Goal: Complete application form

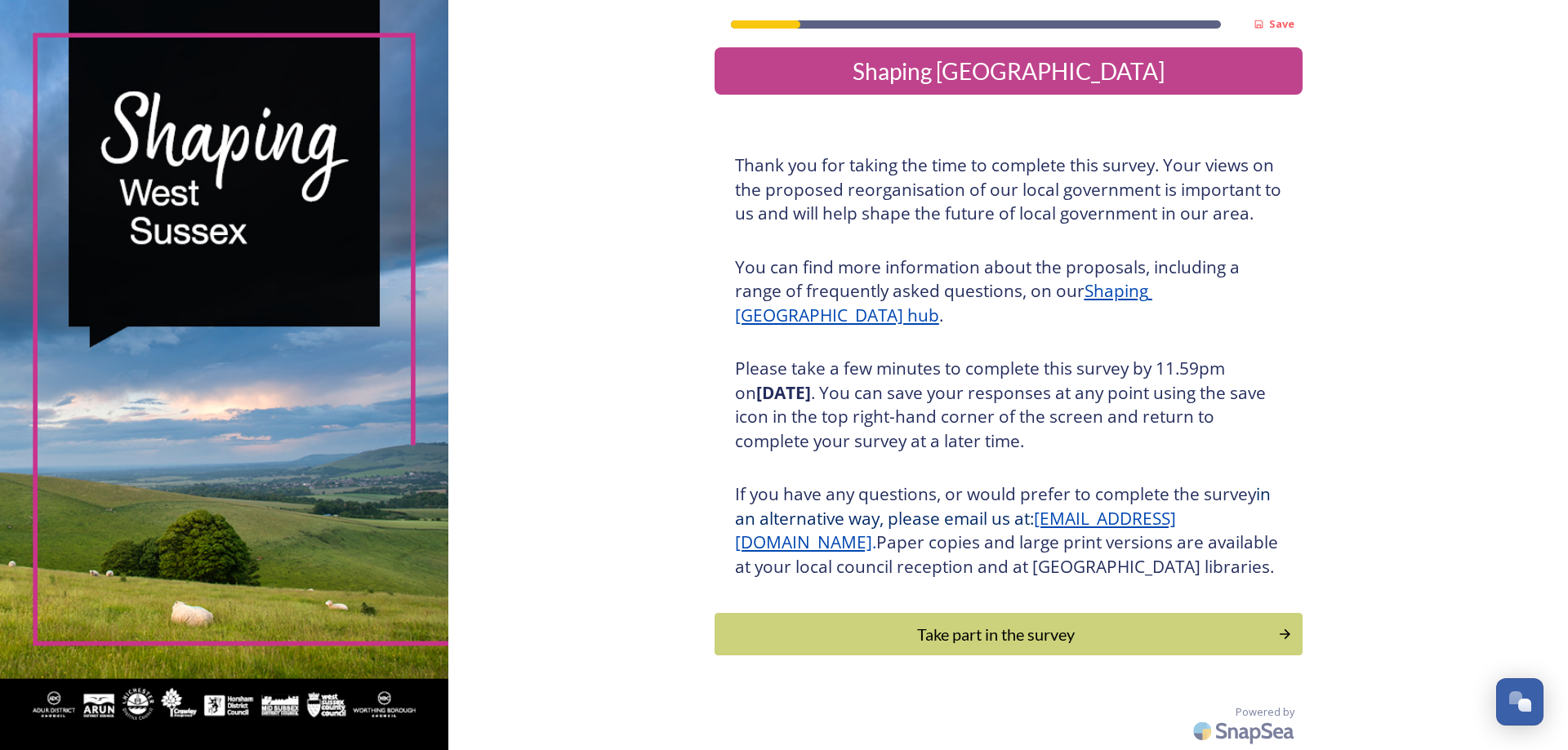
scroll to position [34, 0]
click at [1059, 642] on div "Take part in the survey" at bounding box center [996, 633] width 552 height 25
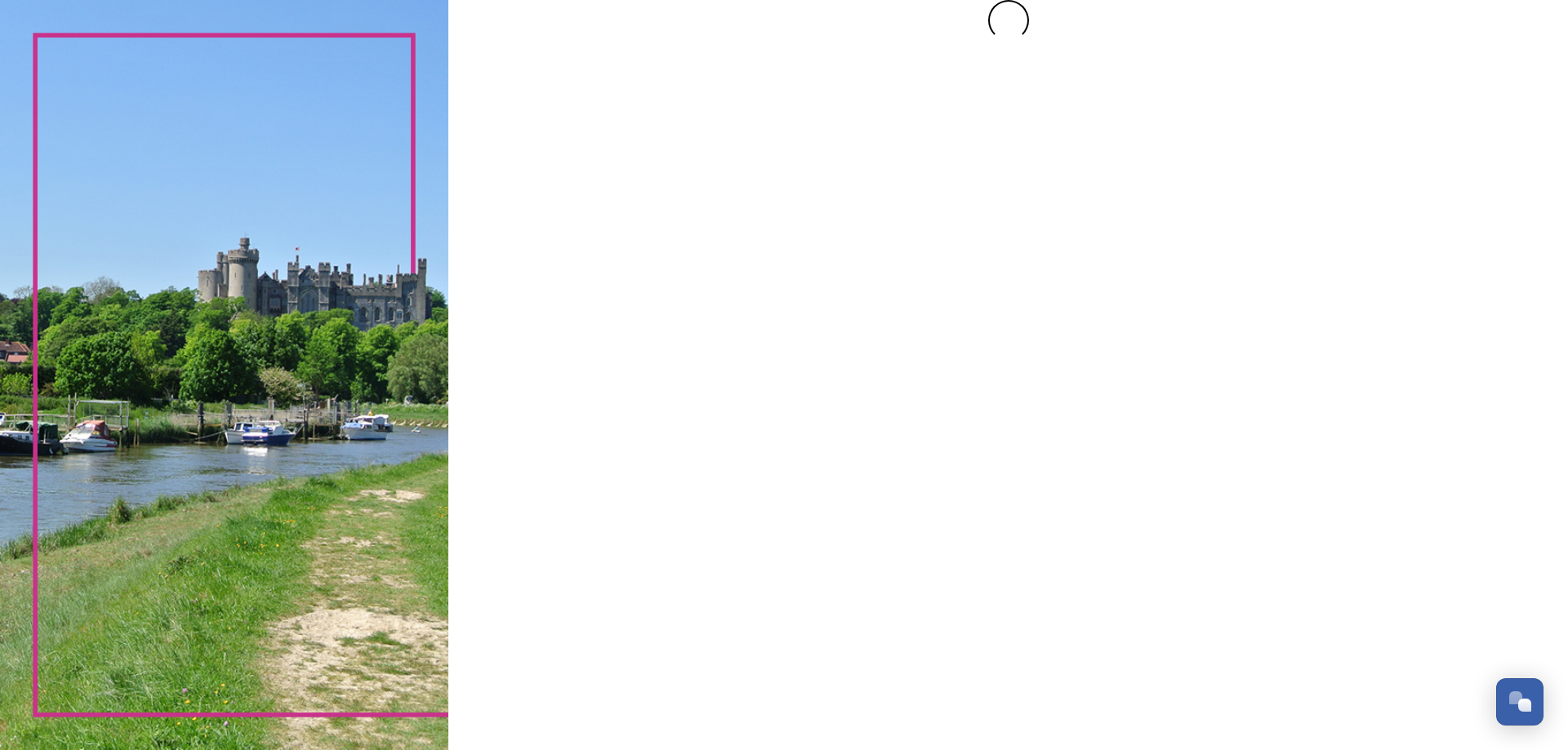
scroll to position [0, 0]
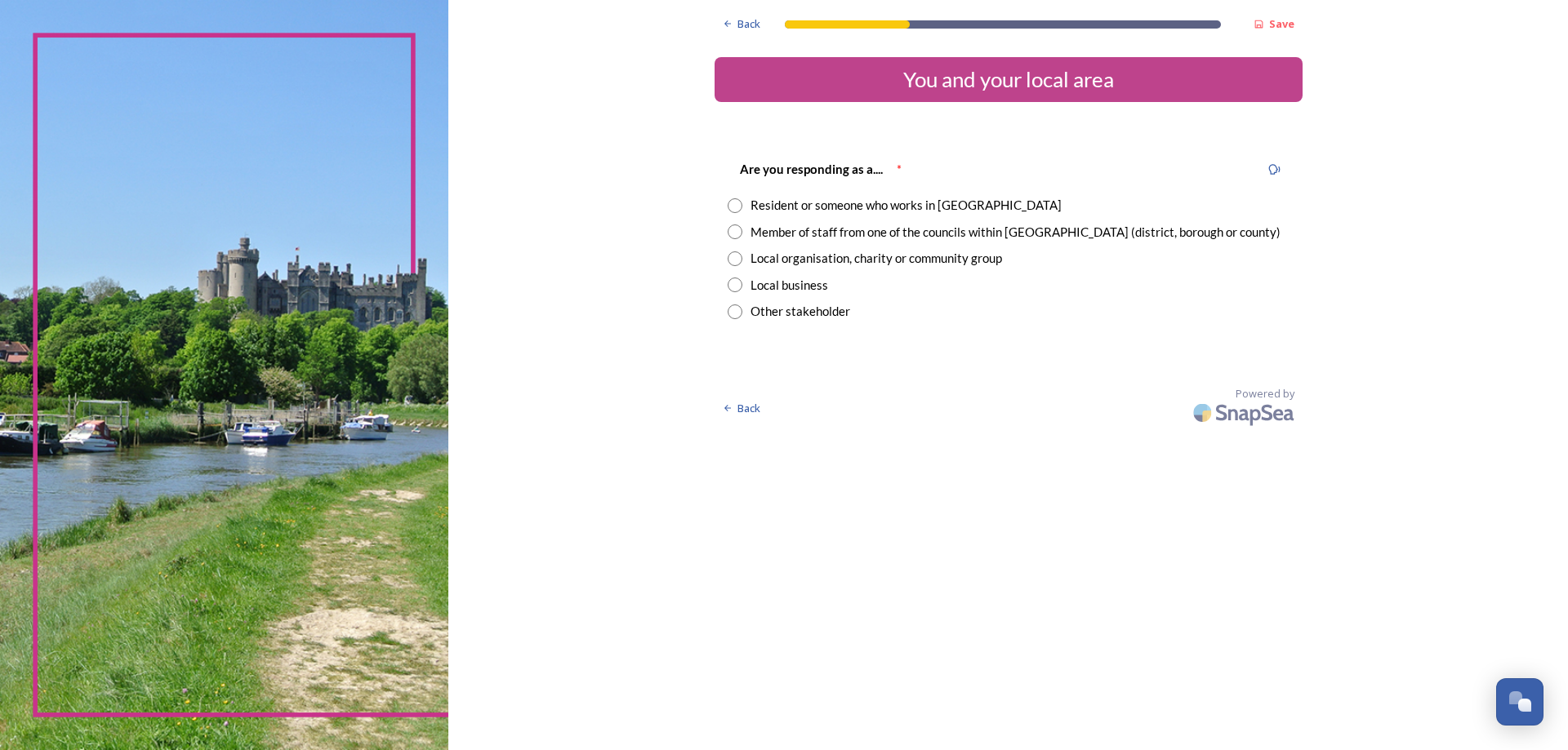
click at [752, 230] on div "Member of staff from one of the councils within [GEOGRAPHIC_DATA] (district, bo…" at bounding box center [1015, 232] width 530 height 19
radio input "true"
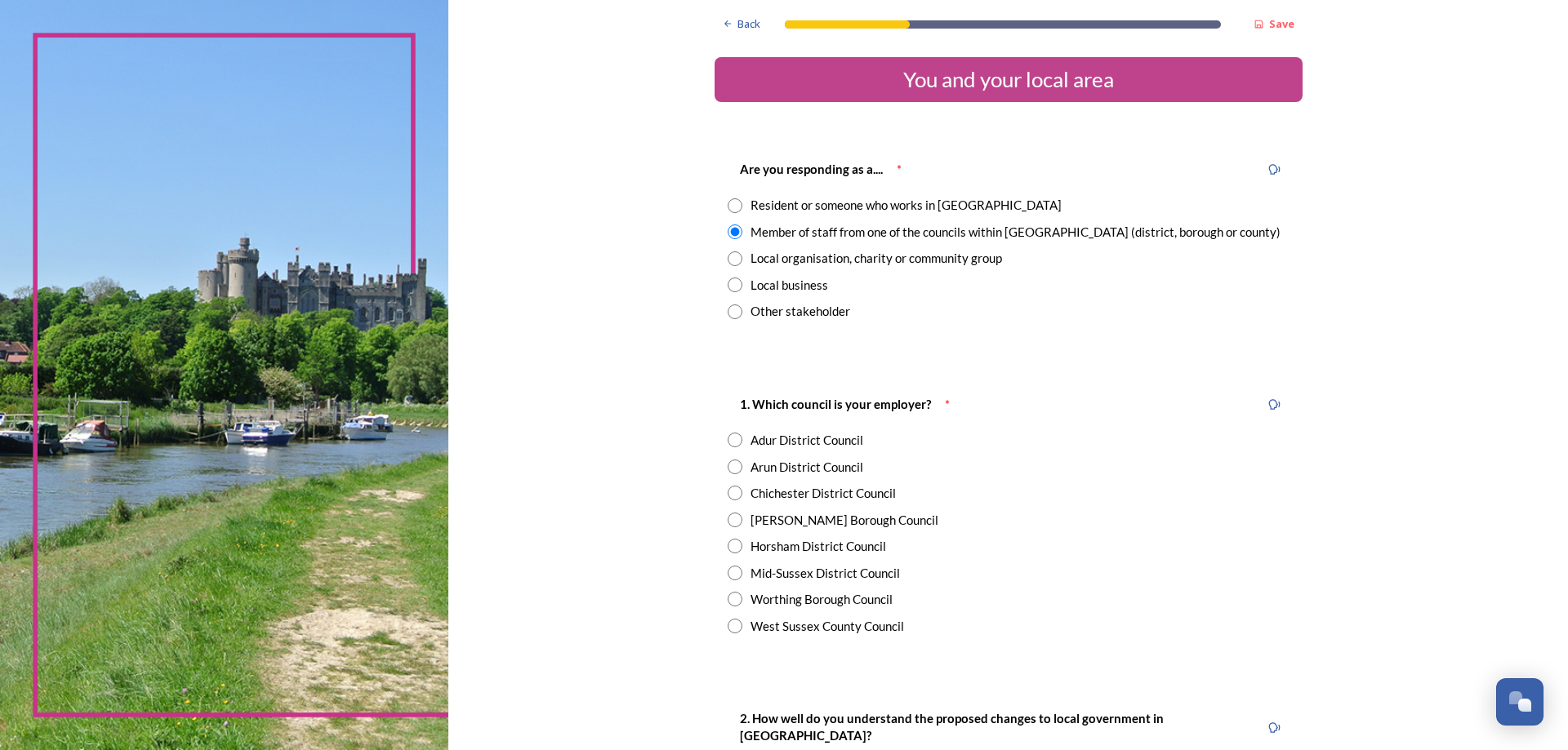
click at [761, 548] on div "Horsham District Council" at bounding box center [818, 547] width 135 height 19
radio input "true"
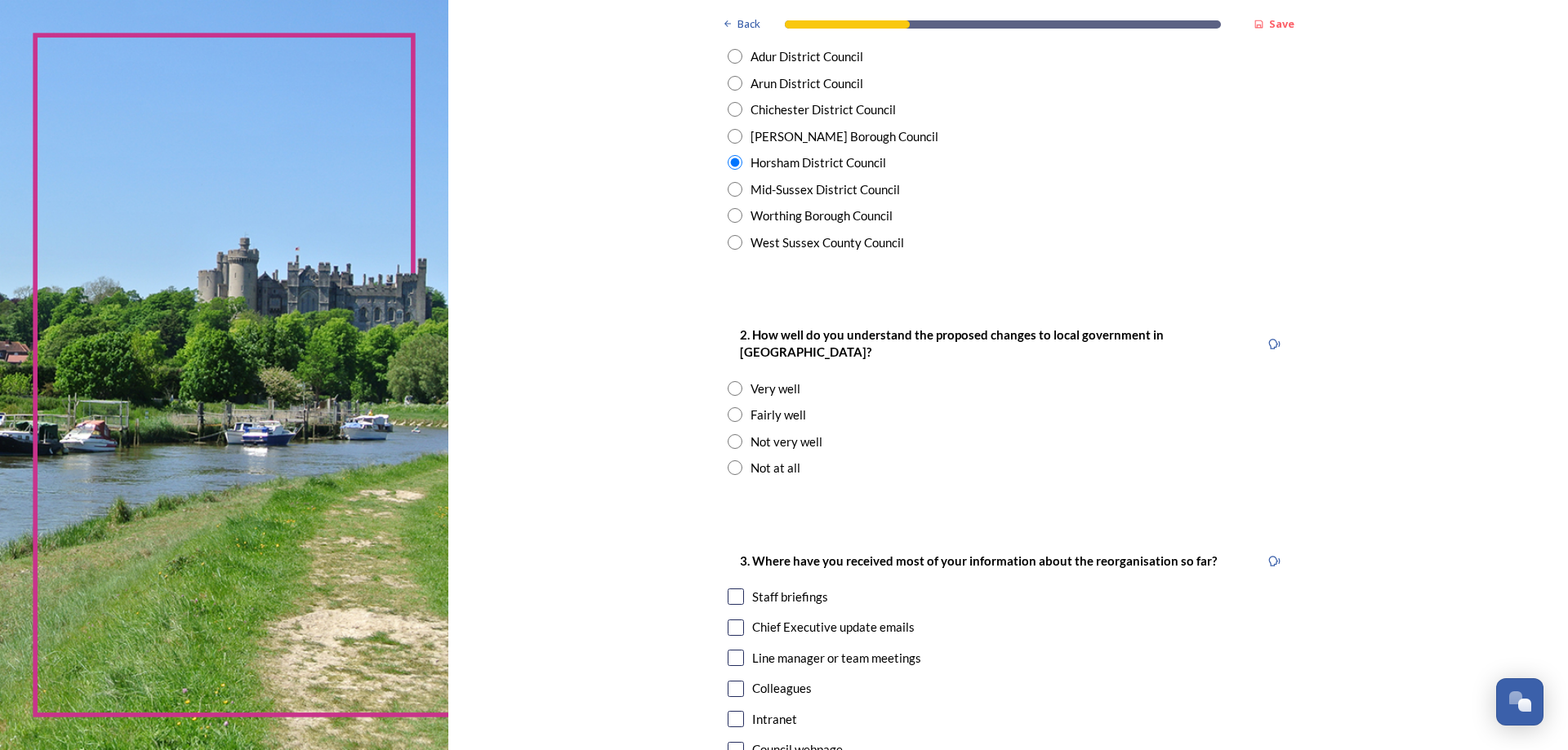
scroll to position [408, 0]
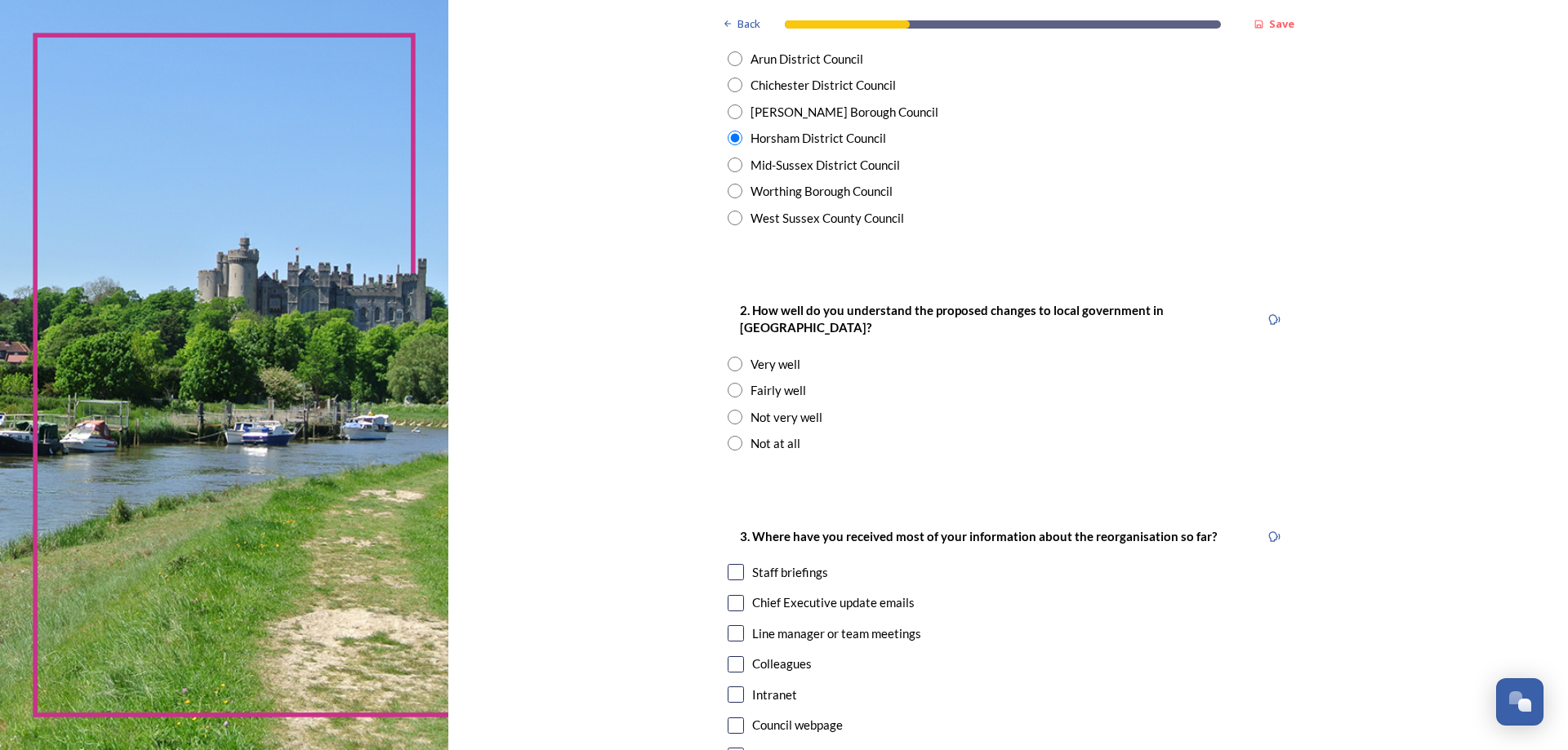
click at [750, 355] on div "Very well" at bounding box center [775, 364] width 49 height 19
radio input "true"
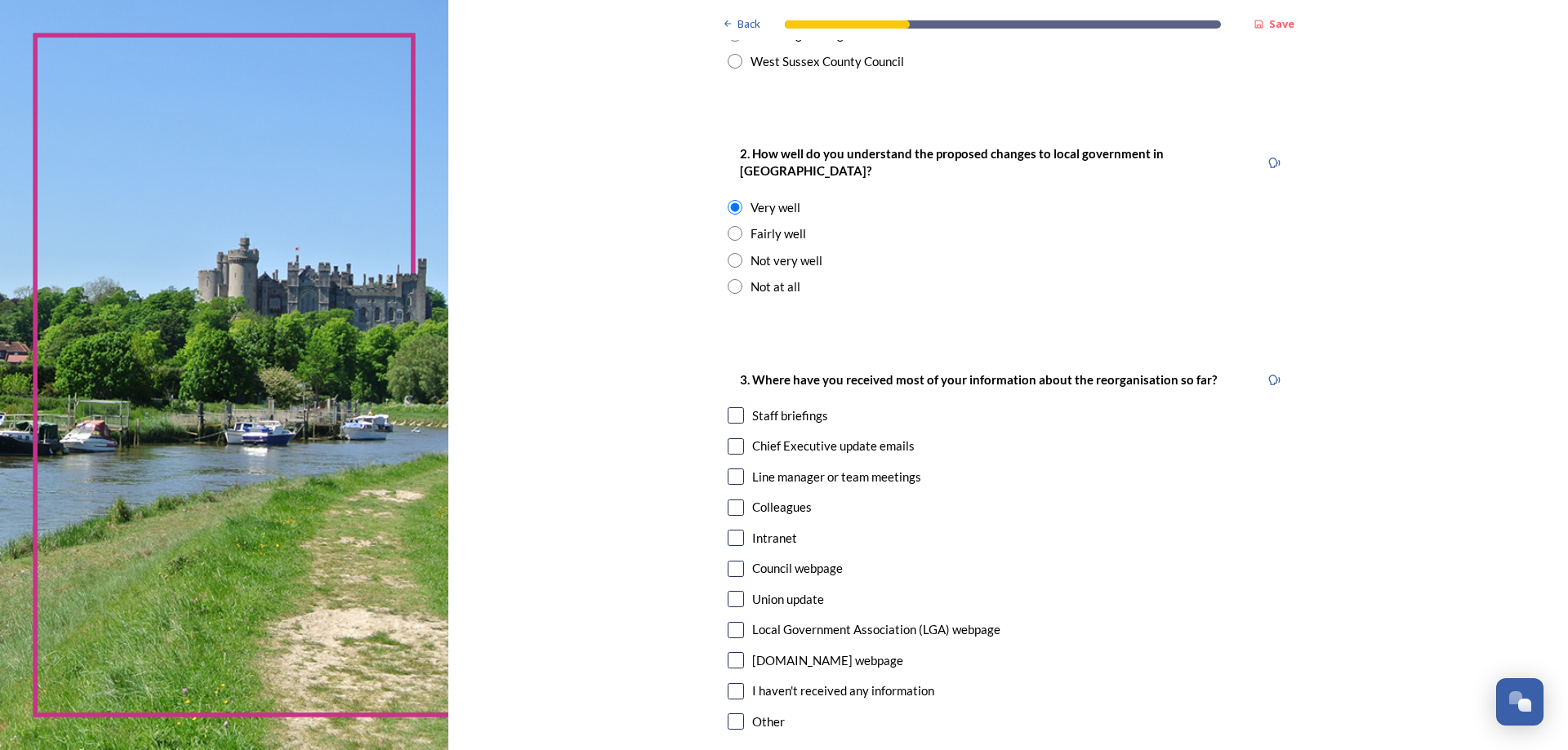
scroll to position [571, 0]
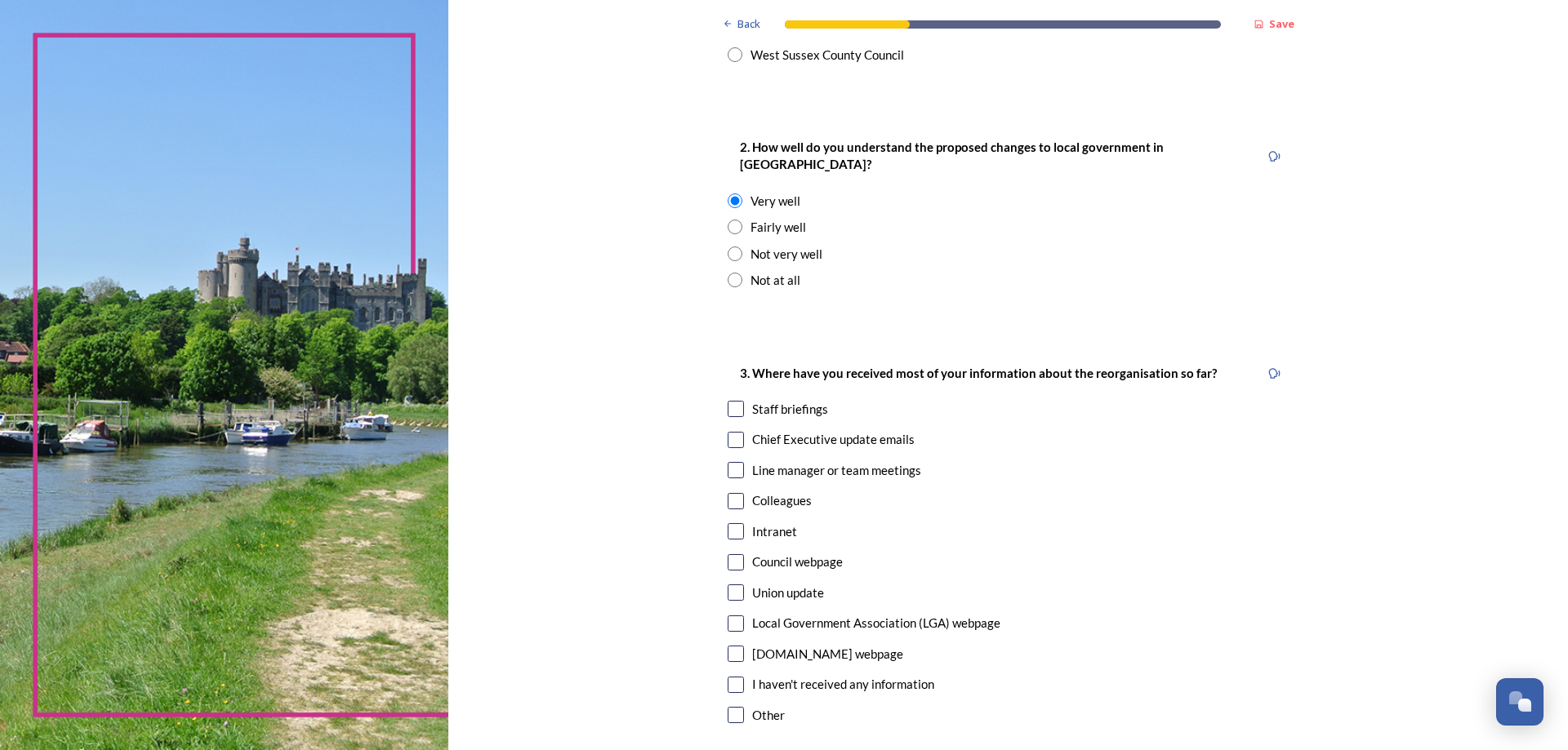
click at [732, 401] on input "checkbox" at bounding box center [735, 409] width 16 height 16
checkbox input "true"
click at [729, 432] on input "checkbox" at bounding box center [735, 439] width 16 height 16
checkbox input "true"
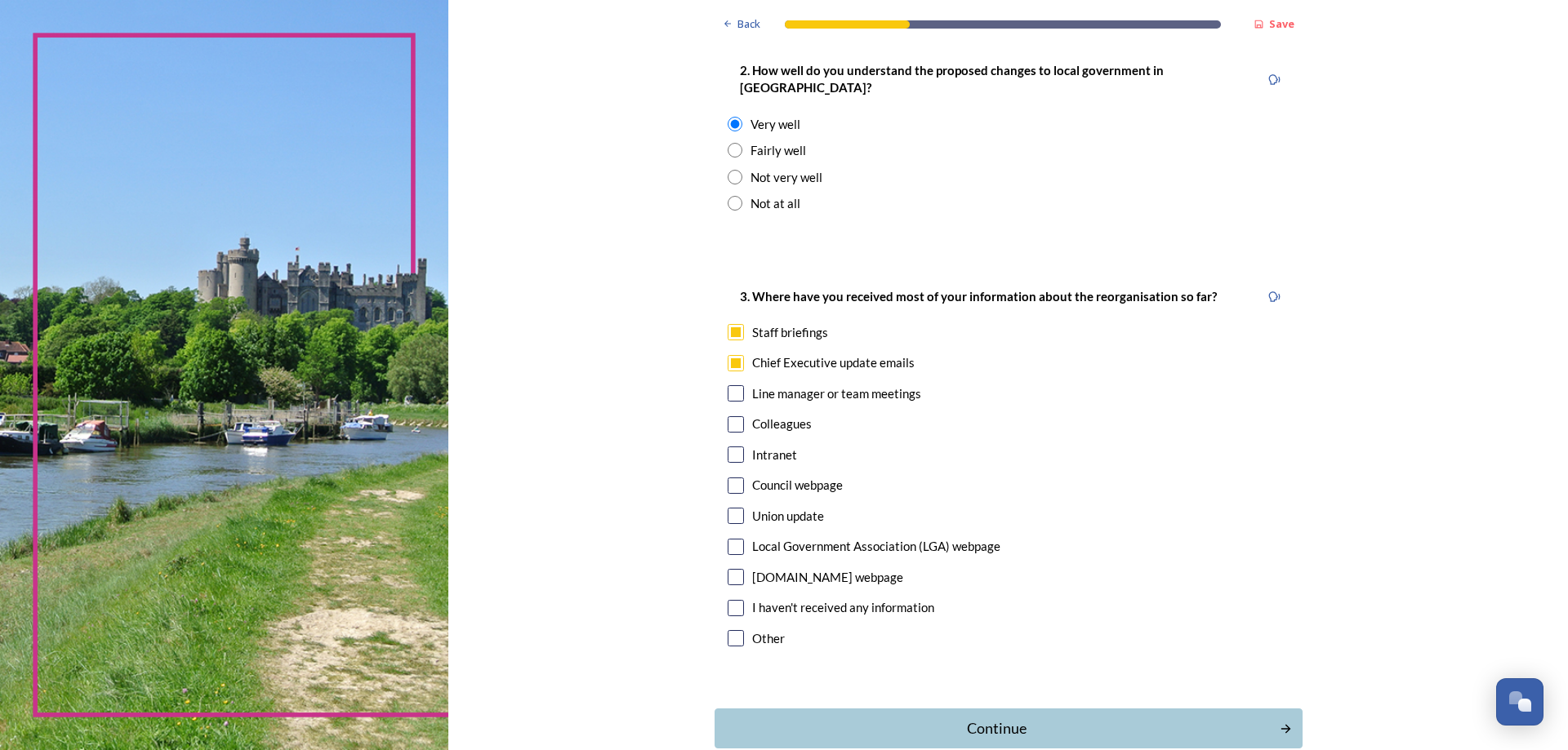
scroll to position [724, 0]
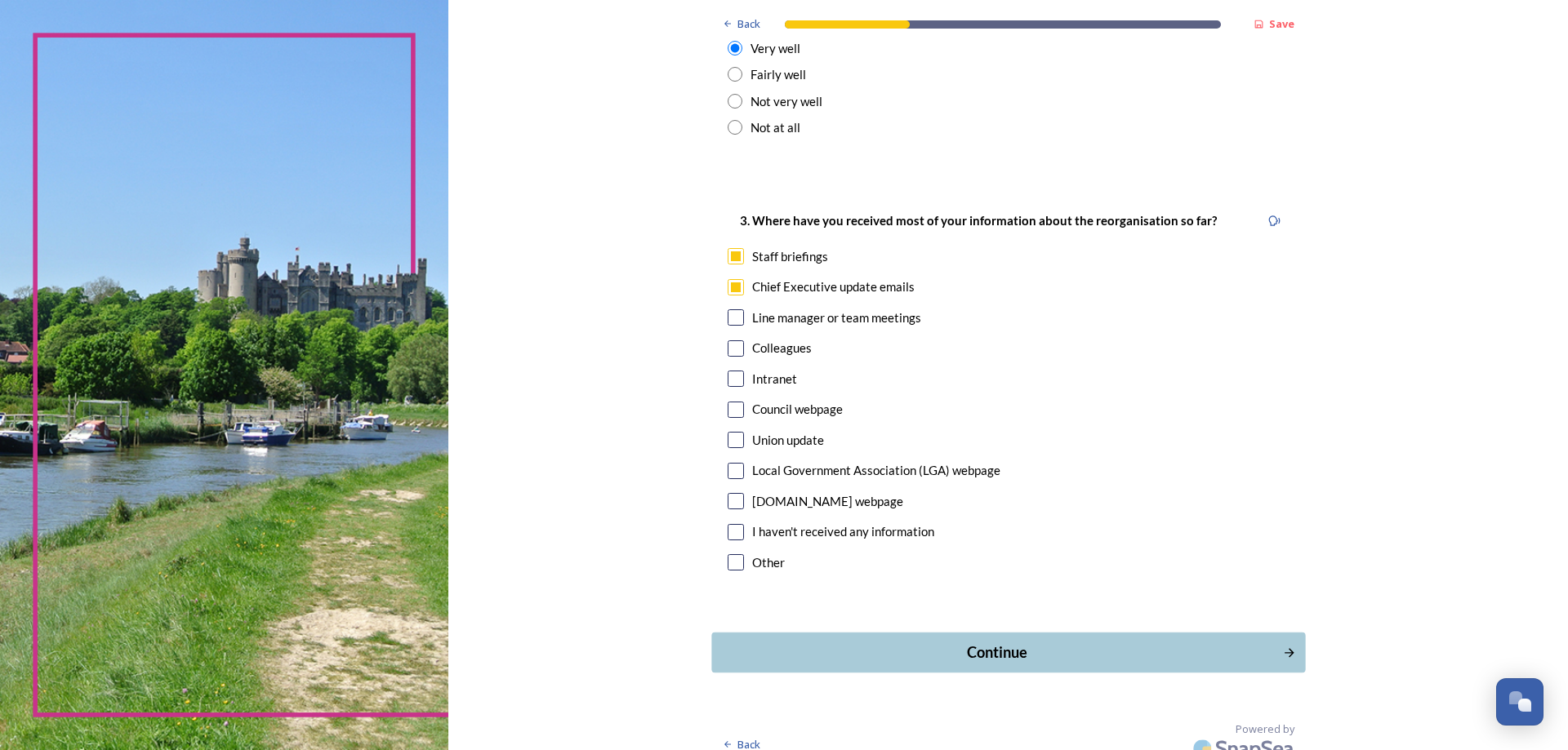
click at [1044, 646] on div "Continue" at bounding box center [996, 652] width 553 height 22
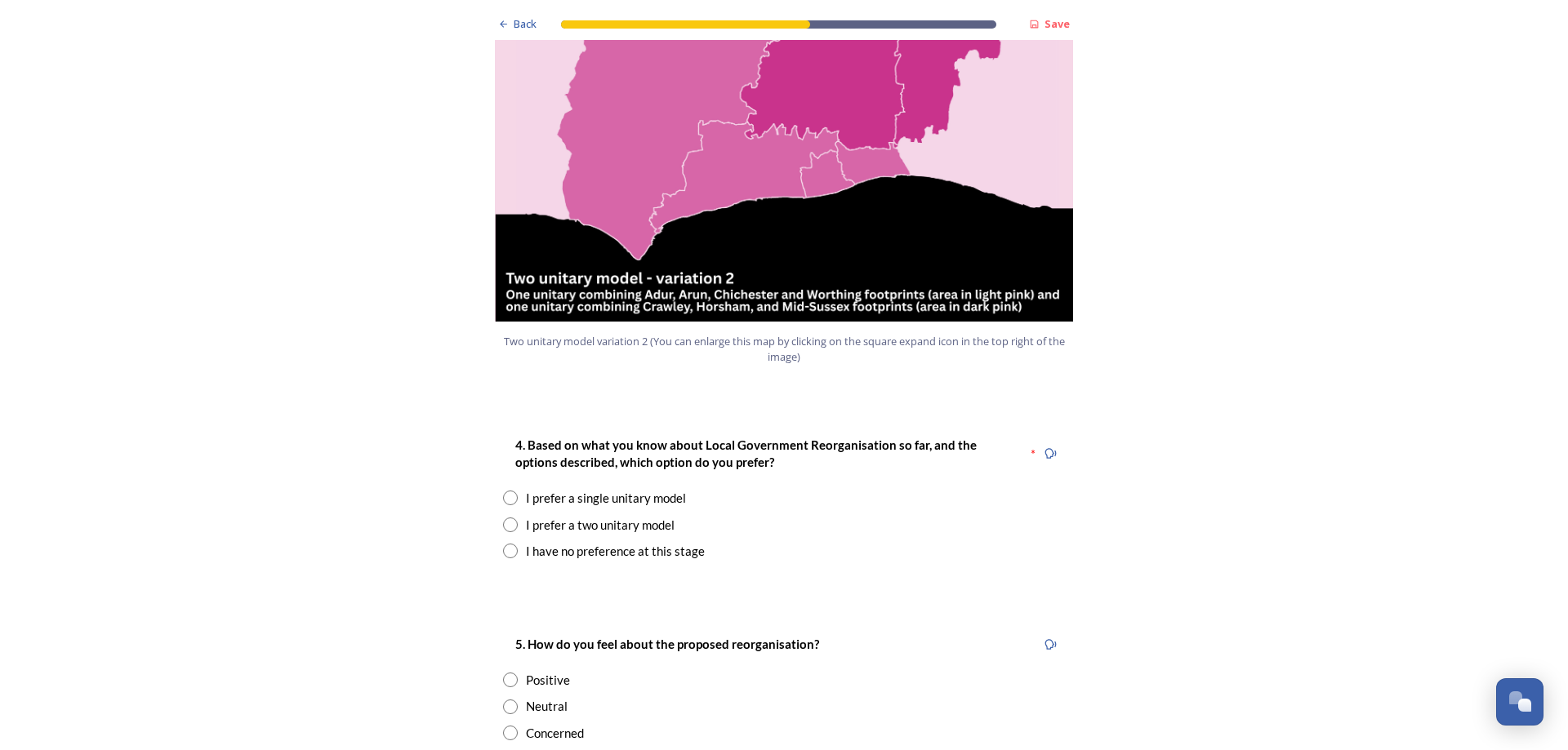
scroll to position [1877, 0]
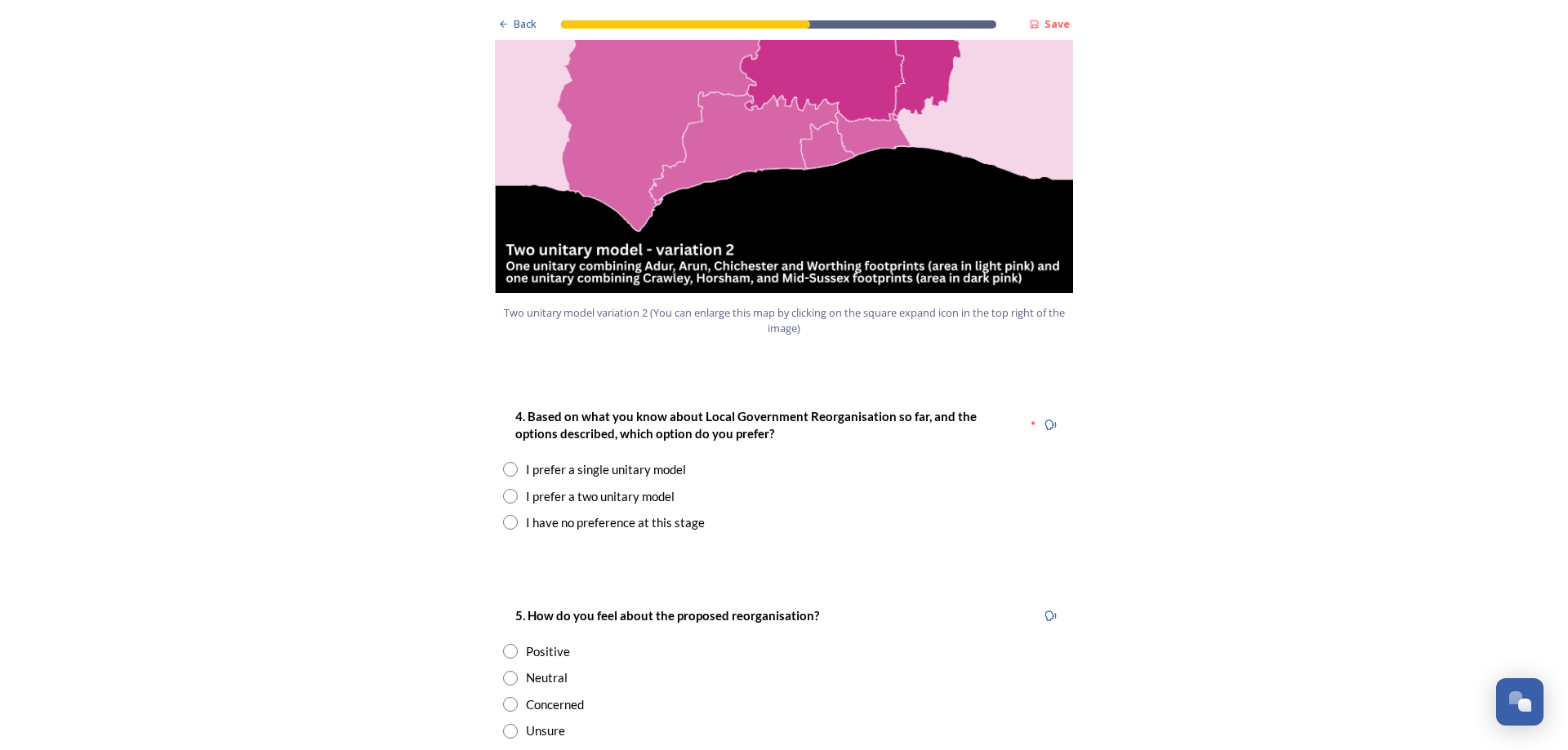
click at [551, 487] on div "I prefer a two unitary model" at bounding box center [600, 496] width 148 height 19
radio input "true"
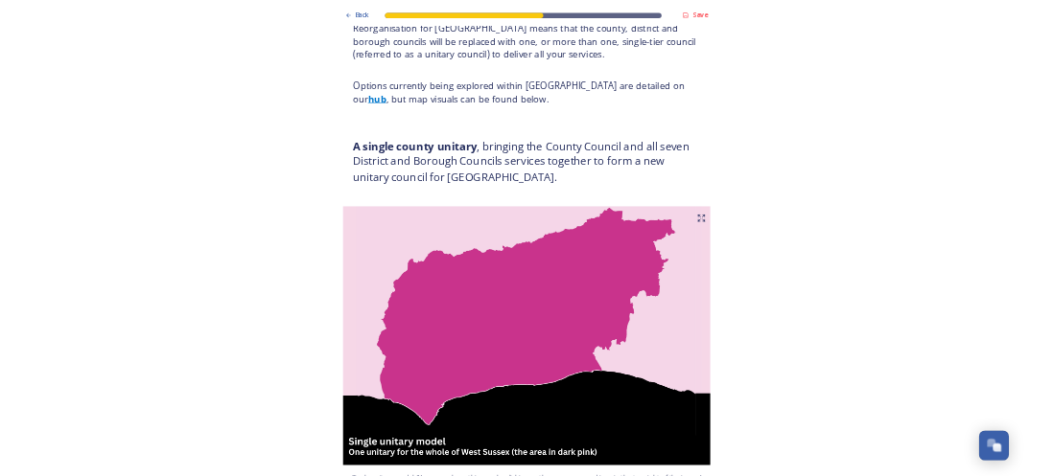
scroll to position [0, 0]
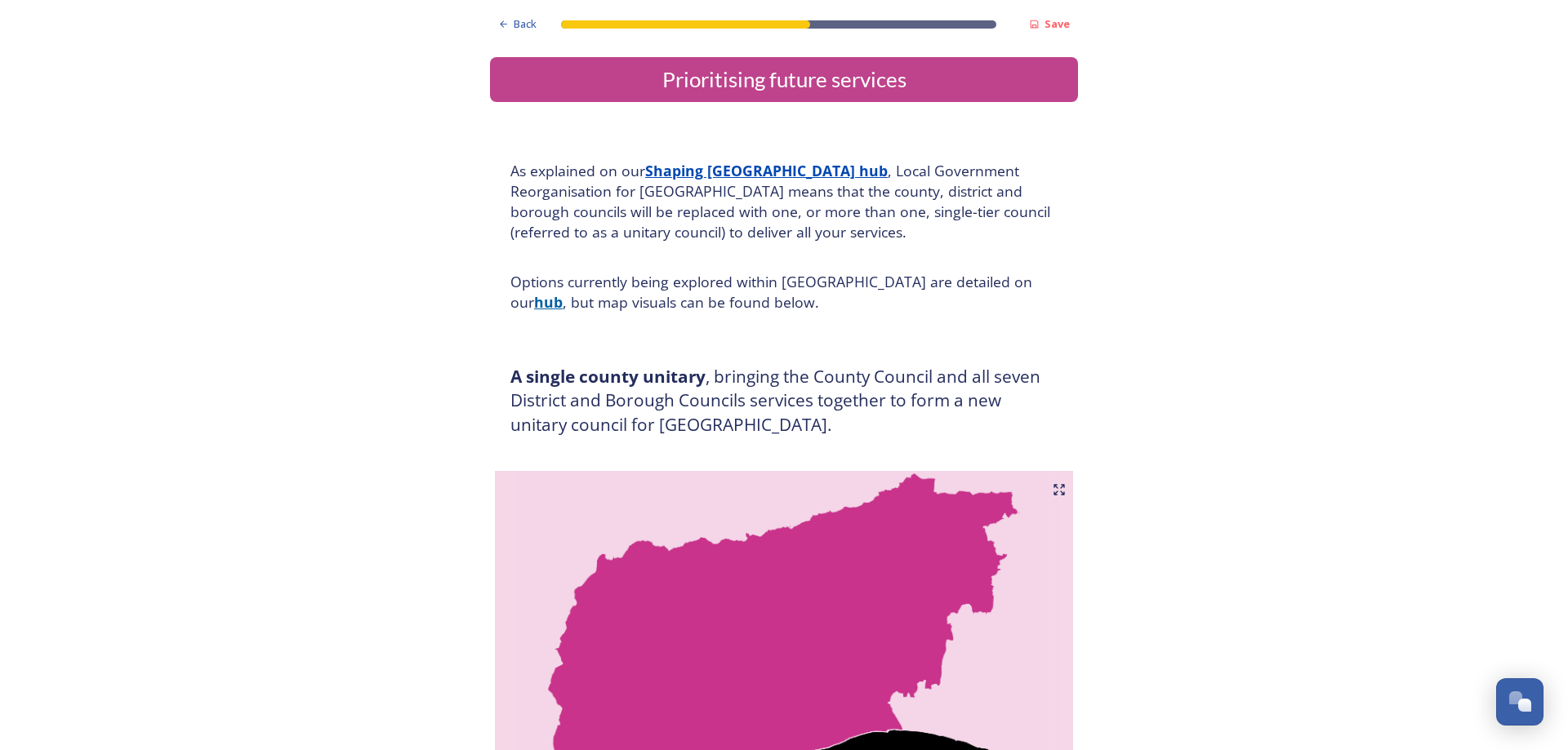
click at [562, 292] on strong "hub" at bounding box center [549, 301] width 29 height 20
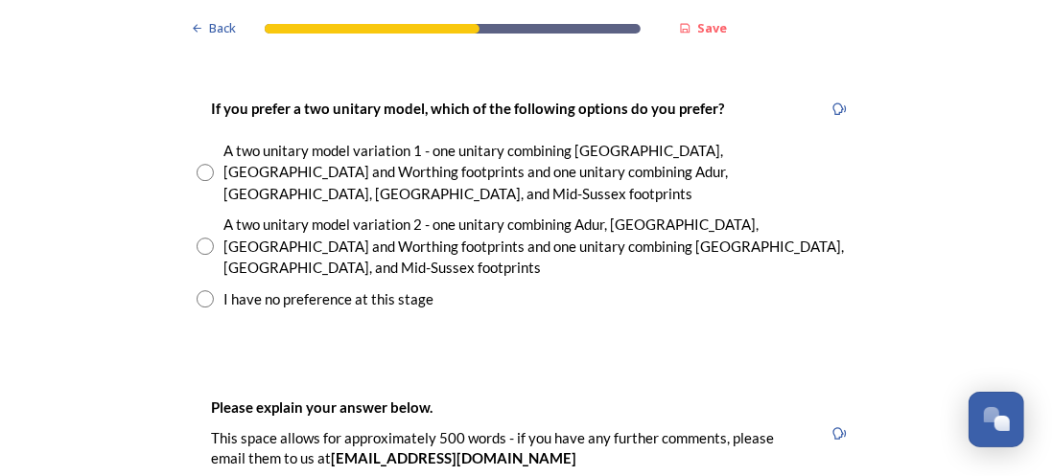
scroll to position [2780, 0]
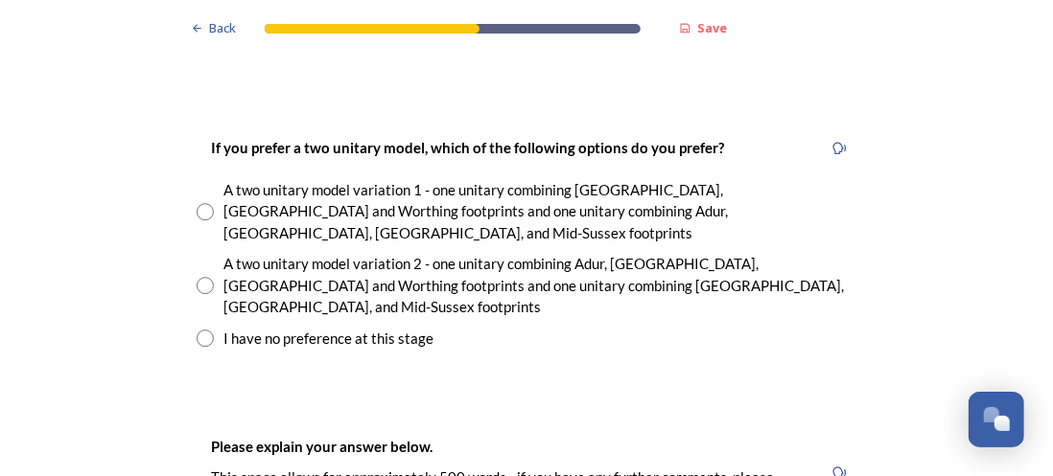
click at [200, 203] on input "radio" at bounding box center [205, 211] width 17 height 17
radio input "true"
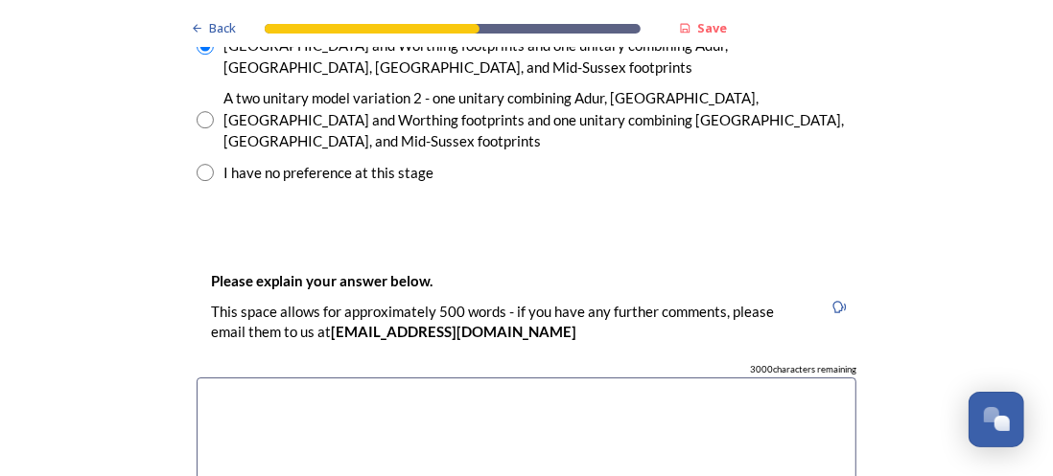
scroll to position [2972, 0]
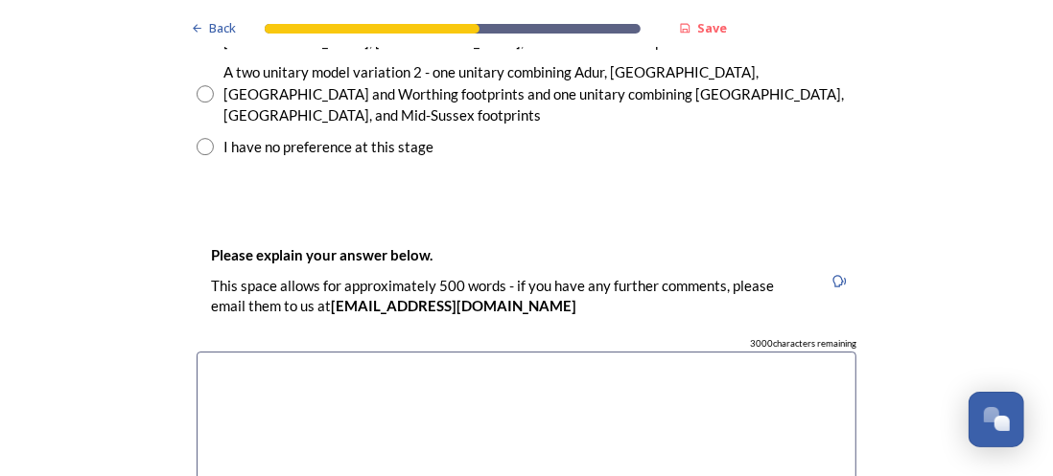
click at [456, 352] on textarea at bounding box center [527, 460] width 660 height 216
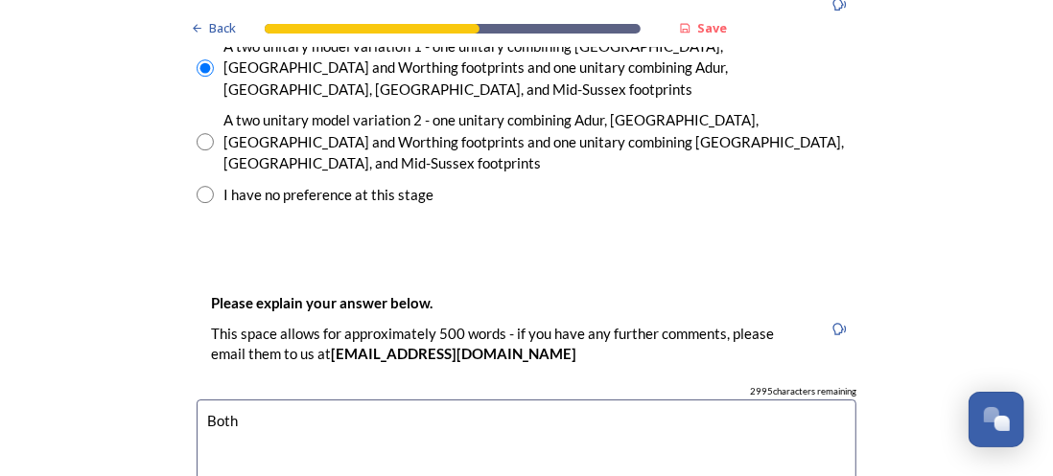
scroll to position [2972, 0]
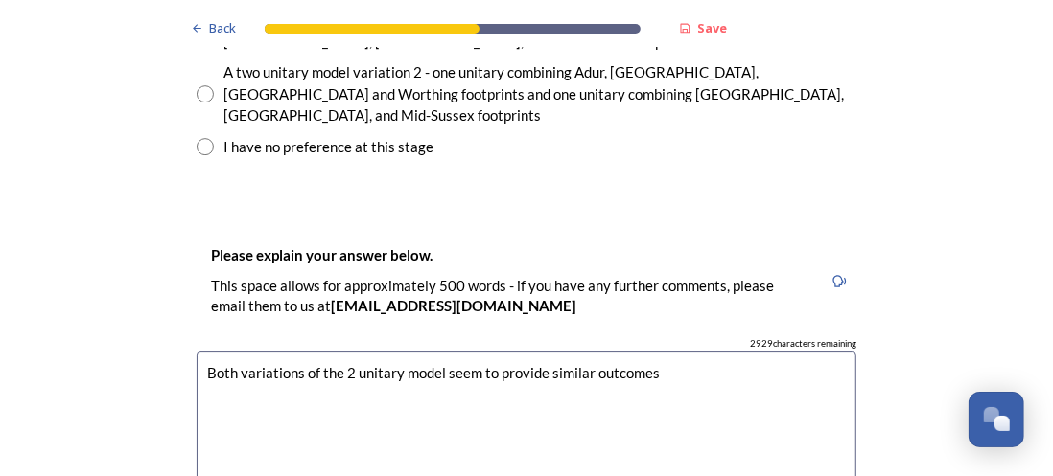
click at [208, 352] on textarea "Both variations of the 2 unitary model seem to provide similar outcomes" at bounding box center [527, 460] width 660 height 216
drag, startPoint x: 259, startPoint y: 276, endPoint x: 293, endPoint y: 297, distance: 40.4
click at [259, 352] on textarea "From the oth variations of the 2 unitary model seem to provide similar outcomes" at bounding box center [527, 460] width 660 height 216
click at [826, 352] on textarea "From the Prospectus Pack, both variations of the 2 unitary model seem to provid…" at bounding box center [527, 460] width 660 height 216
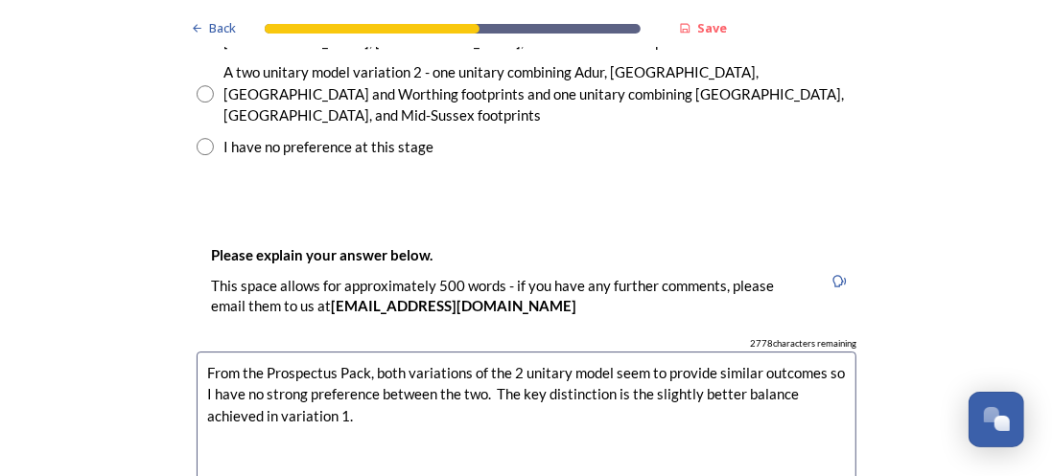
click at [830, 352] on textarea "From the Prospectus Pack, both variations of the 2 unitary model seem to provid…" at bounding box center [527, 460] width 660 height 216
click at [554, 352] on textarea "From the Prospectus Pack, both variations of the 2 unitary model seem to provid…" at bounding box center [527, 460] width 660 height 216
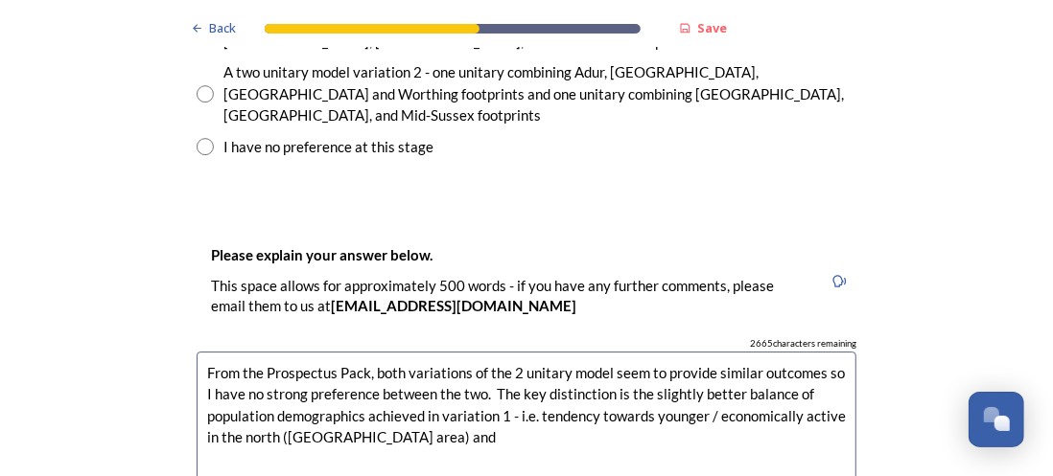
click at [526, 352] on textarea "From the Prospectus Pack, both variations of the 2 unitary model seem to provid…" at bounding box center [527, 460] width 660 height 216
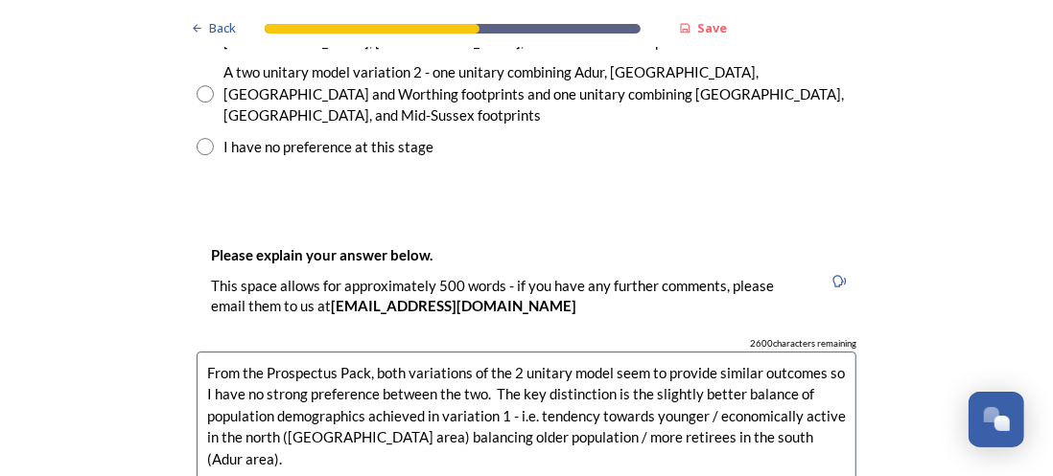
click at [536, 352] on textarea "From the Prospectus Pack, both variations of the 2 unitary model seem to provid…" at bounding box center [527, 460] width 660 height 216
click at [793, 352] on textarea "From the Prospectus Pack, both variations of the 2 unitary model seem to provid…" at bounding box center [527, 460] width 660 height 216
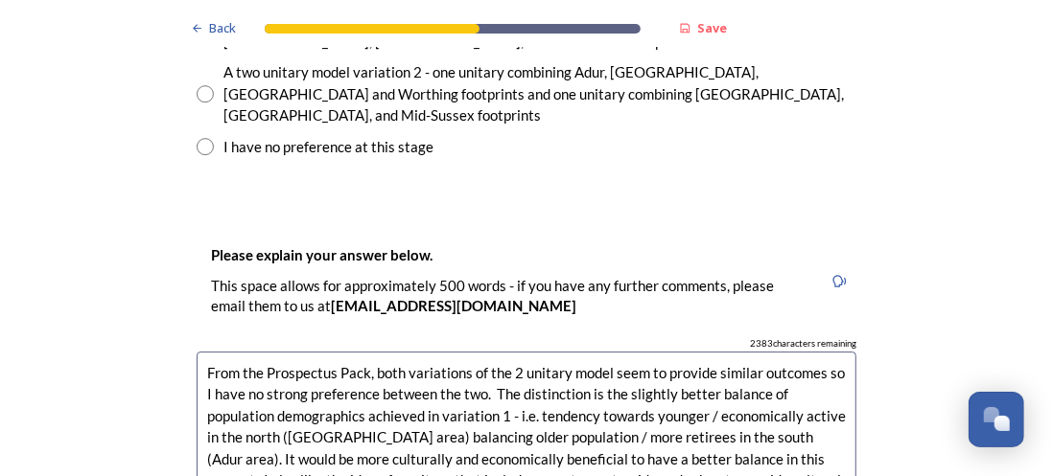
drag, startPoint x: 311, startPoint y: 408, endPoint x: 157, endPoint y: 265, distance: 210.2
click at [157, 265] on div "Back Save Prioritising future services As explained on our Shaping West Sussex …" at bounding box center [526, 296] width 1053 height 6536
type textarea "From the Prospectus Pack, both variations of the 2 unitary model seem to provid…"
click at [979, 194] on div "Back Save Prioritising future services As explained on our Shaping West Sussex …" at bounding box center [526, 296] width 1053 height 6536
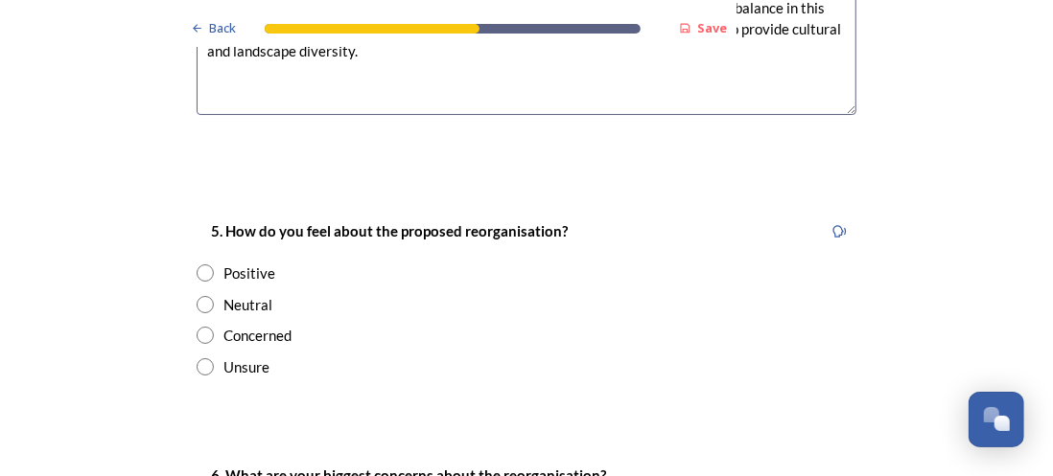
scroll to position [3451, 0]
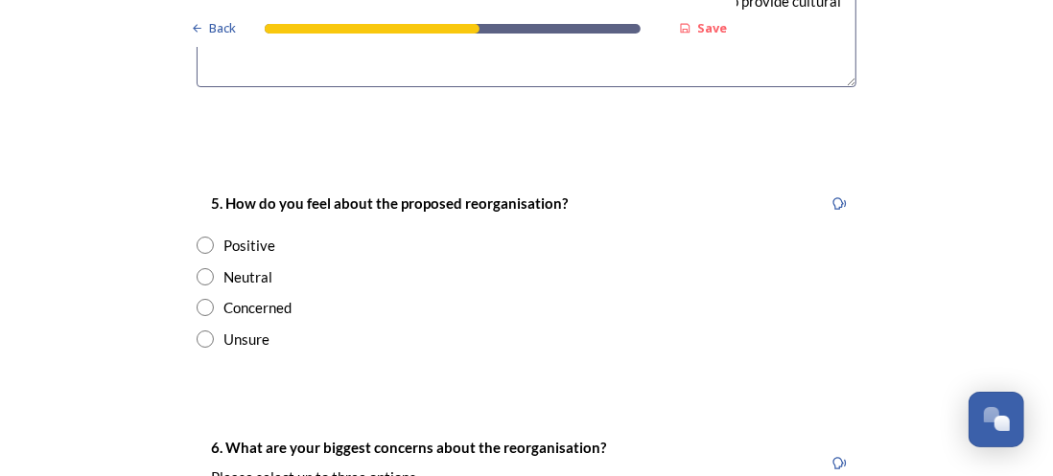
click at [261, 235] on div "Positive" at bounding box center [249, 246] width 52 height 22
radio input "true"
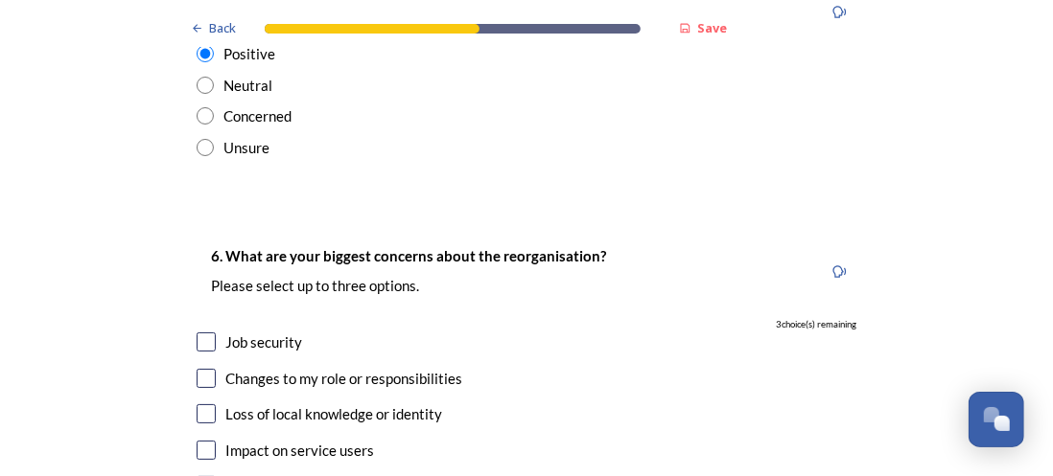
drag, startPoint x: 198, startPoint y: 239, endPoint x: 278, endPoint y: 265, distance: 83.7
click at [198, 333] on input "checkbox" at bounding box center [206, 342] width 19 height 19
checkbox input "true"
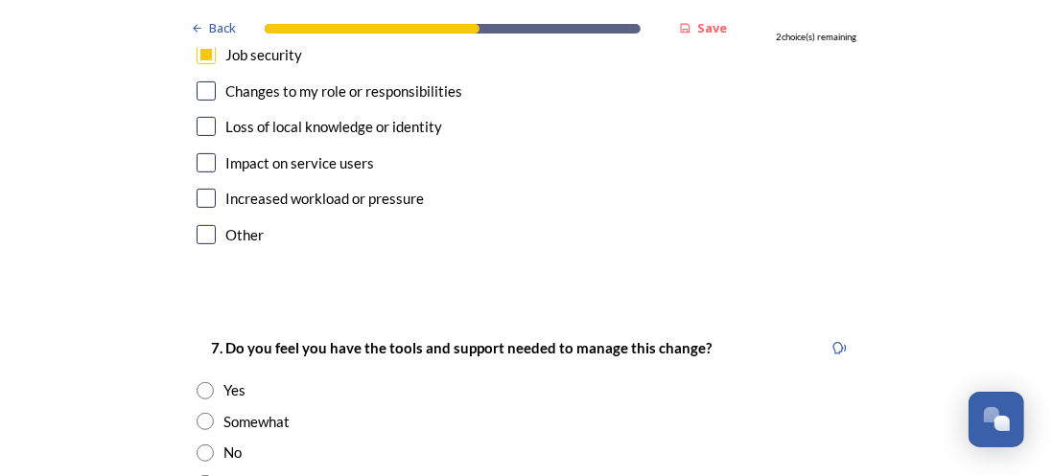
scroll to position [4026, 0]
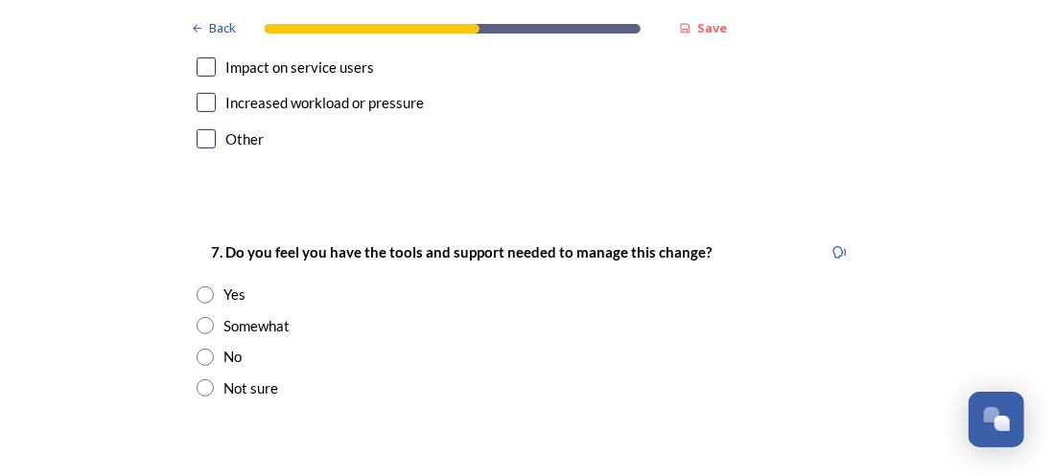
drag, startPoint x: 192, startPoint y: 194, endPoint x: 266, endPoint y: 214, distance: 77.4
click at [197, 287] on input "radio" at bounding box center [205, 295] width 17 height 17
radio input "true"
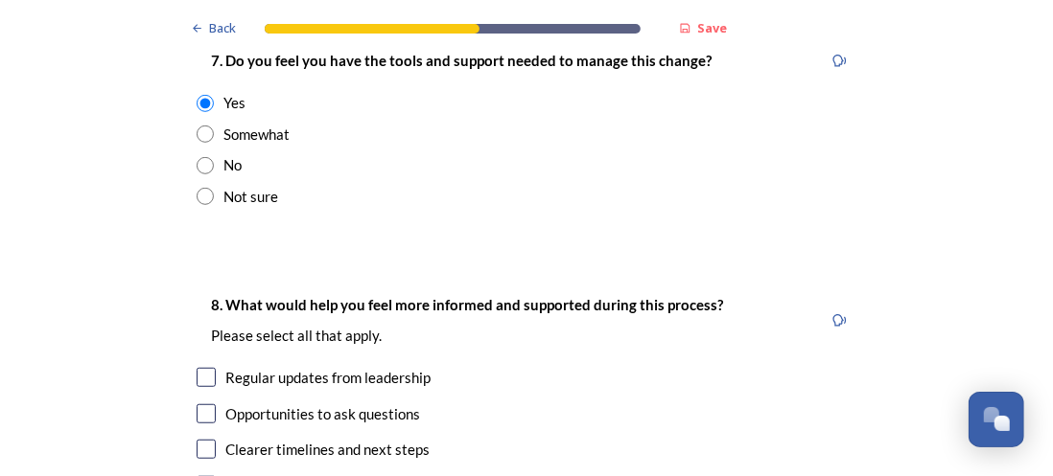
scroll to position [4314, 0]
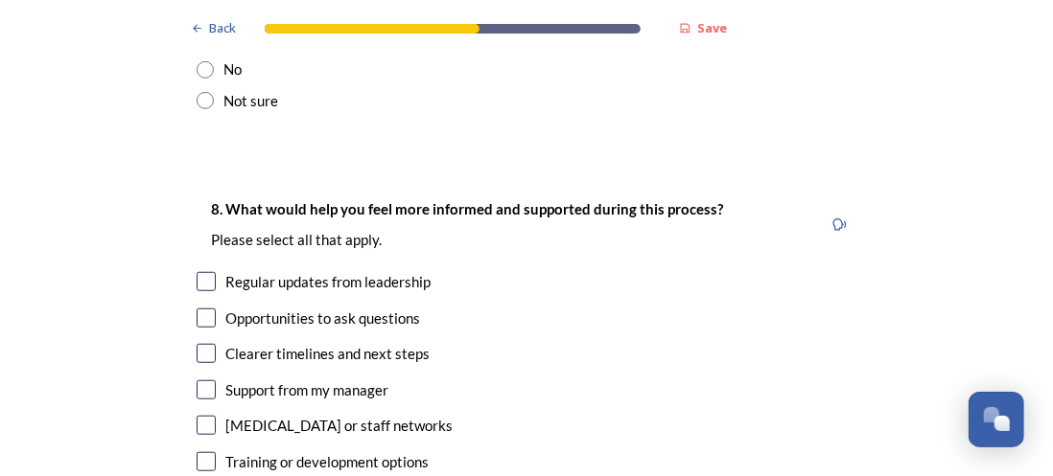
click at [197, 272] on input "checkbox" at bounding box center [206, 281] width 19 height 19
checkbox input "false"
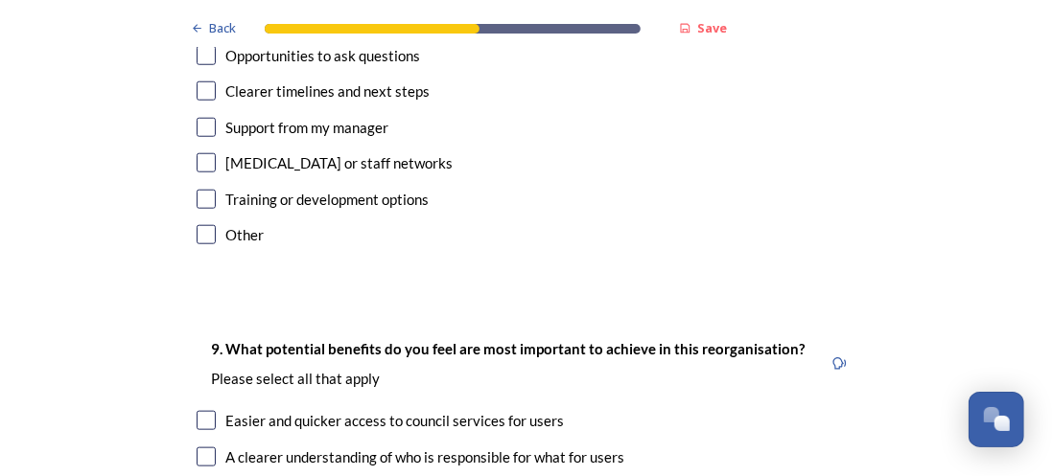
scroll to position [4601, 0]
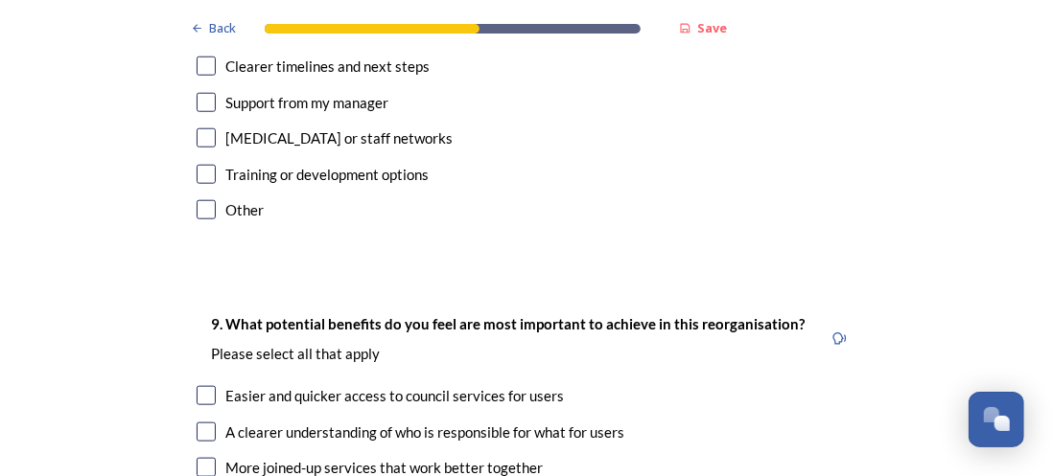
click at [188, 106] on div "8. What would help you feel more informed and supported during this process? Pl…" at bounding box center [526, 68] width 690 height 354
click at [189, 112] on div "8. What would help you feel more informed and supported during this process? Pl…" at bounding box center [526, 68] width 690 height 354
click at [200, 200] on input "checkbox" at bounding box center [206, 209] width 19 height 19
checkbox input "true"
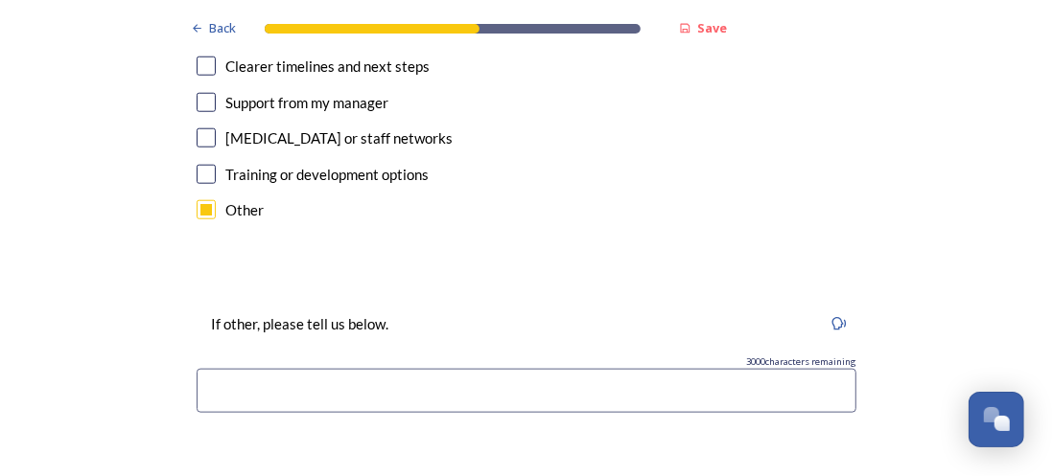
click at [353, 369] on input at bounding box center [527, 391] width 660 height 44
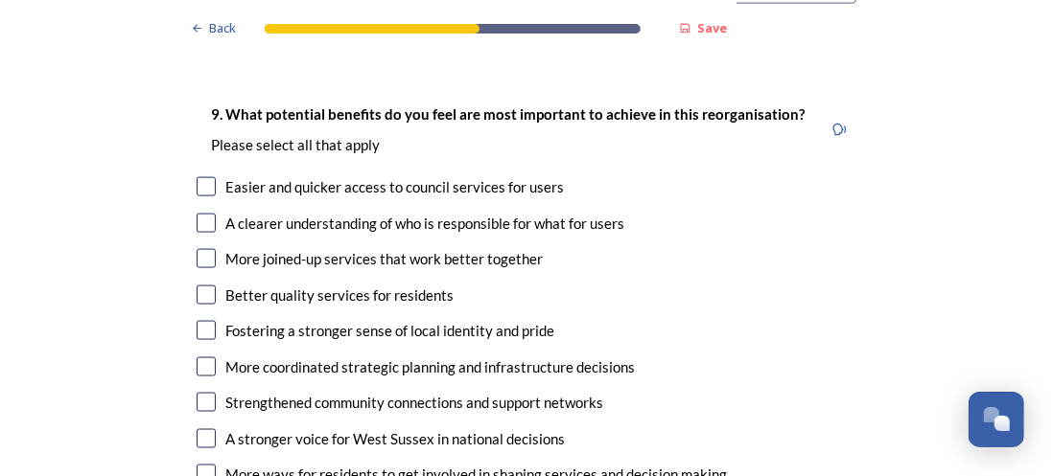
scroll to position [4985, 0]
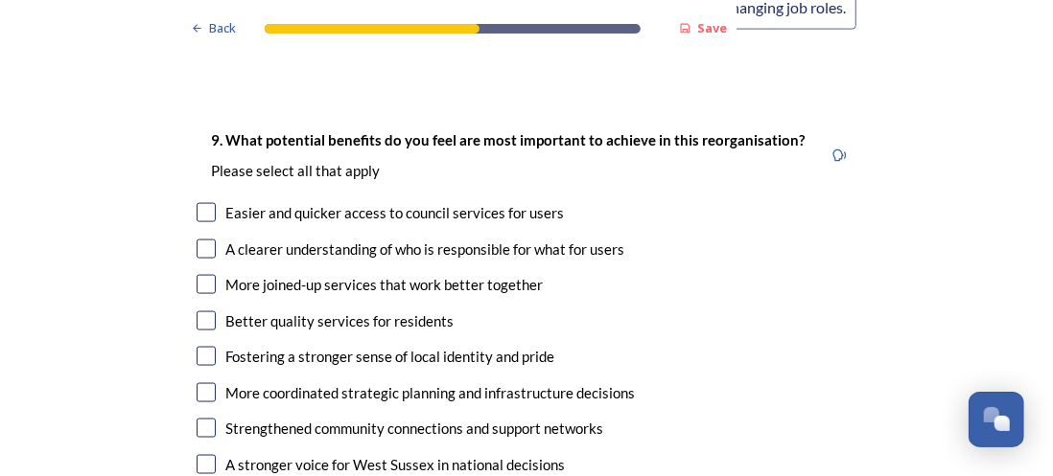
type input "HDC already has clear regular briefings from its senior management. However I w…"
click at [197, 240] on input "checkbox" at bounding box center [206, 249] width 19 height 19
checkbox input "true"
click at [203, 275] on input "checkbox" at bounding box center [206, 284] width 19 height 19
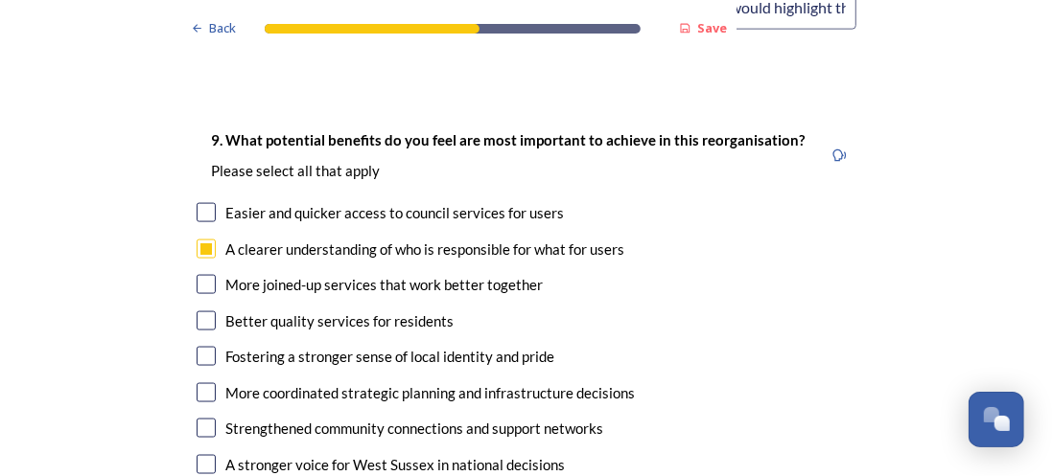
checkbox input "true"
click at [205, 312] on input "checkbox" at bounding box center [206, 321] width 19 height 19
checkbox input "true"
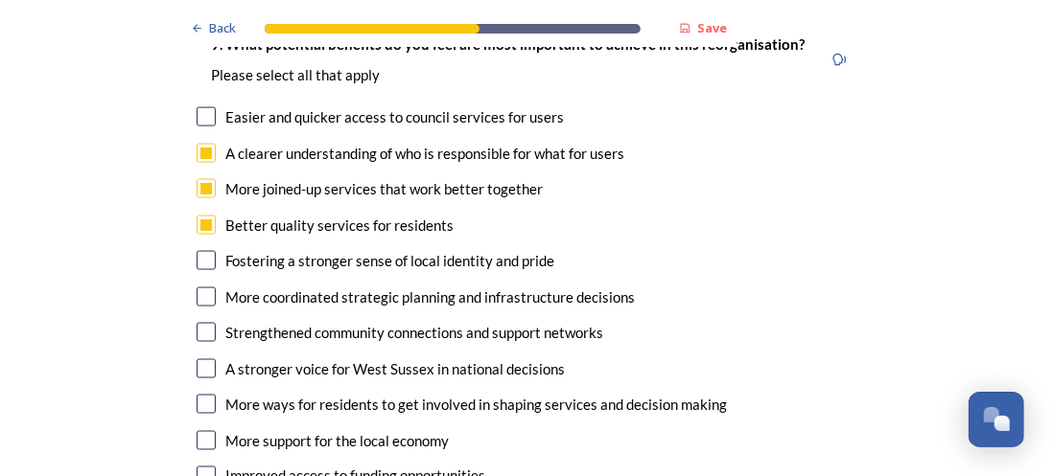
click at [197, 288] on input "checkbox" at bounding box center [206, 297] width 19 height 19
checkbox input "true"
click at [207, 431] on input "checkbox" at bounding box center [206, 440] width 19 height 19
checkbox input "true"
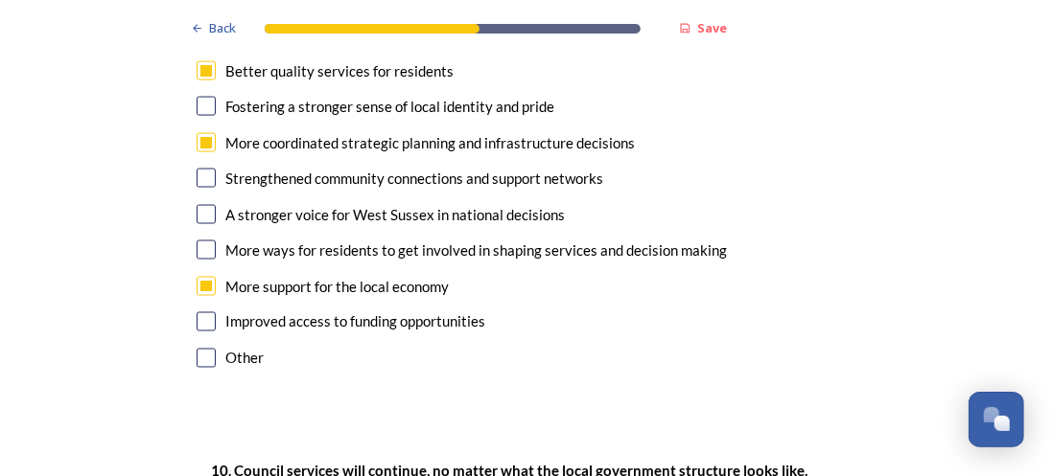
scroll to position [5272, 0]
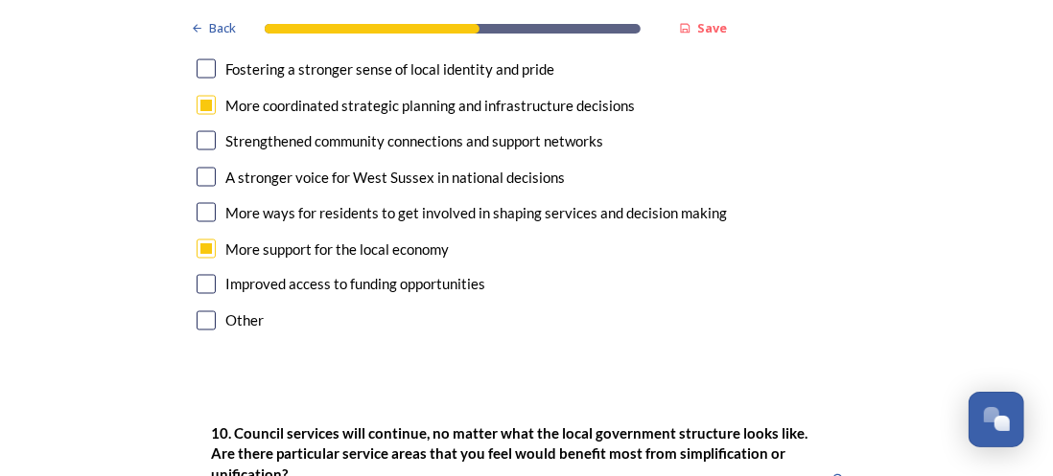
click at [197, 275] on input "checkbox" at bounding box center [206, 284] width 19 height 19
checkbox input "true"
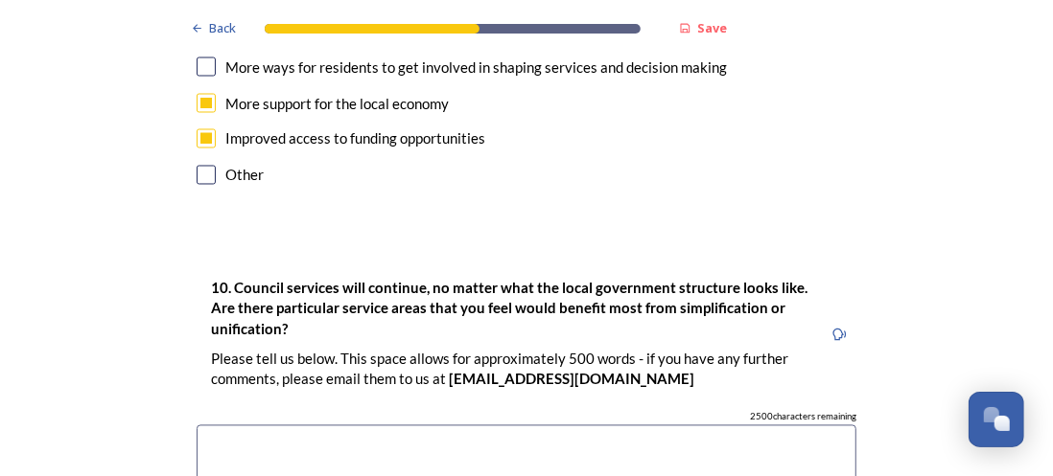
scroll to position [5464, 0]
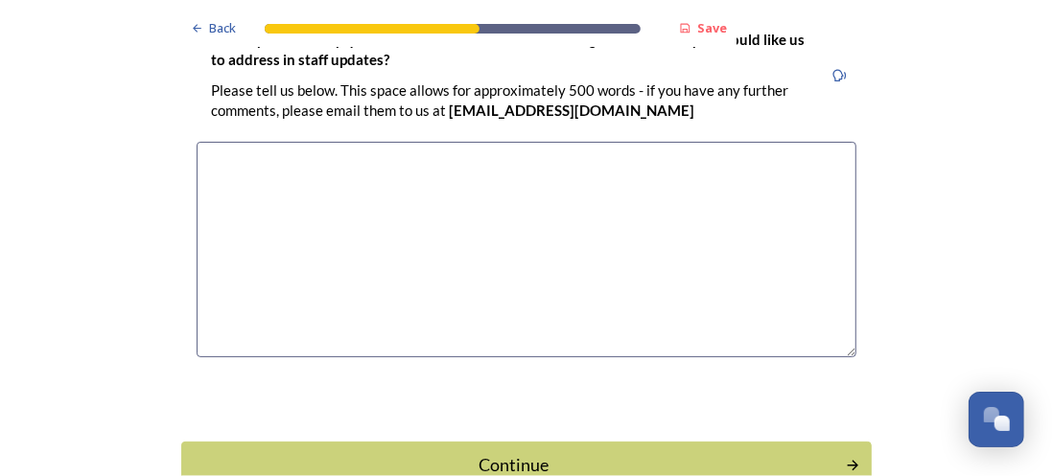
scroll to position [6156, 0]
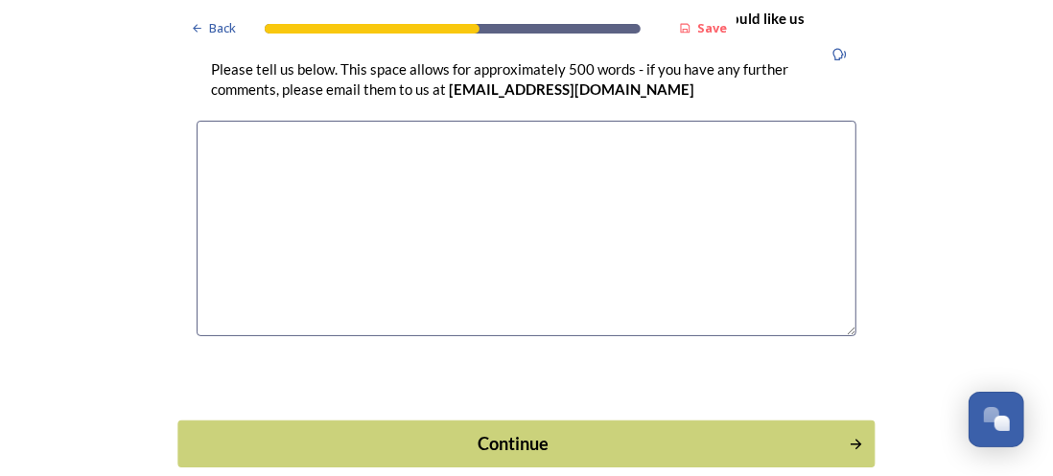
type textarea "My hope is that the new council will be better placed to address the housing cr…"
click at [521, 431] on div "Continue" at bounding box center [513, 444] width 649 height 26
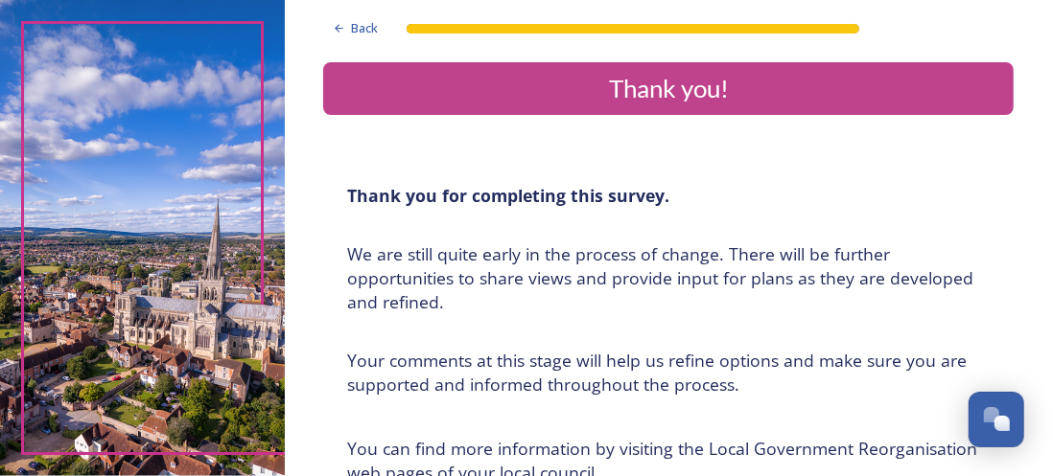
scroll to position [0, 0]
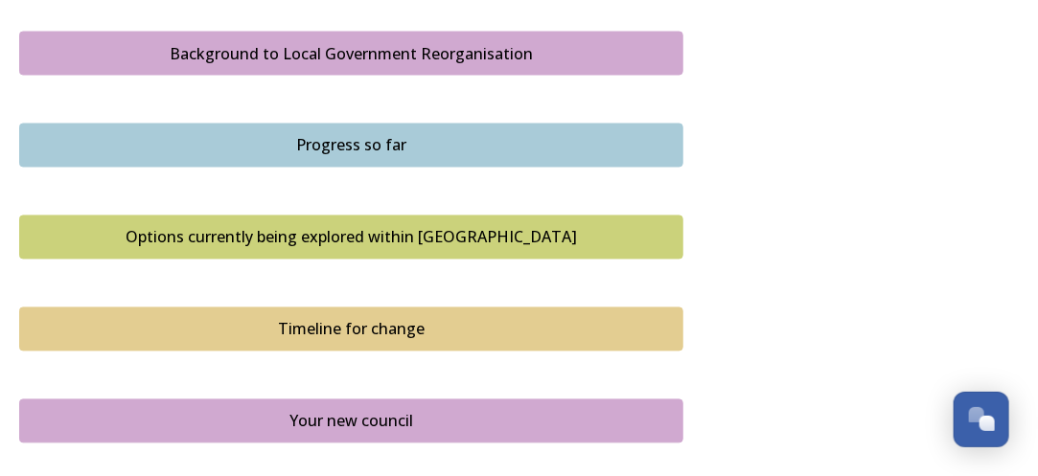
scroll to position [1150, 0]
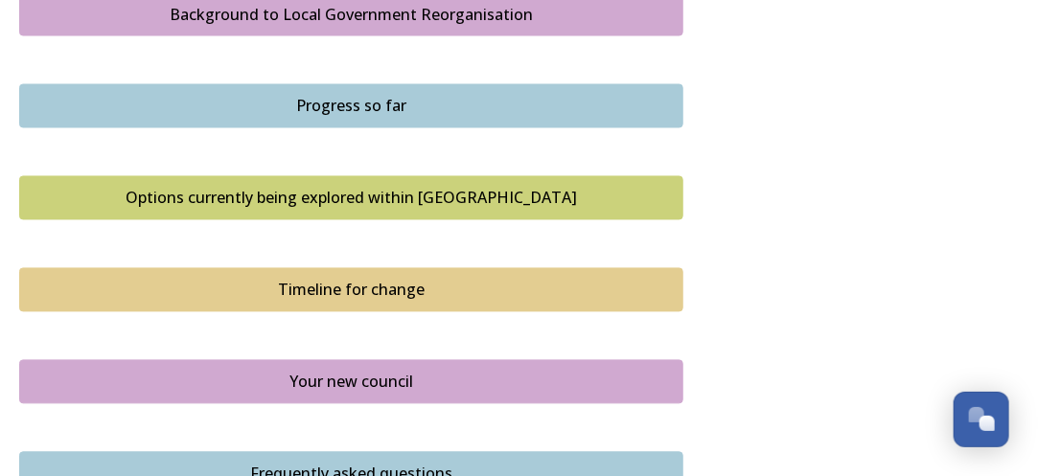
click at [276, 210] on div "Options currently being explored within West Sussex" at bounding box center [351, 198] width 643 height 23
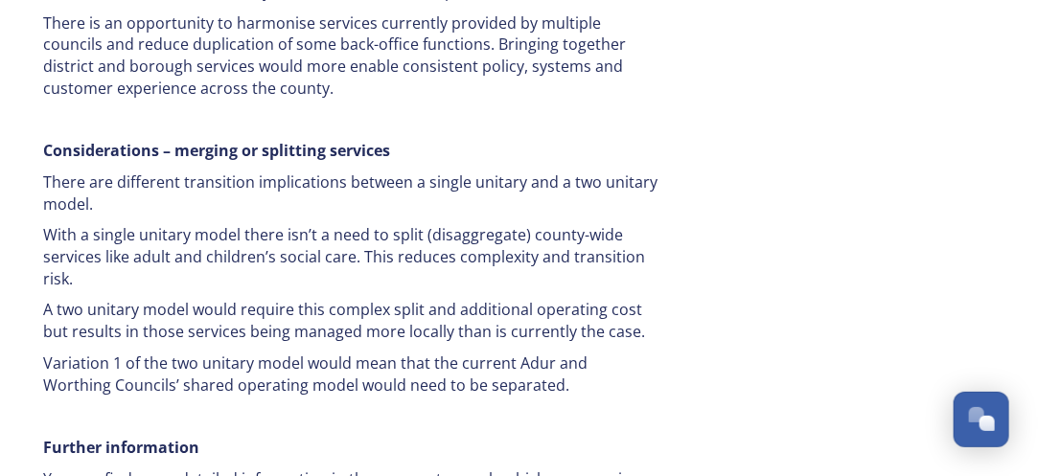
scroll to position [4122, 0]
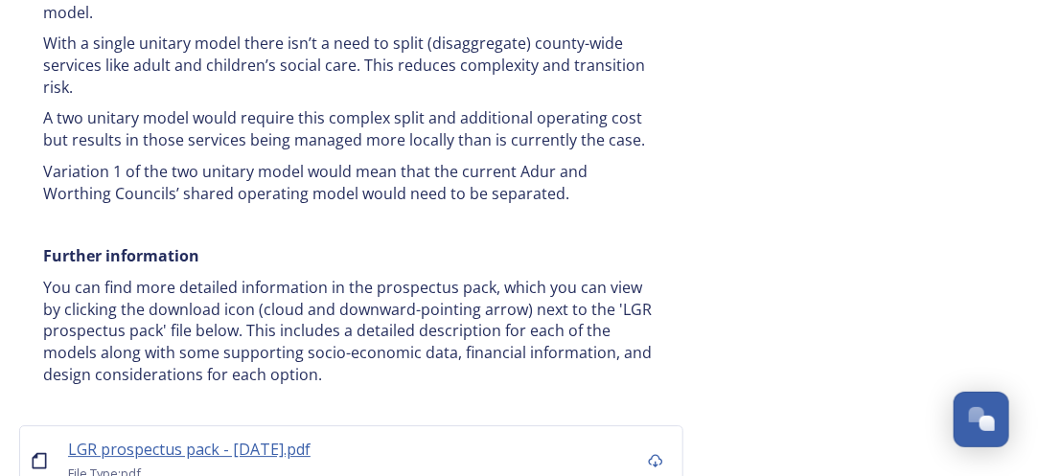
click at [263, 439] on span "LGR prospectus pack - 16 July.pdf" at bounding box center [189, 449] width 243 height 21
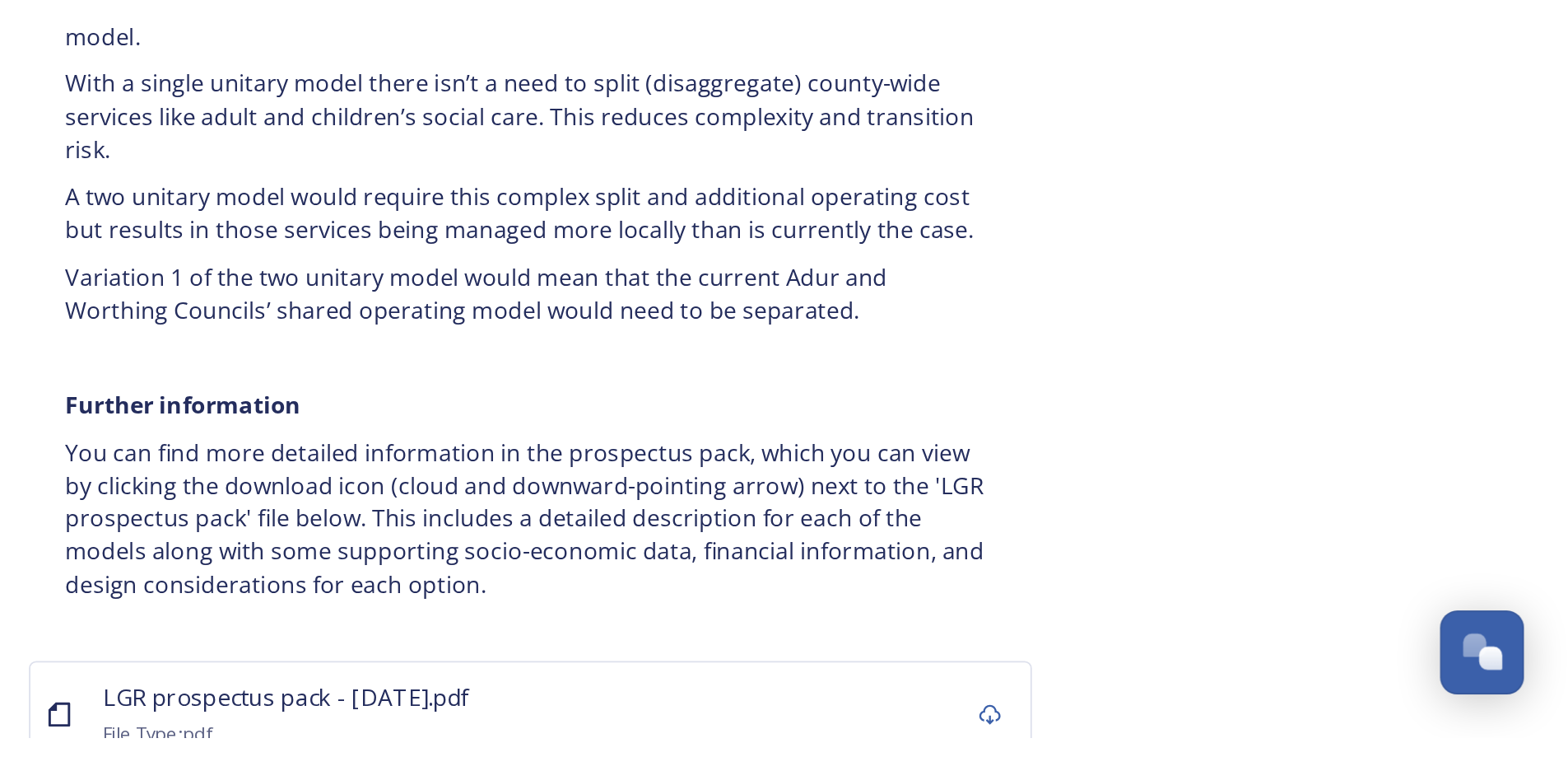
scroll to position [3127, 0]
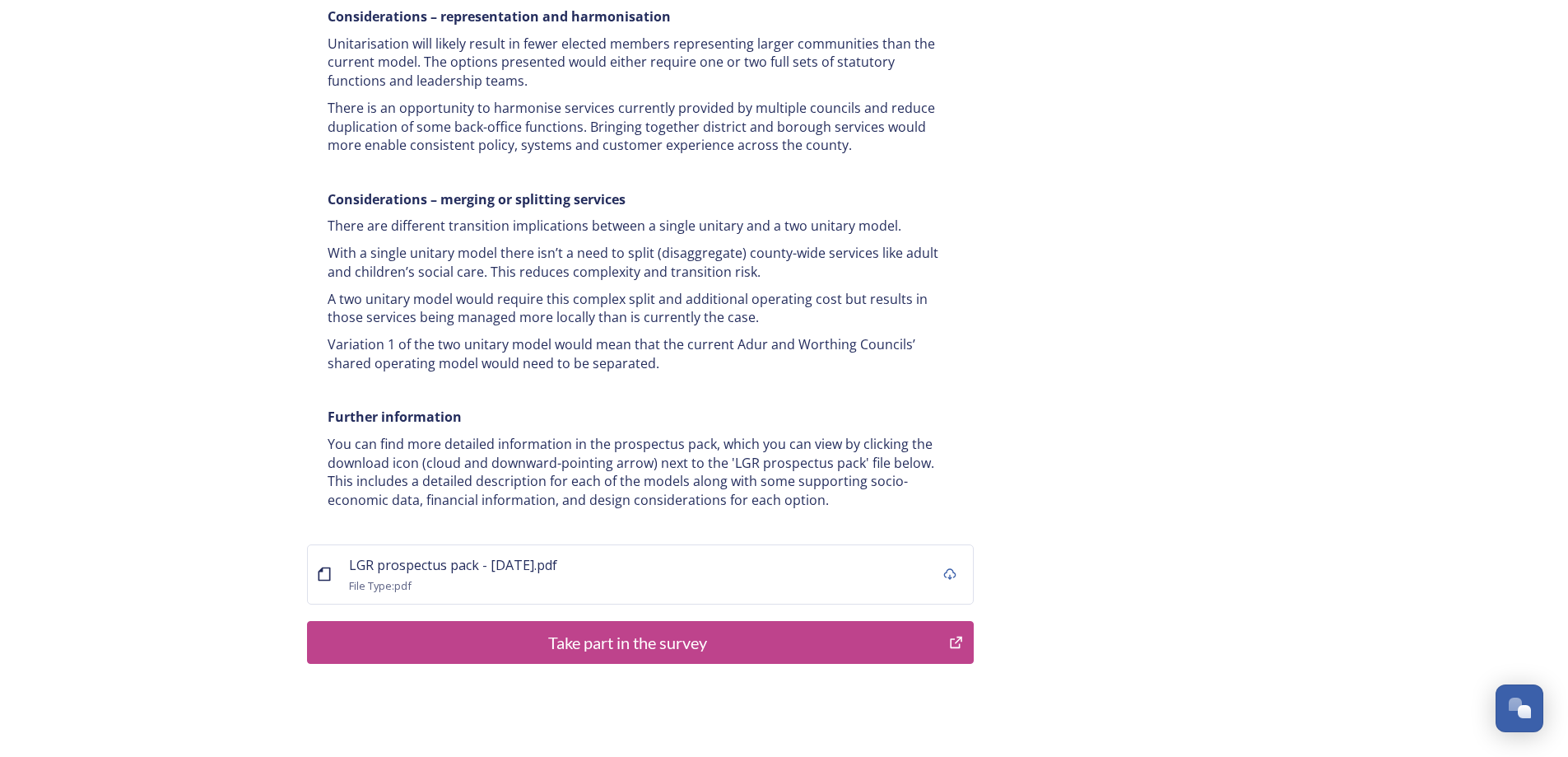
click at [625, 630] on div "Take part in the survey" at bounding box center [629, 642] width 625 height 25
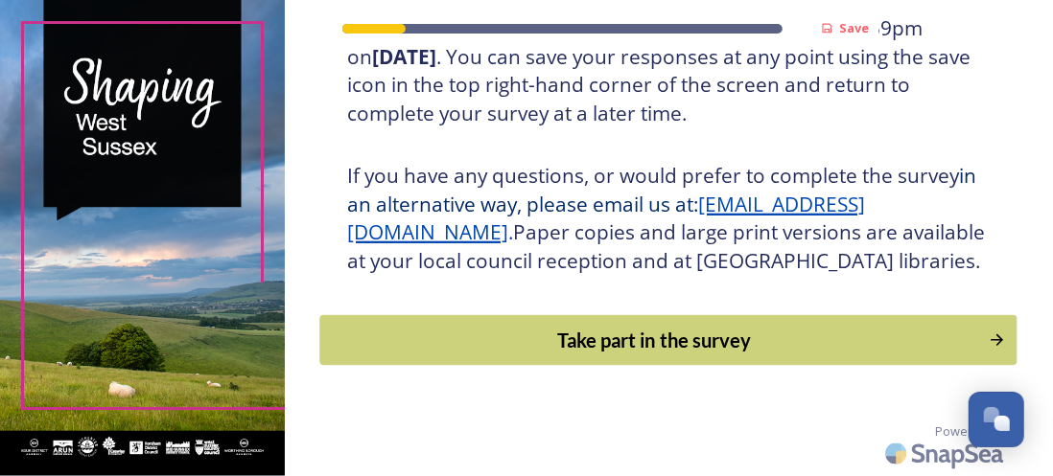
scroll to position [472, 0]
click at [692, 336] on div "Take part in the survey" at bounding box center [655, 340] width 648 height 29
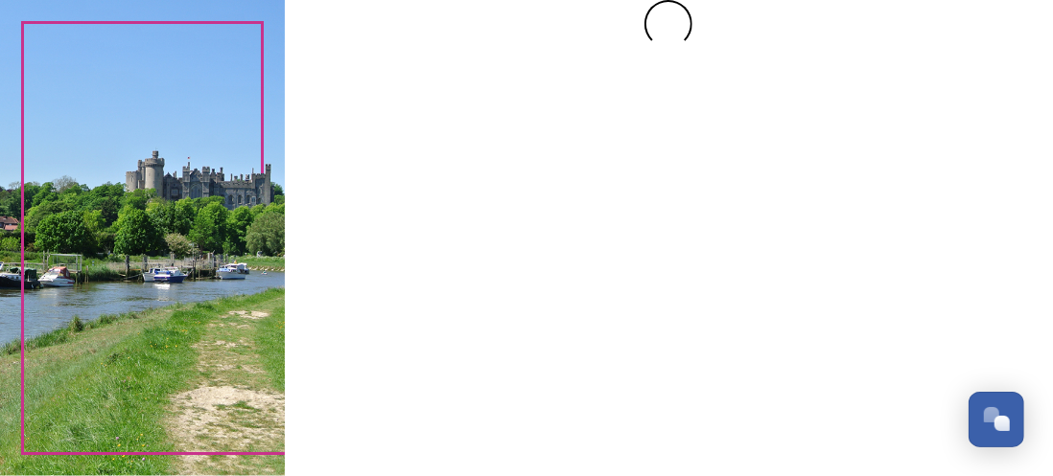
scroll to position [0, 0]
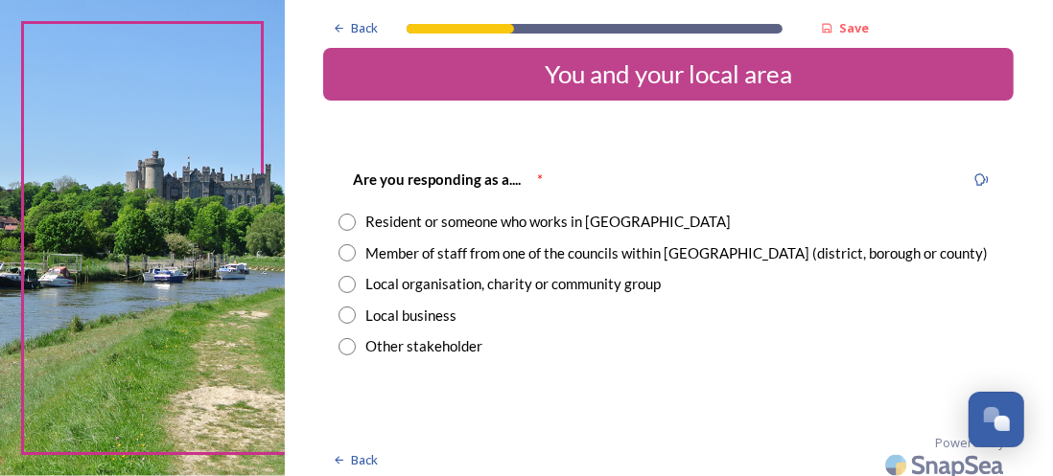
scroll to position [30, 0]
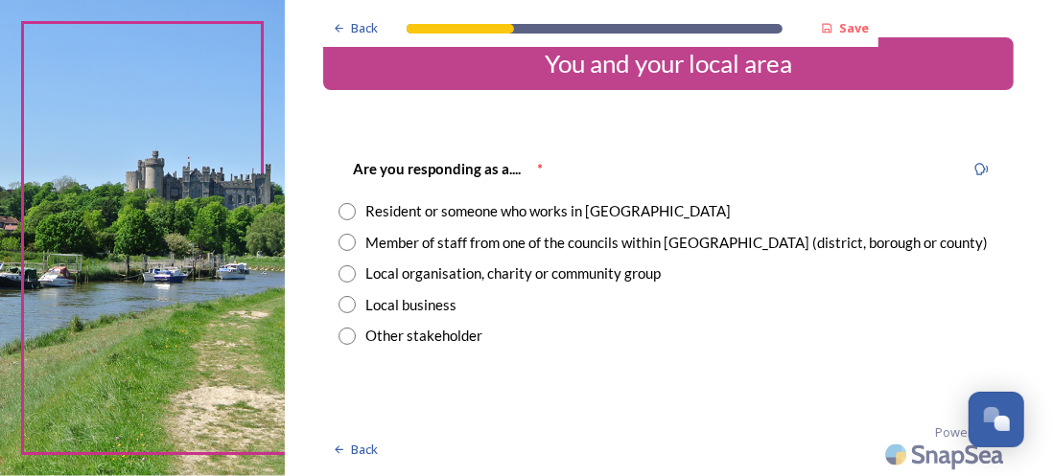
click at [354, 215] on input "radio" at bounding box center [346, 211] width 17 height 17
radio input "true"
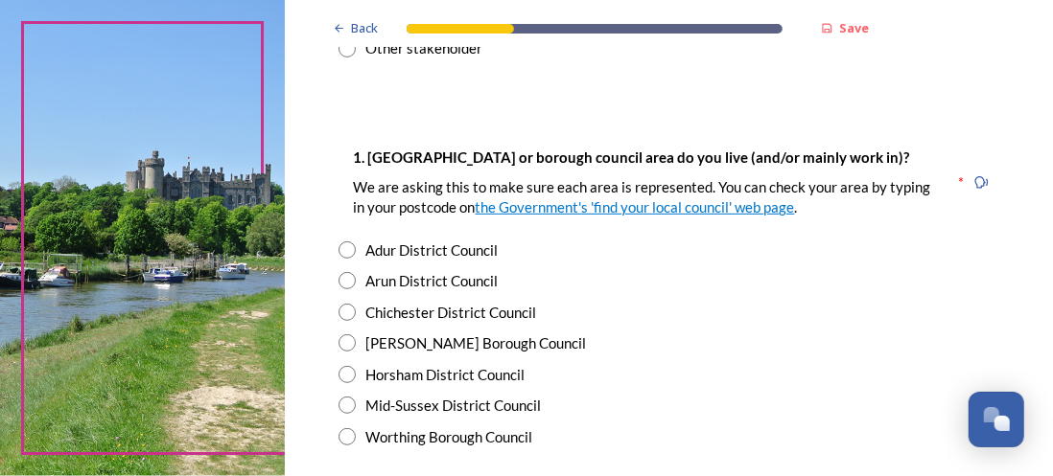
scroll to position [509, 0]
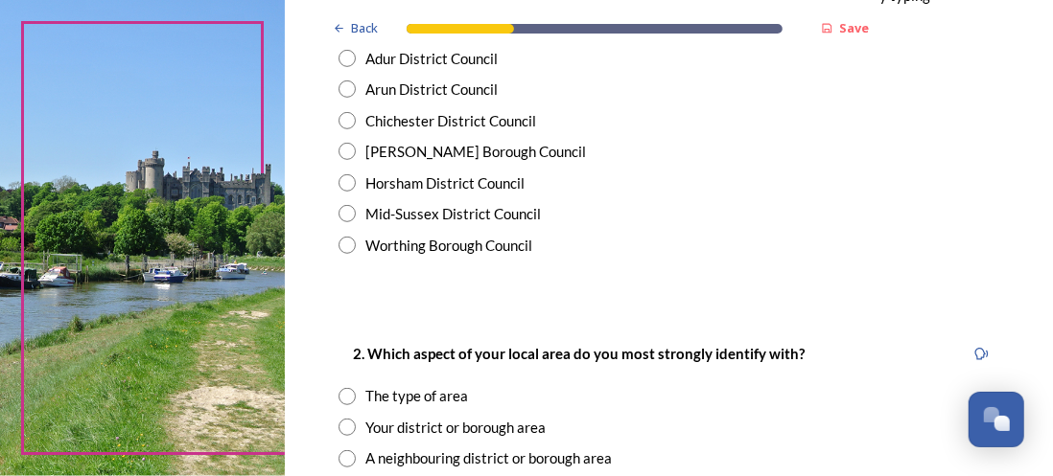
click at [392, 187] on div "Horsham District Council" at bounding box center [444, 184] width 159 height 22
radio input "true"
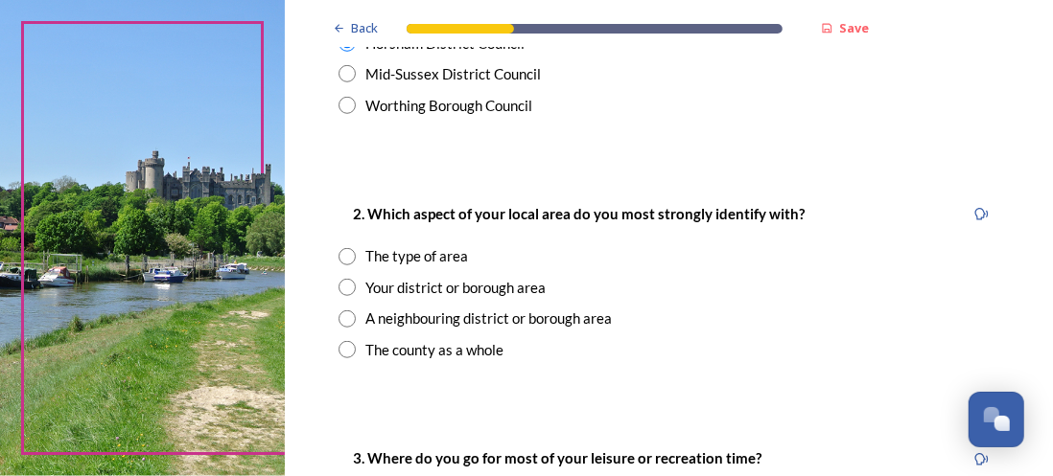
scroll to position [701, 0]
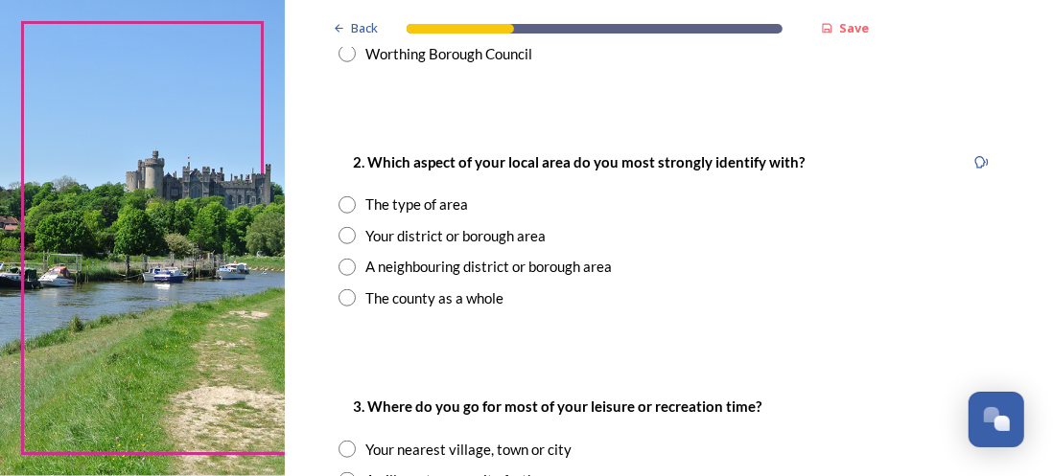
drag, startPoint x: 389, startPoint y: 231, endPoint x: 546, endPoint y: 266, distance: 161.0
click at [391, 230] on div "Your district or borough area" at bounding box center [455, 236] width 180 height 22
radio input "true"
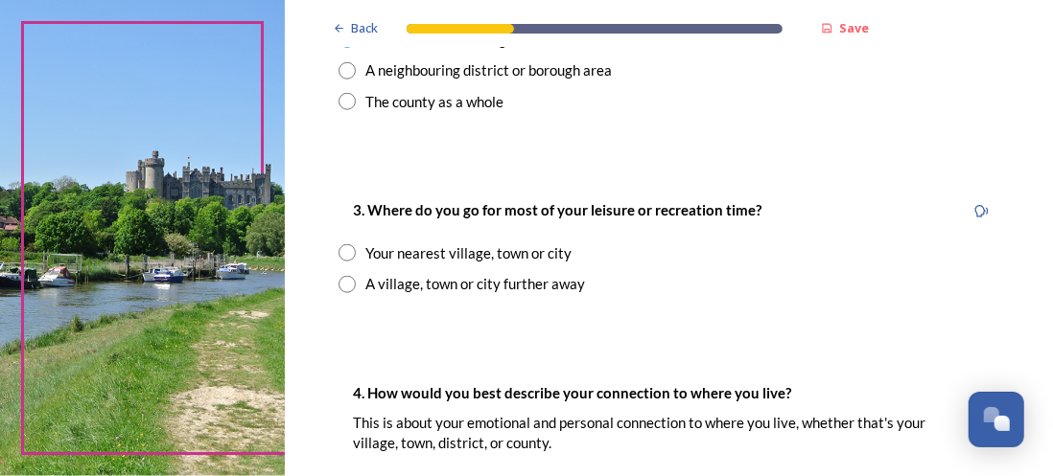
scroll to position [988, 0]
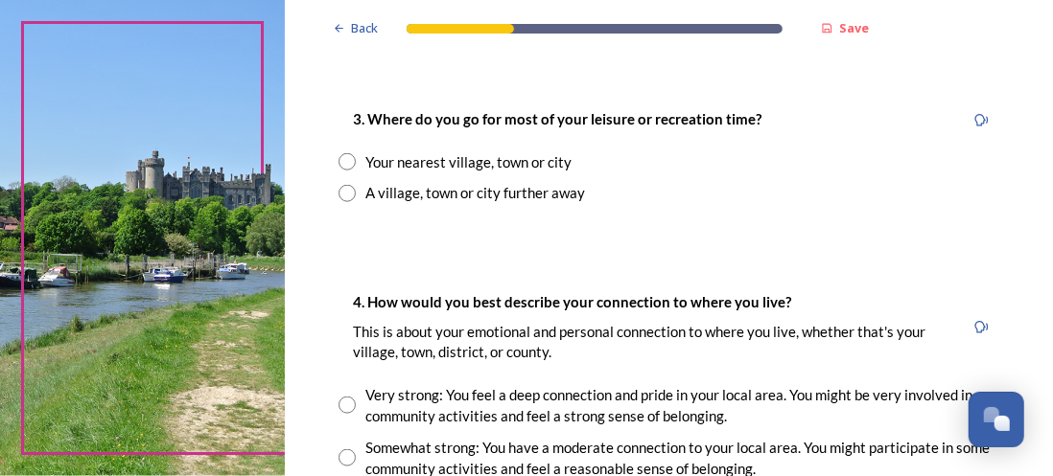
click at [349, 195] on input "radio" at bounding box center [346, 193] width 17 height 17
radio input "true"
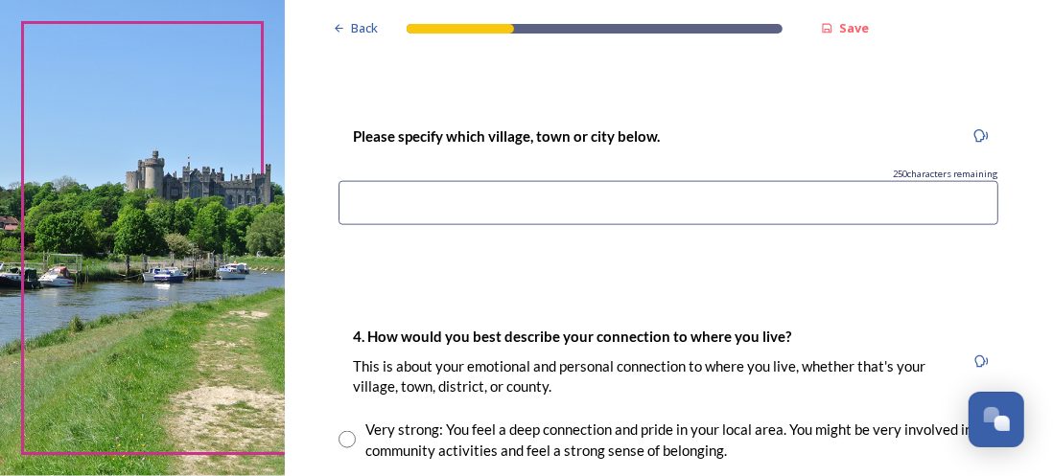
scroll to position [1180, 0]
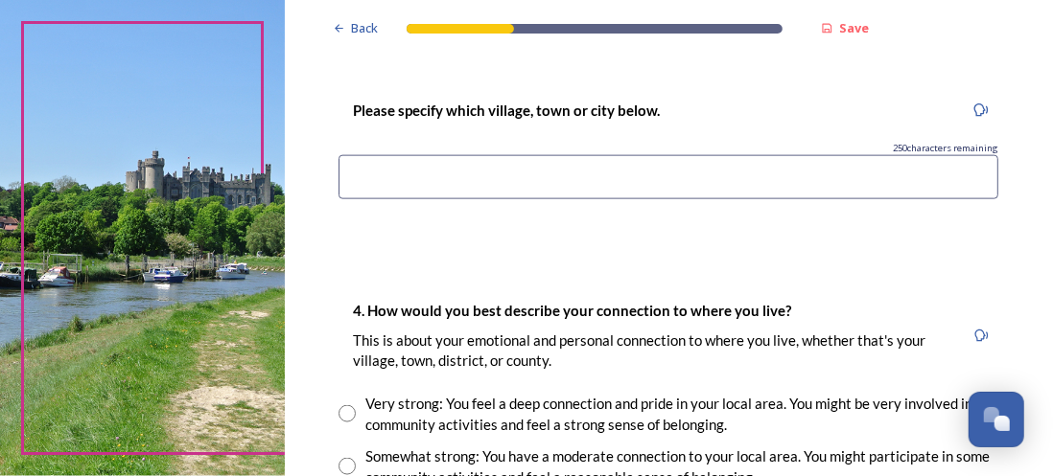
click at [588, 180] on input at bounding box center [668, 177] width 660 height 44
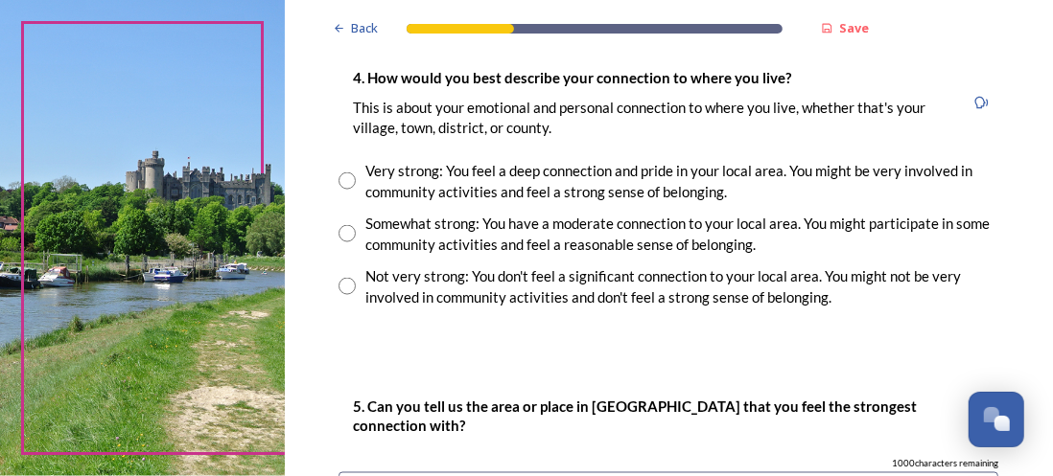
scroll to position [1468, 0]
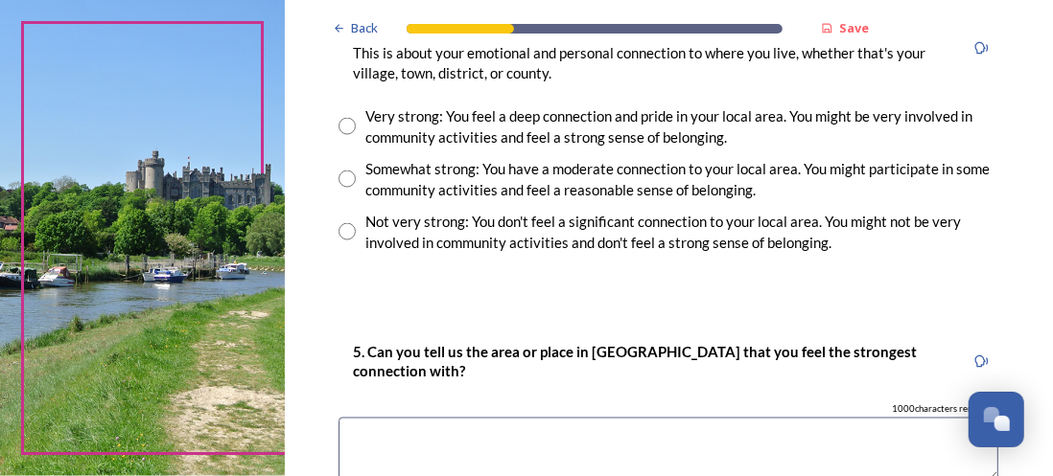
type input "[GEOGRAPHIC_DATA]/[GEOGRAPHIC_DATA]"
click at [342, 179] on input "radio" at bounding box center [346, 179] width 17 height 17
radio input "true"
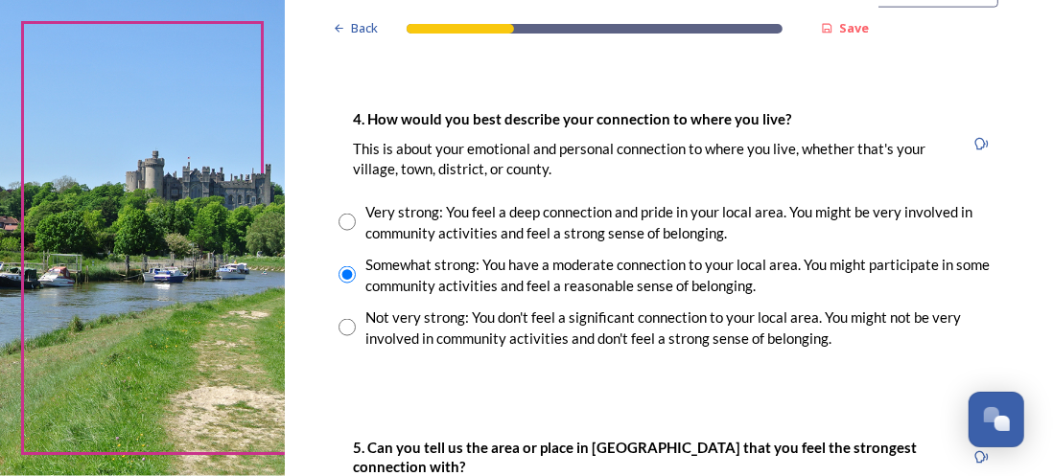
scroll to position [1563, 0]
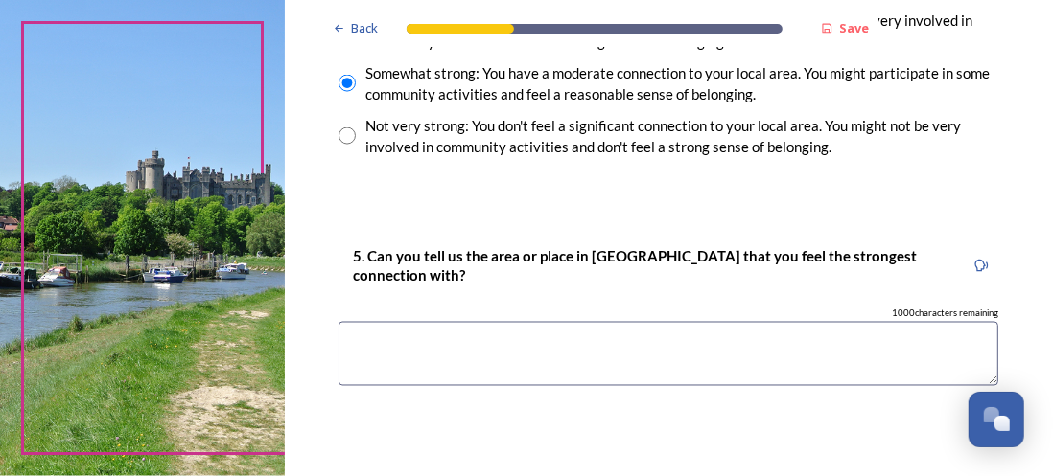
click at [599, 341] on textarea at bounding box center [668, 354] width 660 height 64
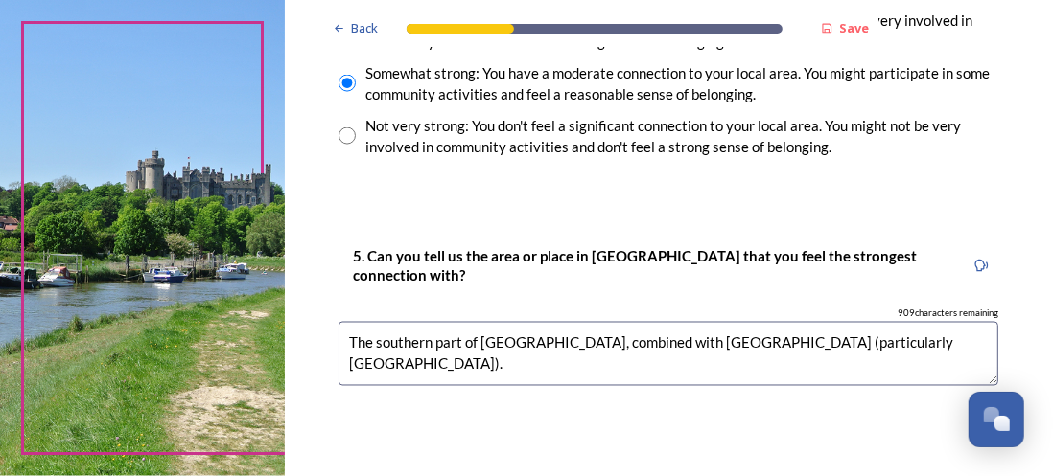
click at [775, 344] on textarea "The southern part of [GEOGRAPHIC_DATA], combined with [GEOGRAPHIC_DATA] (partic…" at bounding box center [668, 354] width 660 height 64
click at [925, 339] on textarea "The southern part of [GEOGRAPHIC_DATA], combined with [GEOGRAPHIC_DATA] (partic…" at bounding box center [668, 354] width 660 height 64
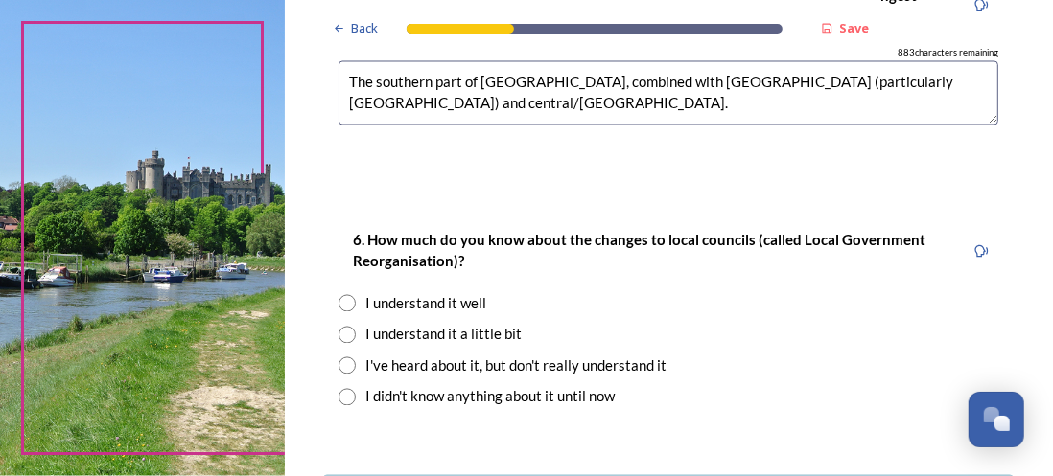
scroll to position [1851, 0]
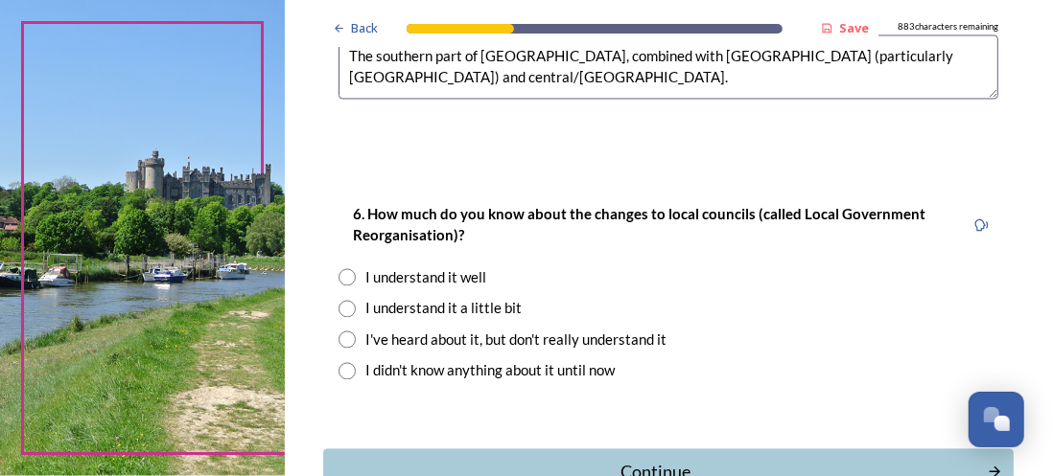
type textarea "The southern part of [GEOGRAPHIC_DATA], combined with [GEOGRAPHIC_DATA] (partic…"
click at [424, 280] on div "I understand it well" at bounding box center [425, 277] width 121 height 22
radio input "true"
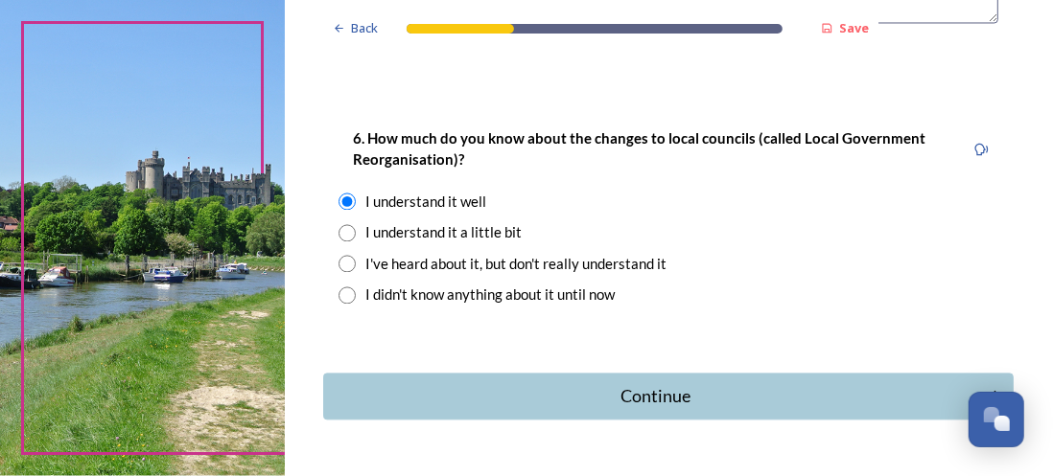
scroll to position [1979, 0]
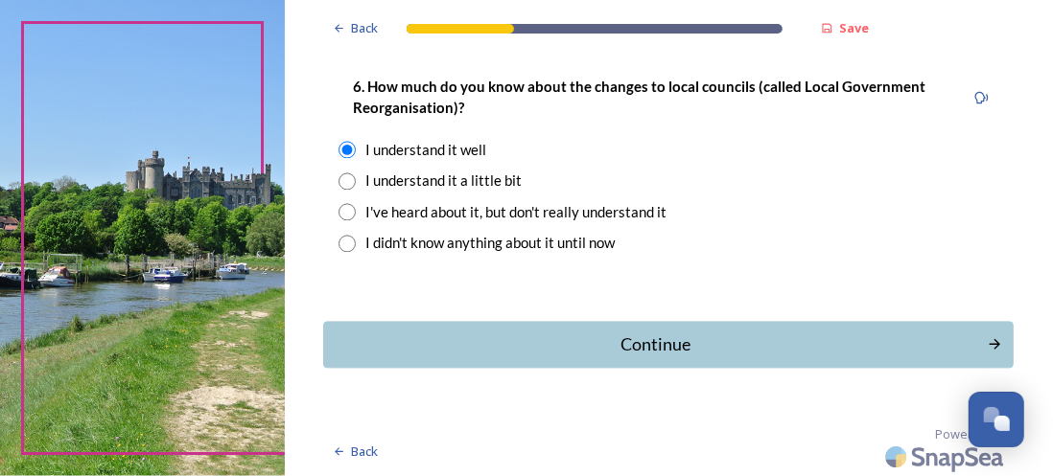
click at [660, 341] on div "Continue" at bounding box center [655, 345] width 643 height 26
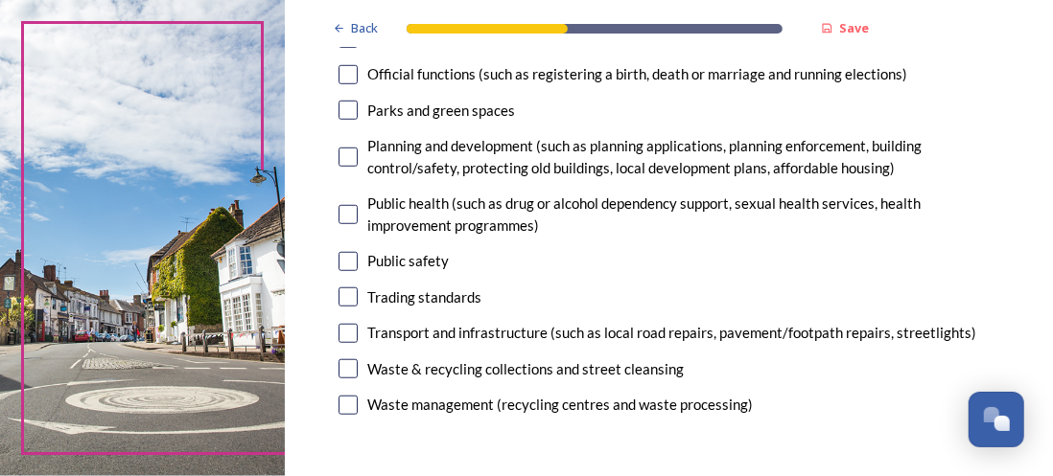
scroll to position [671, 0]
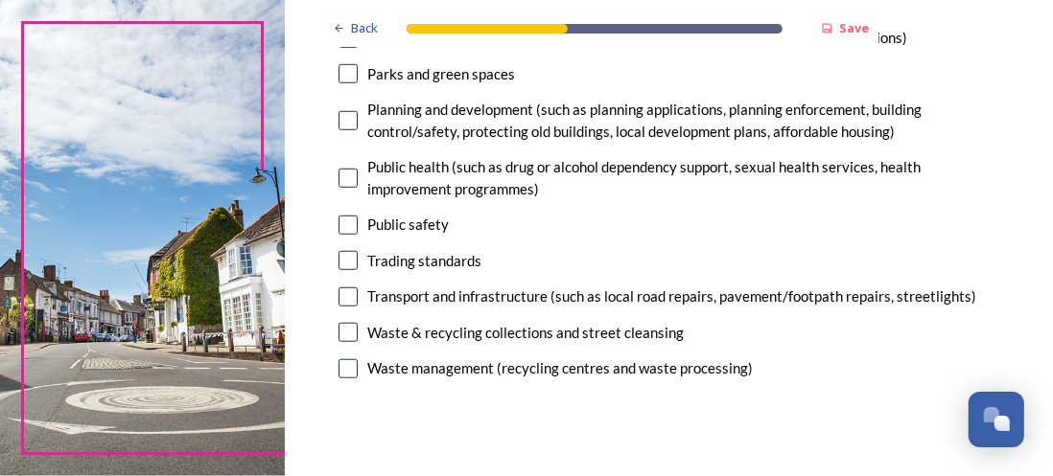
click at [349, 130] on input "checkbox" at bounding box center [347, 120] width 19 height 19
checkbox input "true"
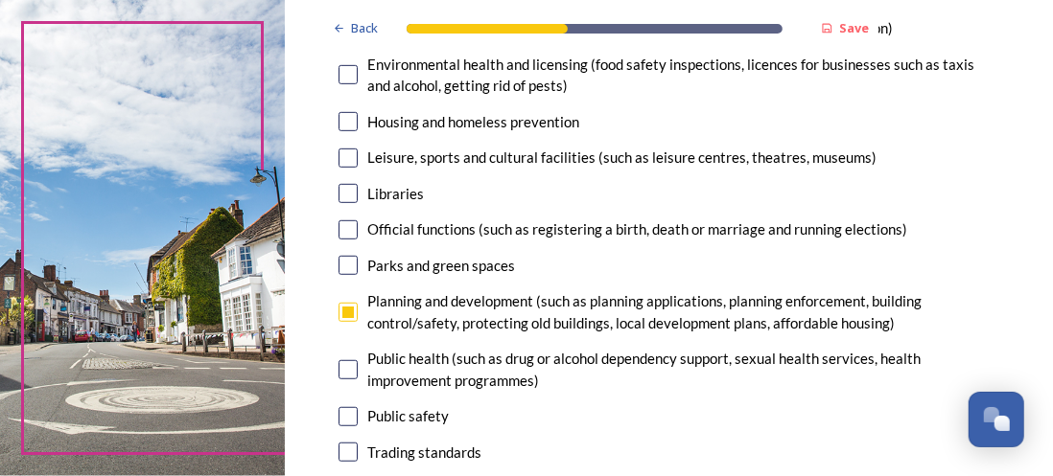
scroll to position [383, 0]
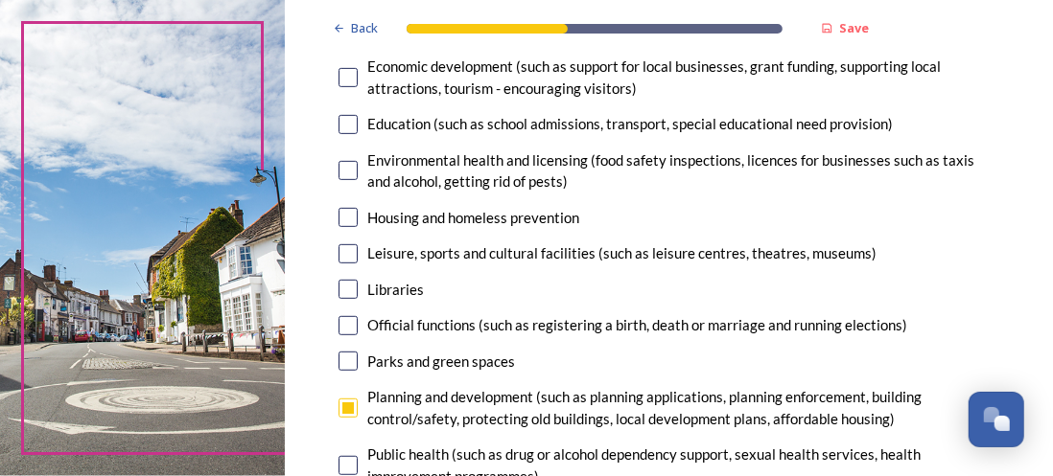
drag, startPoint x: 347, startPoint y: 275, endPoint x: 682, endPoint y: 302, distance: 335.6
click at [347, 264] on input "checkbox" at bounding box center [347, 253] width 19 height 19
checkbox input "true"
click at [347, 227] on input "checkbox" at bounding box center [347, 217] width 19 height 19
checkbox input "true"
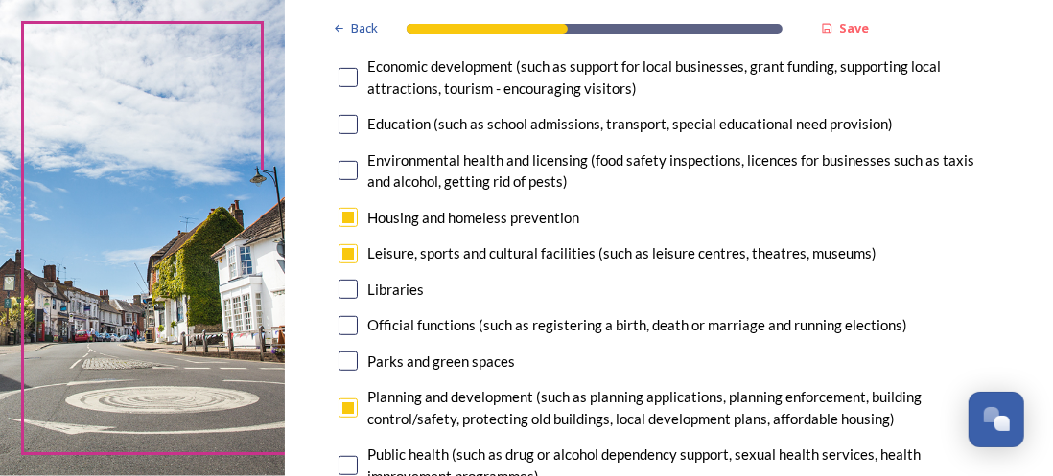
scroll to position [192, 0]
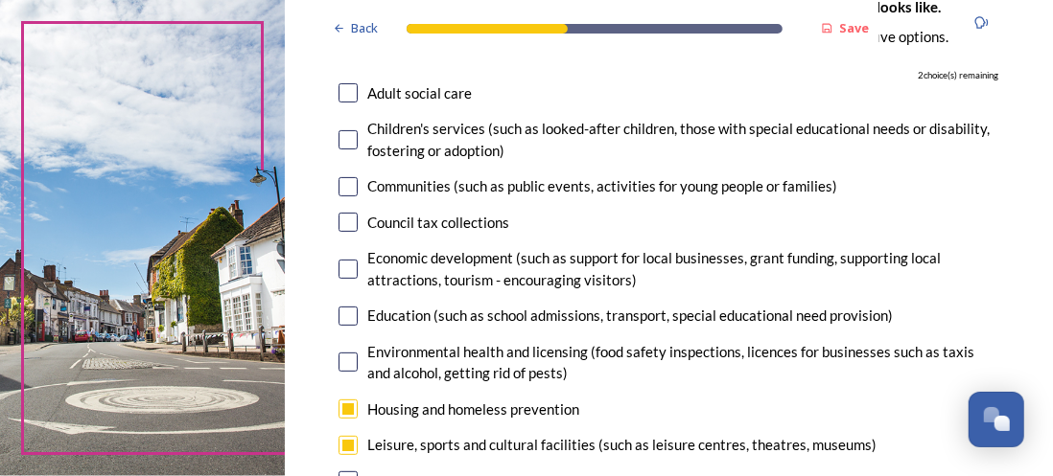
click at [346, 150] on input "checkbox" at bounding box center [347, 139] width 19 height 19
checkbox input "true"
click at [351, 103] on input "checkbox" at bounding box center [347, 92] width 19 height 19
checkbox input "true"
click at [354, 150] on input "checkbox" at bounding box center [347, 139] width 19 height 19
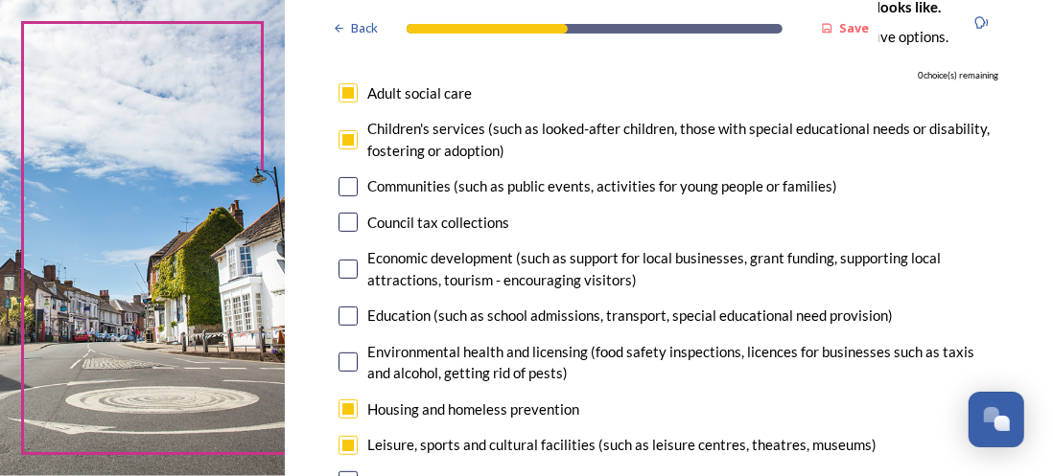
checkbox input "false"
click at [359, 104] on div "Adult social care" at bounding box center [668, 93] width 660 height 22
checkbox input "false"
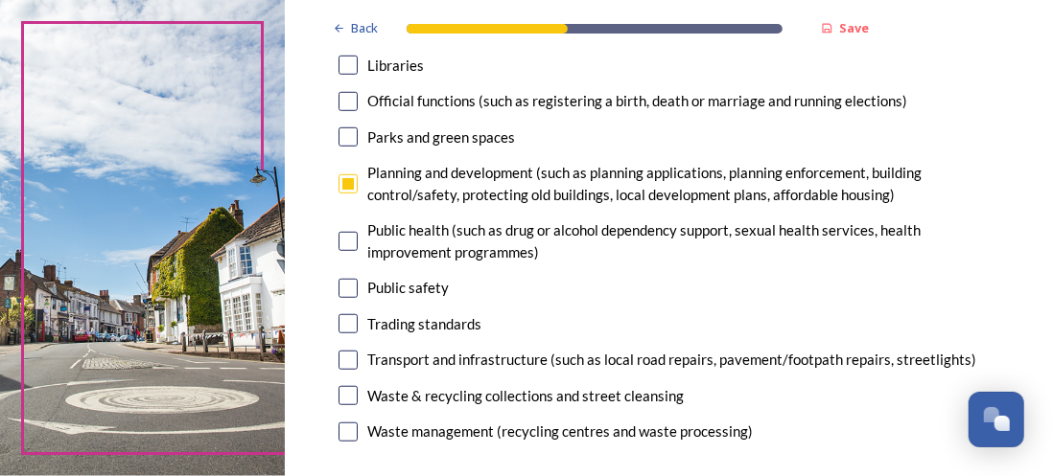
scroll to position [671, 0]
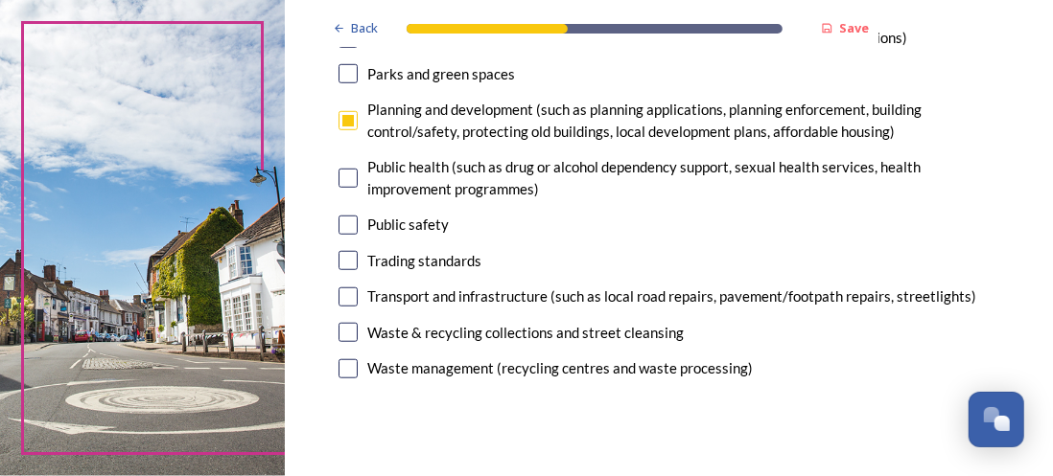
click at [351, 307] on input "checkbox" at bounding box center [347, 297] width 19 height 19
checkbox input "true"
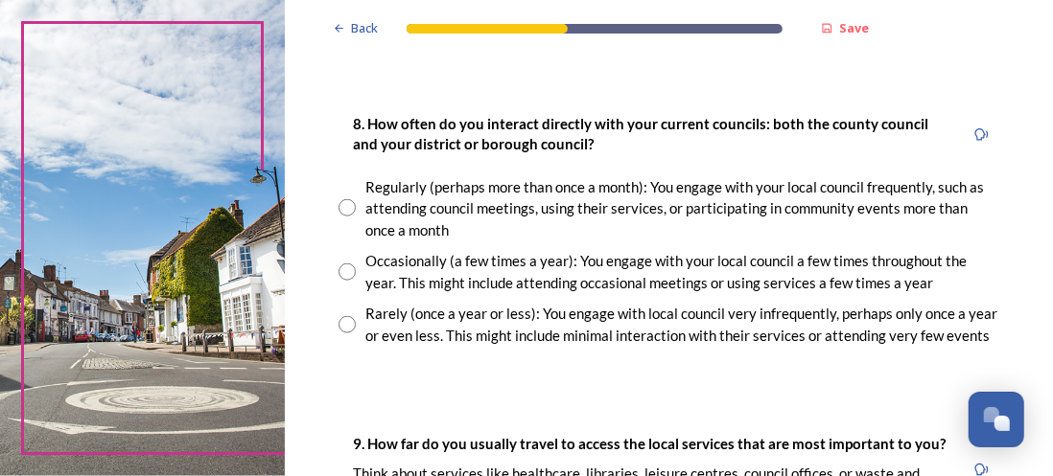
scroll to position [1054, 0]
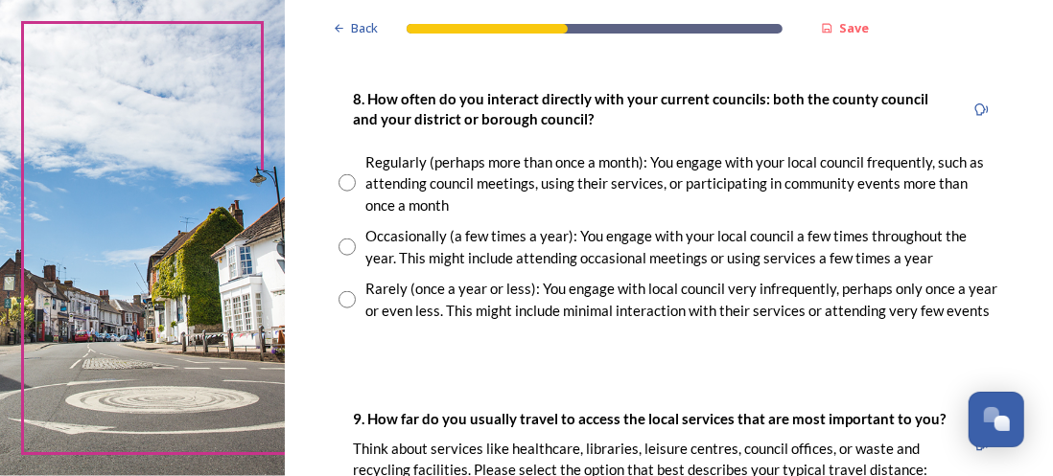
click at [347, 309] on input "radio" at bounding box center [346, 299] width 17 height 17
radio input "true"
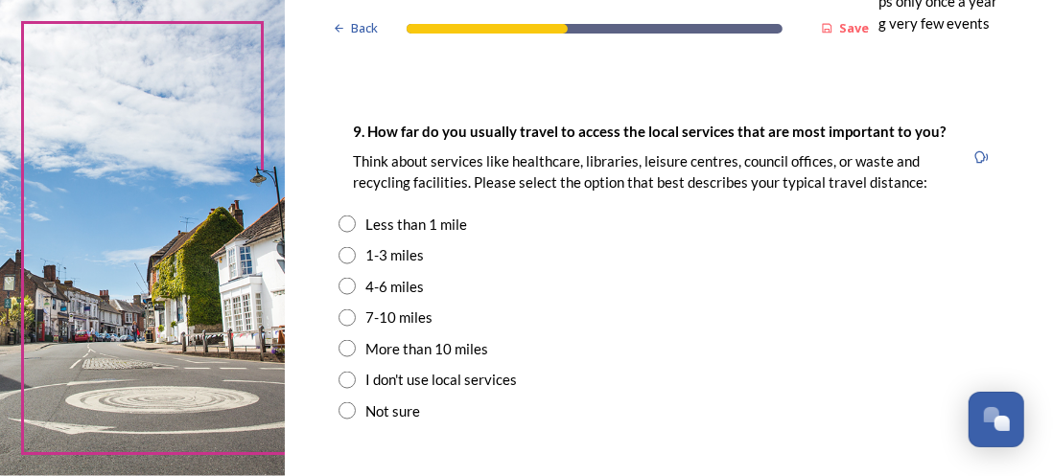
click at [348, 327] on input "radio" at bounding box center [346, 318] width 17 height 17
radio input "true"
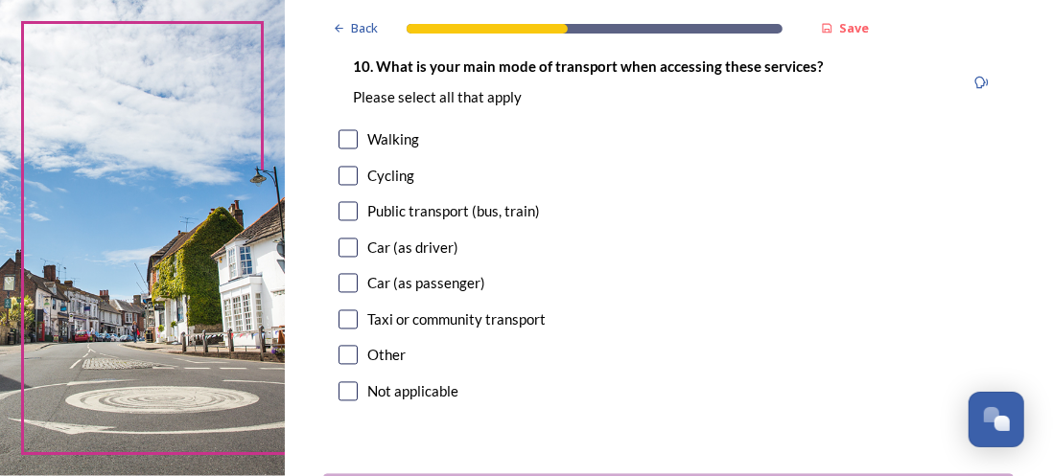
scroll to position [1821, 0]
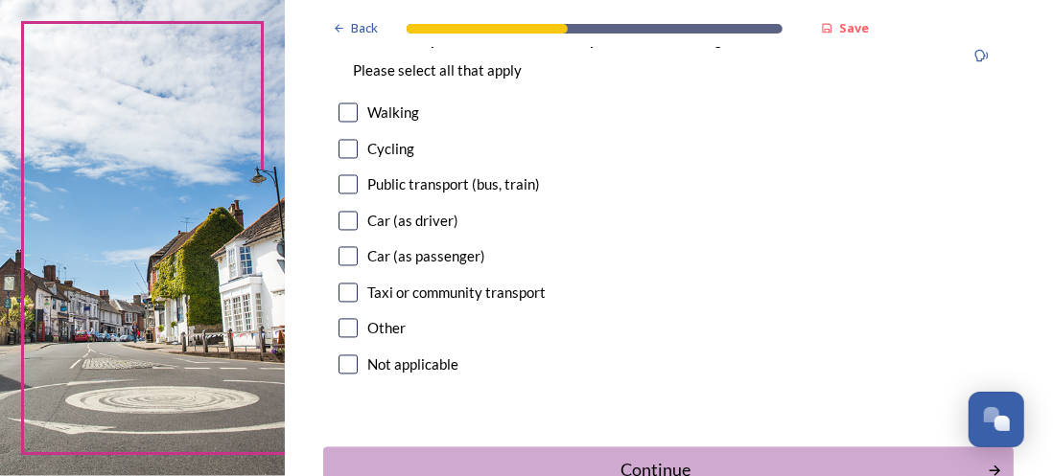
click at [351, 231] on input "checkbox" at bounding box center [347, 221] width 19 height 19
checkbox input "true"
click at [345, 123] on input "checkbox" at bounding box center [347, 113] width 19 height 19
checkbox input "true"
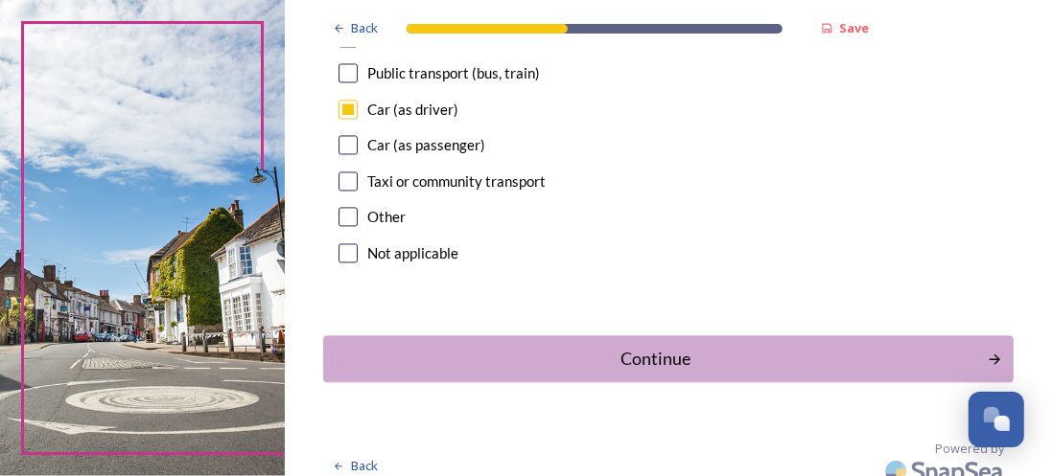
scroll to position [1991, 0]
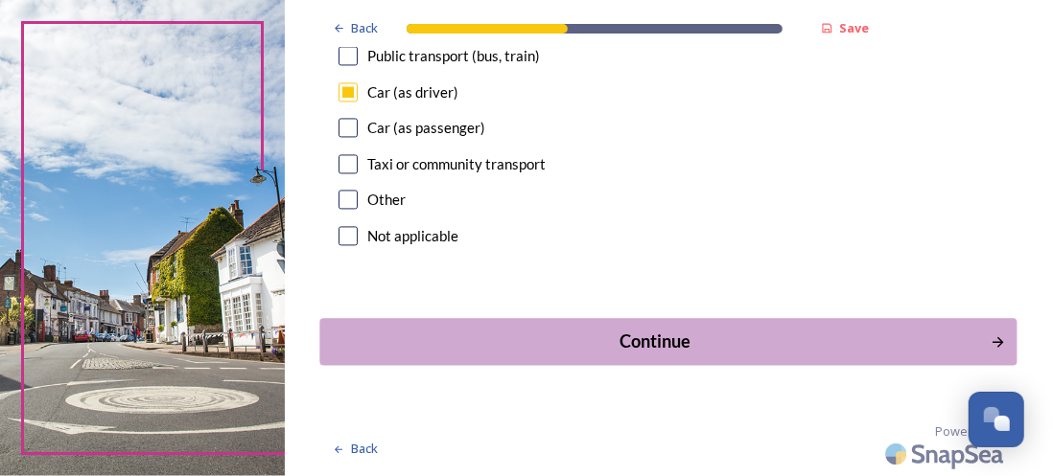
click at [645, 345] on div "Continue" at bounding box center [655, 342] width 649 height 26
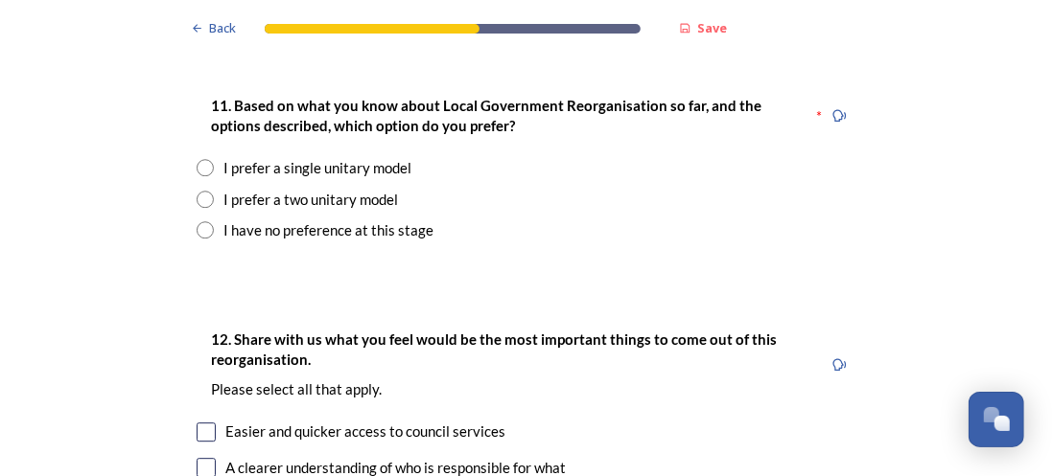
scroll to position [2492, 0]
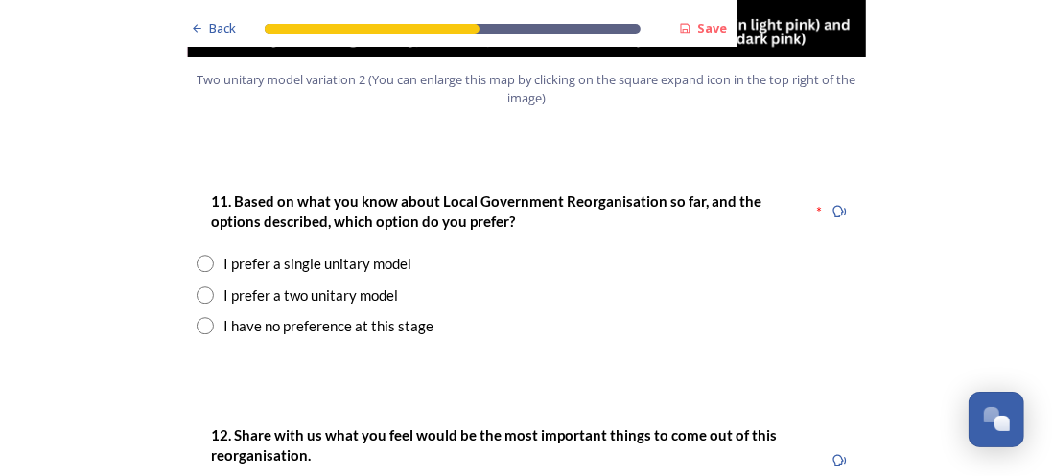
click at [347, 285] on div "I prefer a two unitary model" at bounding box center [310, 296] width 174 height 22
radio input "true"
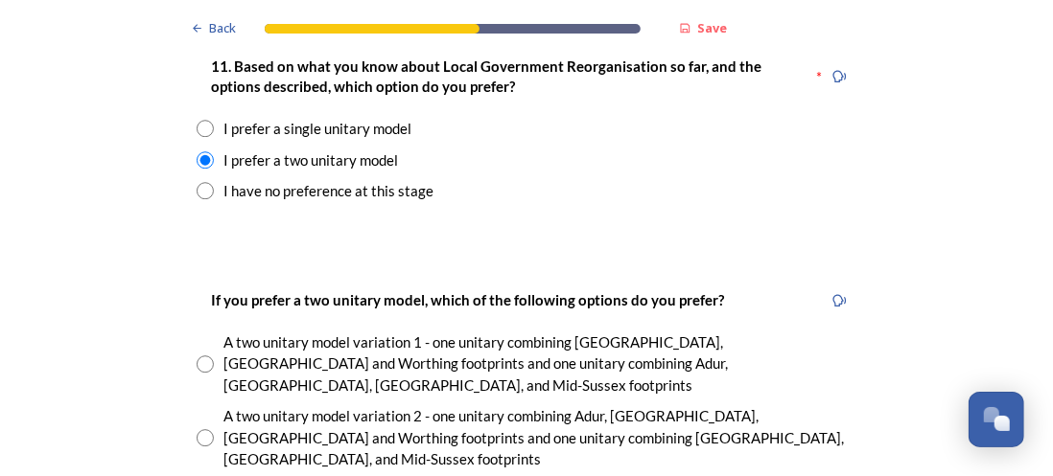
scroll to position [2684, 0]
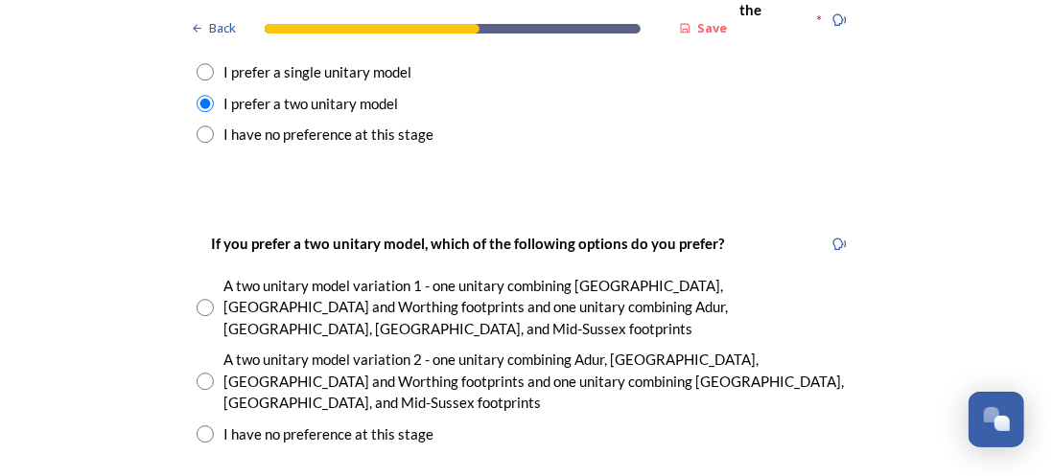
click at [201, 299] on input "radio" at bounding box center [205, 307] width 17 height 17
radio input "true"
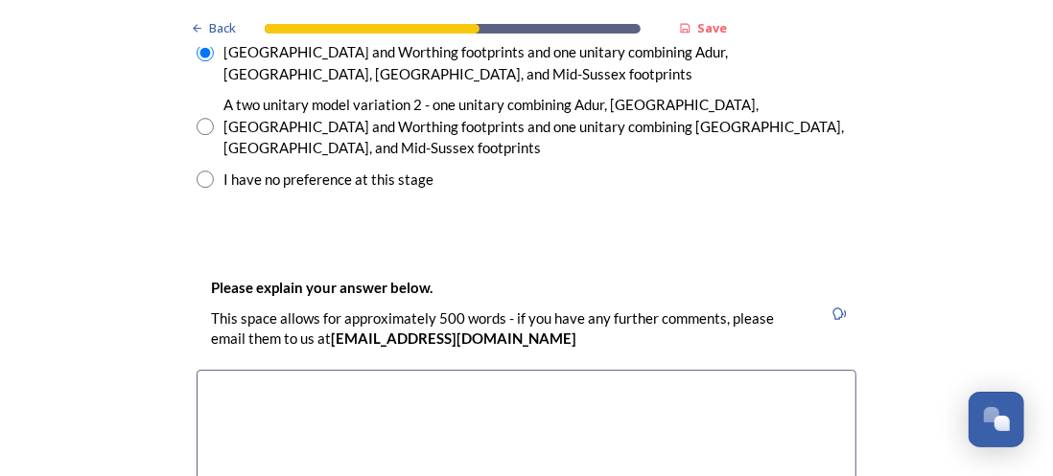
scroll to position [3068, 0]
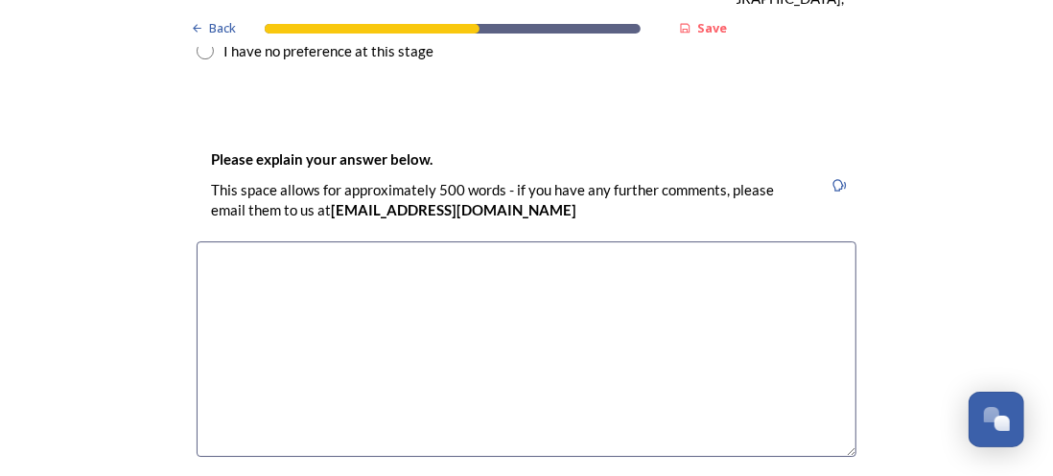
click at [504, 242] on textarea at bounding box center [527, 350] width 660 height 216
paste textarea "From the Prospectus Pack, both variations of the 2 unitary model seem to provid…"
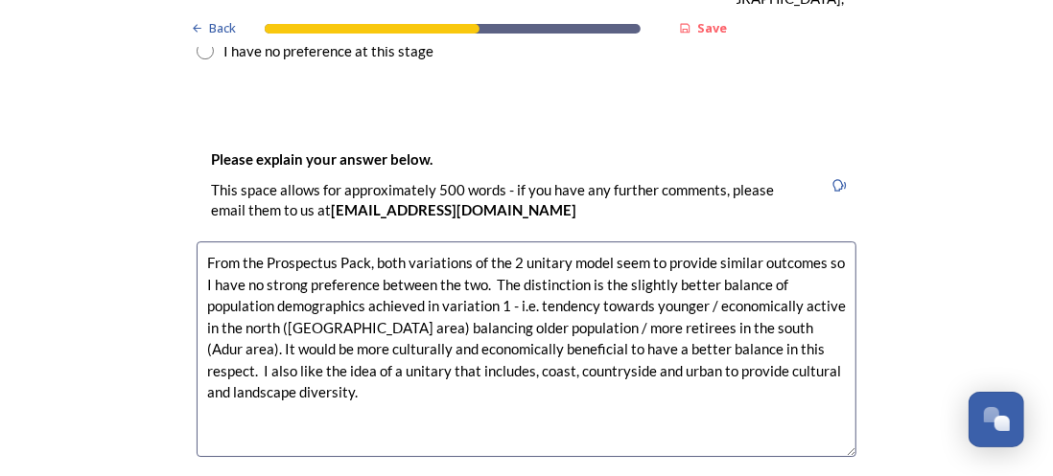
click at [207, 242] on textarea "From the Prospectus Pack, both variations of the 2 unitary model seem to provid…" at bounding box center [527, 350] width 660 height 216
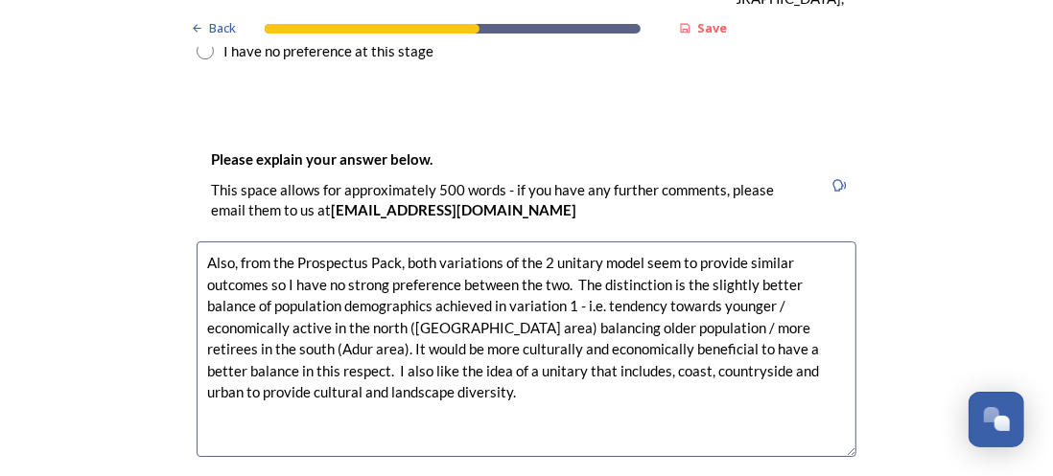
click at [200, 242] on textarea "Also, from the Prospectus Pack, both variations of the 2 unitary model seem to …" at bounding box center [527, 350] width 660 height 216
click at [220, 242] on textarea "Also, from the Prospectus Pack, both variations of the 2 unitary model seem to …" at bounding box center [527, 350] width 660 height 216
click at [226, 242] on textarea "Also, from the Prospectus Pack, both variations of the 2 unitary model seem to …" at bounding box center [527, 350] width 660 height 216
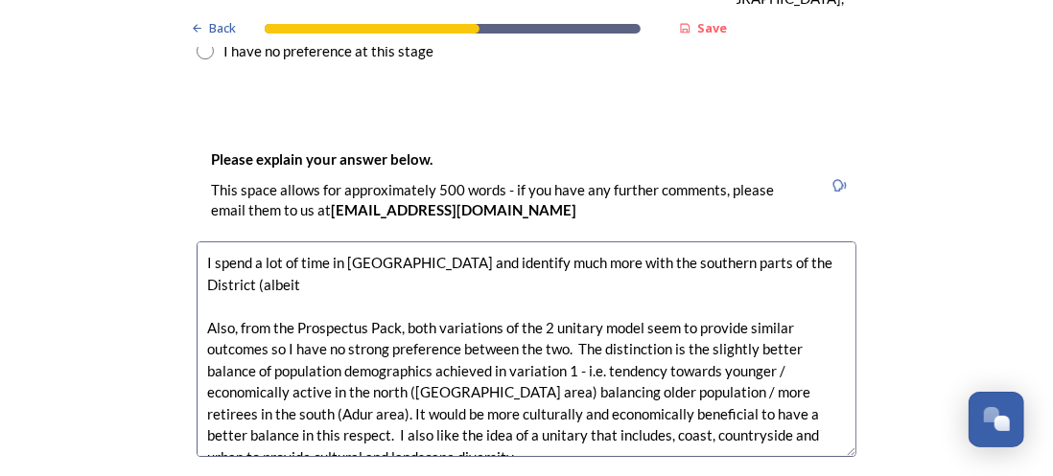
click at [606, 242] on textarea "I spend a lot of time in [GEOGRAPHIC_DATA] and identify much more with the sout…" at bounding box center [527, 350] width 660 height 216
click at [588, 242] on textarea "I spend a lot of time in [GEOGRAPHIC_DATA] and identify much more with the sout…" at bounding box center [527, 350] width 660 height 216
click at [351, 242] on textarea "I spend a lot of time in [GEOGRAPHIC_DATA] and identify much more with Adur and…" at bounding box center [527, 350] width 660 height 216
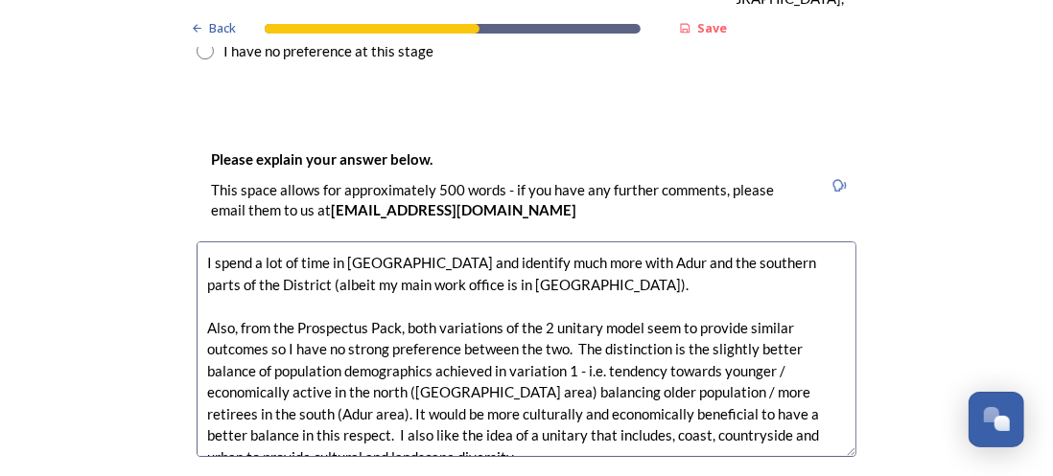
scroll to position [21, 0]
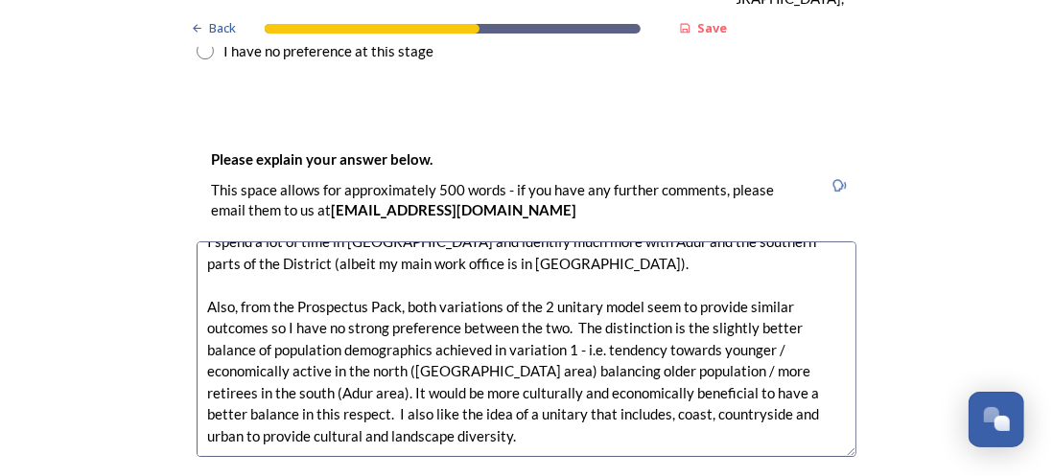
drag, startPoint x: 203, startPoint y: 204, endPoint x: 698, endPoint y: 229, distance: 495.3
click at [698, 242] on textarea "I spend a lot of time in [GEOGRAPHIC_DATA] and identify much more with Adur and…" at bounding box center [527, 350] width 660 height 216
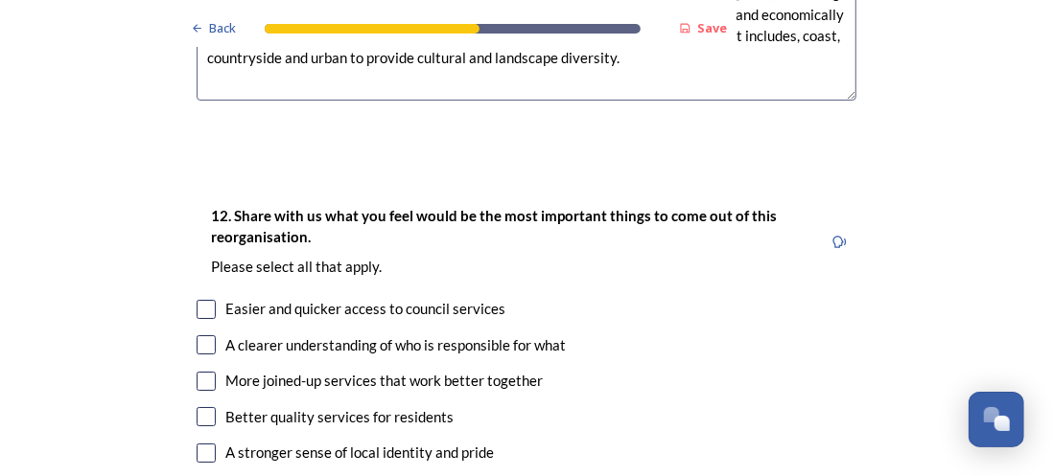
scroll to position [3451, 0]
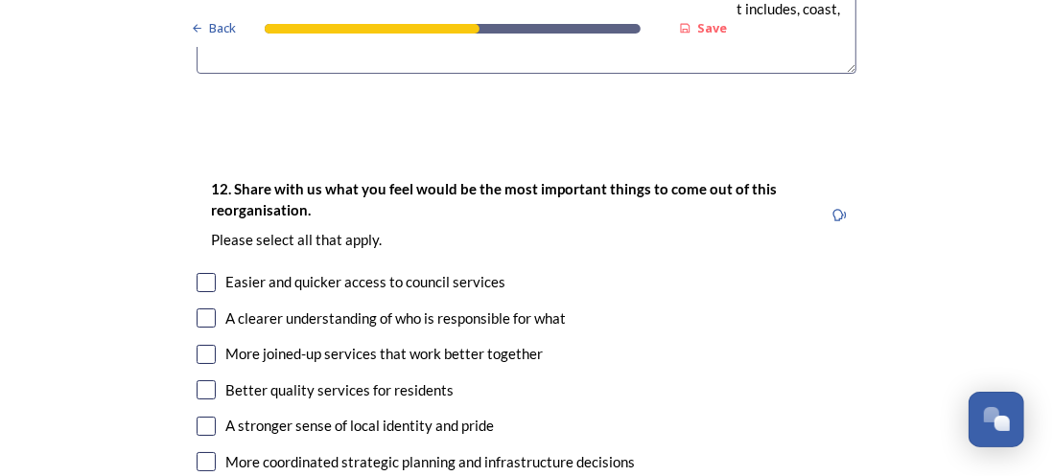
type textarea "I spend a lot of time in [GEOGRAPHIC_DATA] and identify much more with Adur and…"
click at [204, 345] on input "checkbox" at bounding box center [206, 354] width 19 height 19
checkbox input "true"
click at [186, 216] on div "12. Share with us what you feel would be the most important things to come out …" at bounding box center [526, 417] width 690 height 518
click at [197, 309] on input "checkbox" at bounding box center [206, 318] width 19 height 19
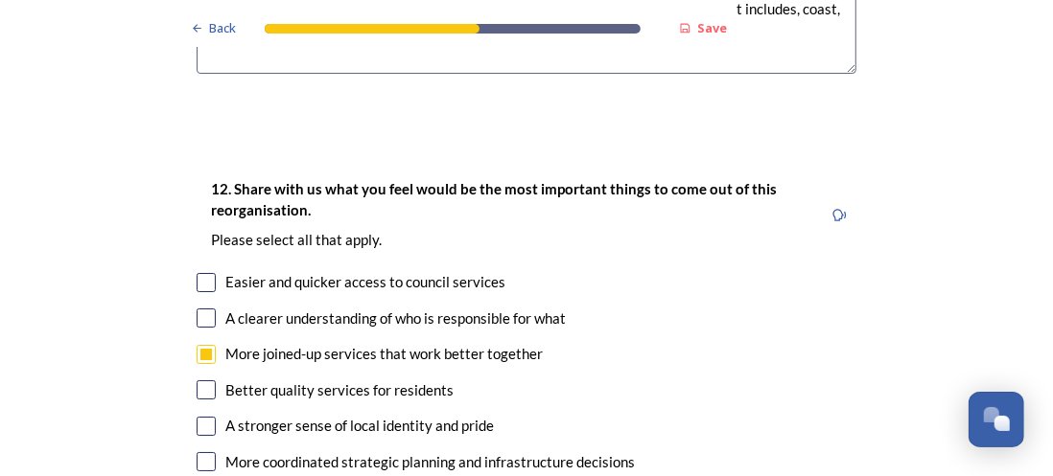
checkbox input "true"
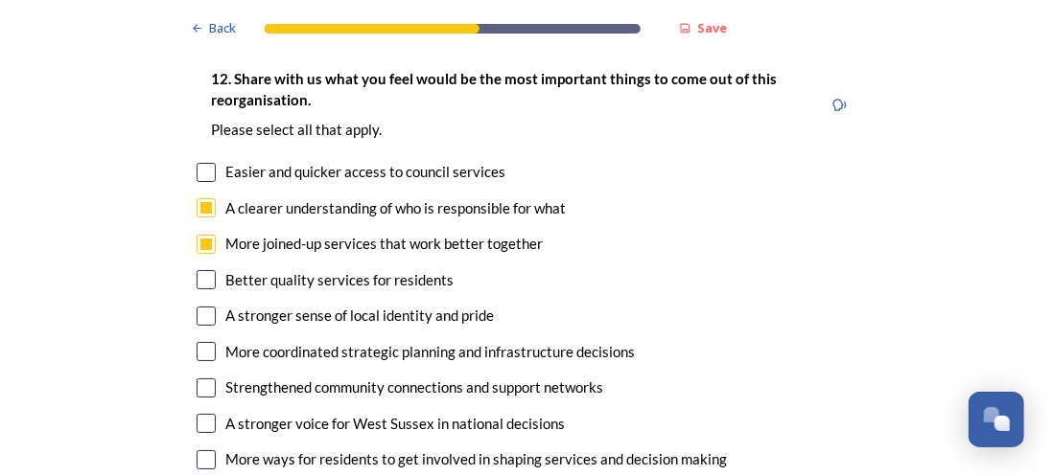
scroll to position [3643, 0]
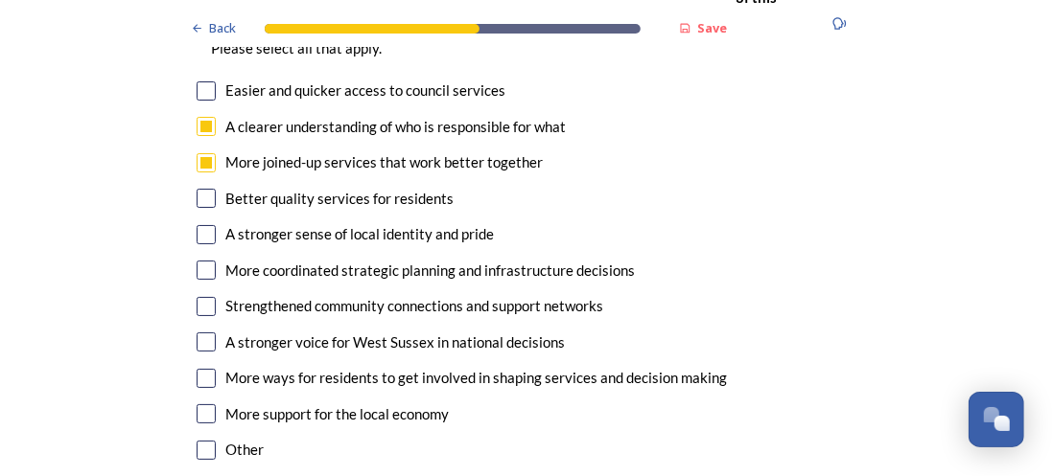
click at [199, 225] on input "checkbox" at bounding box center [206, 234] width 19 height 19
checkbox input "true"
click at [197, 405] on input "checkbox" at bounding box center [206, 414] width 19 height 19
checkbox input "true"
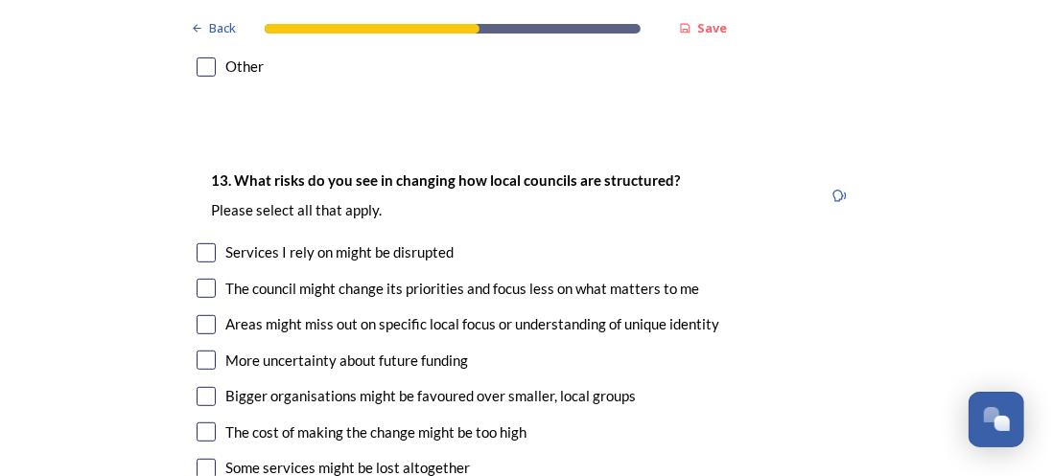
click at [201, 243] on input "checkbox" at bounding box center [206, 252] width 19 height 19
checkbox input "true"
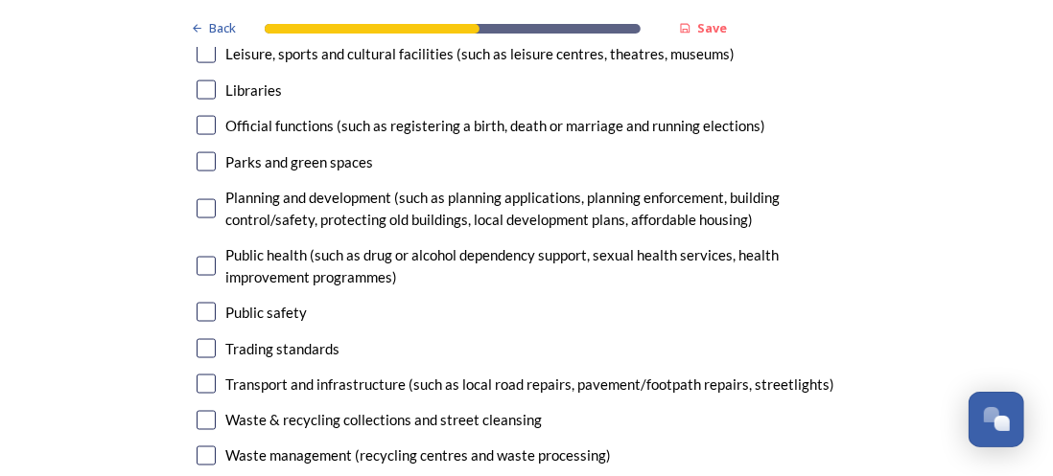
scroll to position [5081, 0]
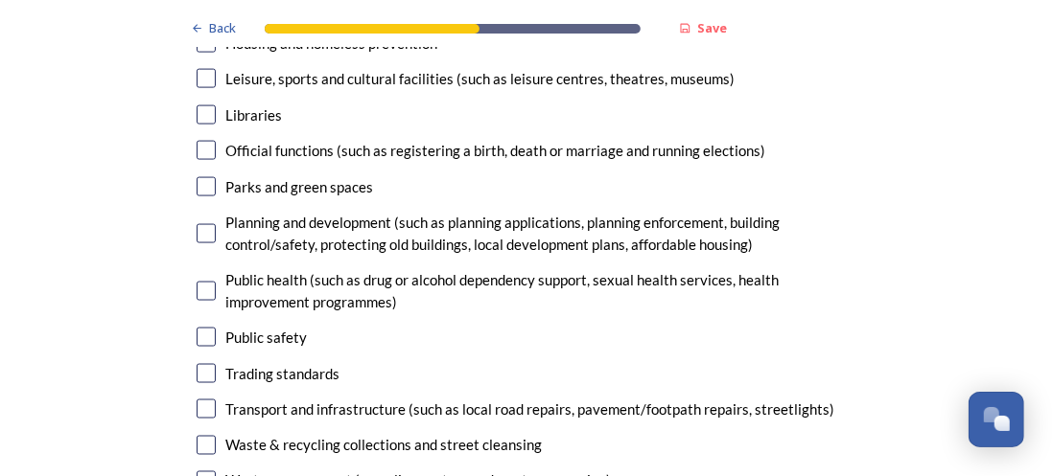
click at [205, 400] on input "checkbox" at bounding box center [206, 409] width 19 height 19
checkbox input "true"
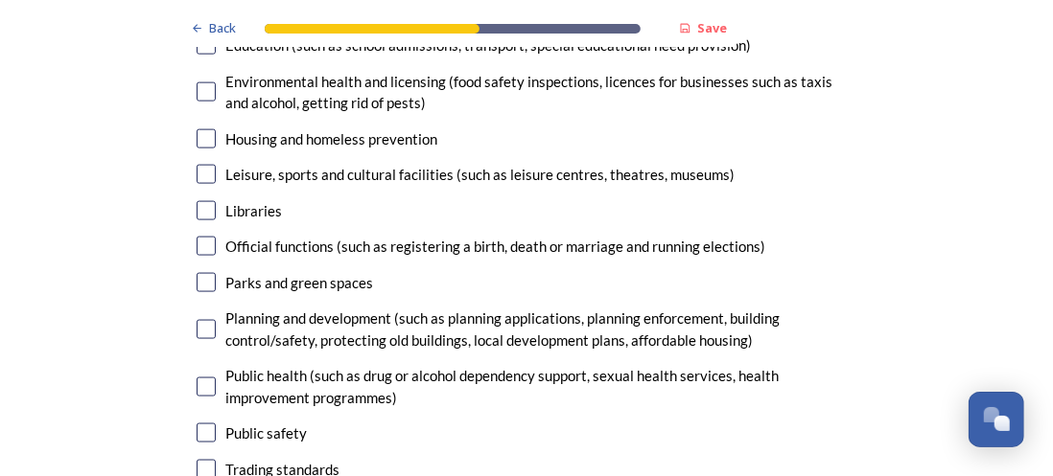
click at [200, 320] on input "checkbox" at bounding box center [206, 329] width 19 height 19
checkbox input "true"
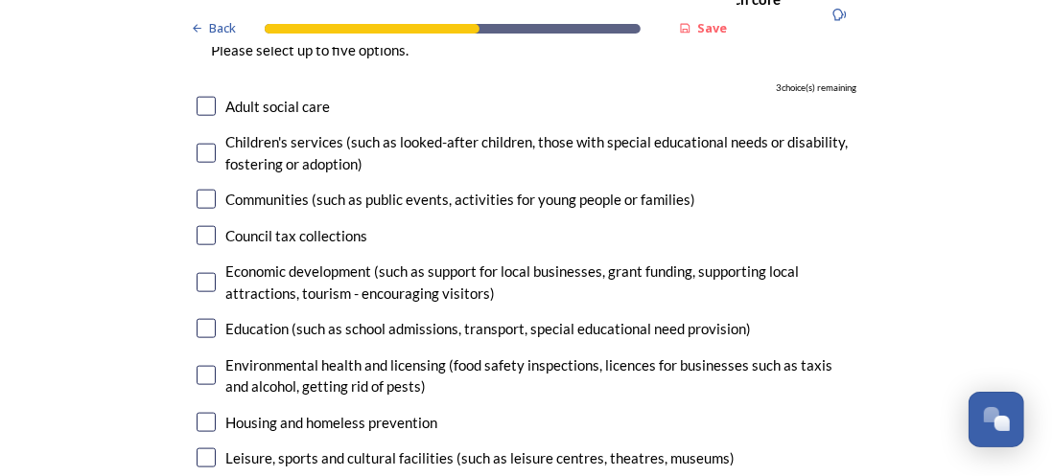
scroll to position [4697, 0]
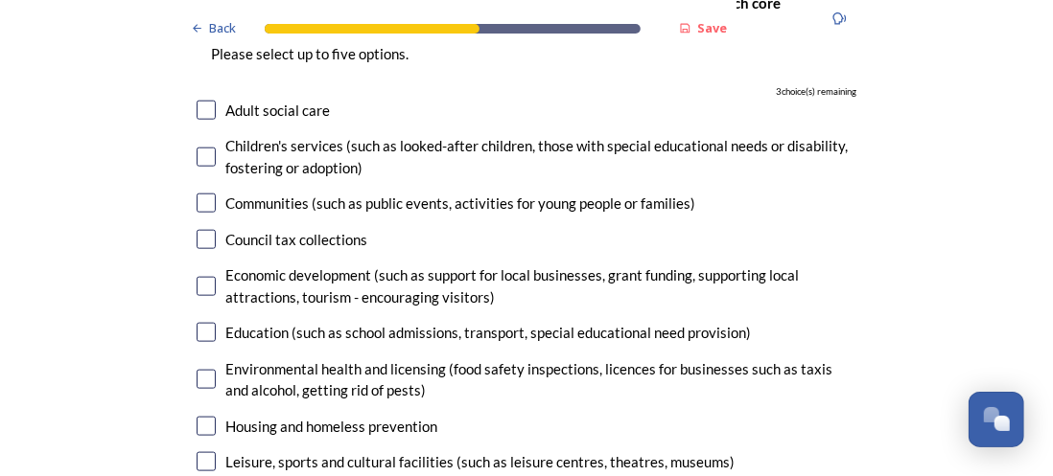
click at [200, 417] on input "checkbox" at bounding box center [206, 426] width 19 height 19
checkbox input "true"
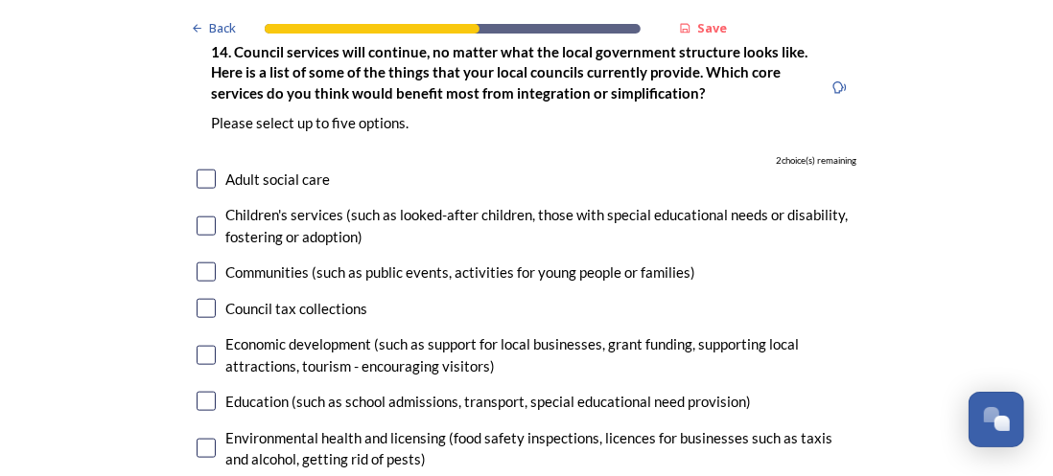
scroll to position [4601, 0]
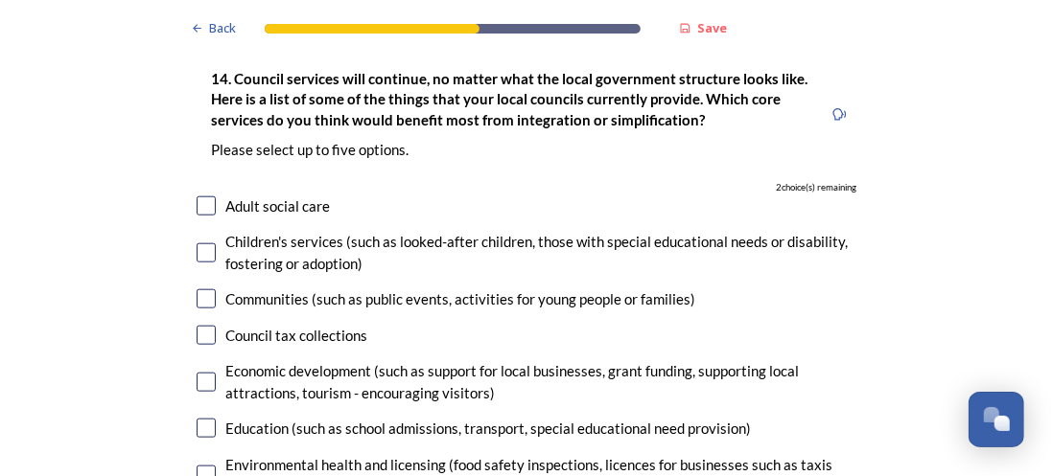
click at [200, 373] on input "checkbox" at bounding box center [206, 382] width 19 height 19
checkbox input "true"
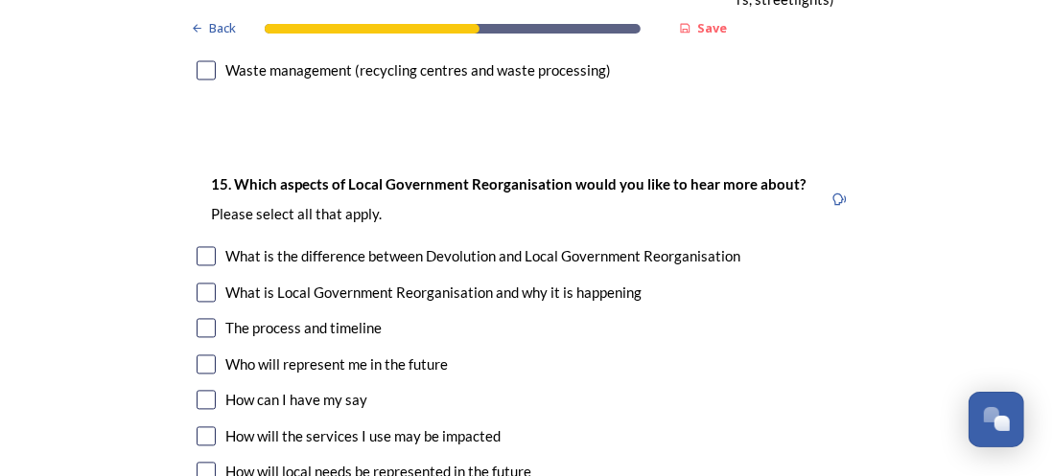
scroll to position [5464, 0]
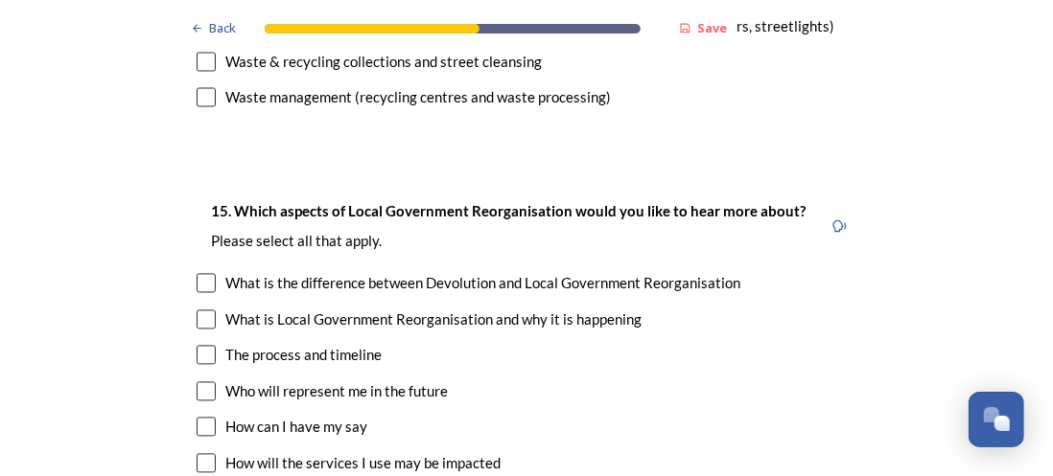
click at [197, 346] on input "checkbox" at bounding box center [206, 355] width 19 height 19
checkbox input "true"
click at [197, 382] on div "Who will represent me in the future" at bounding box center [527, 393] width 660 height 22
checkbox input "true"
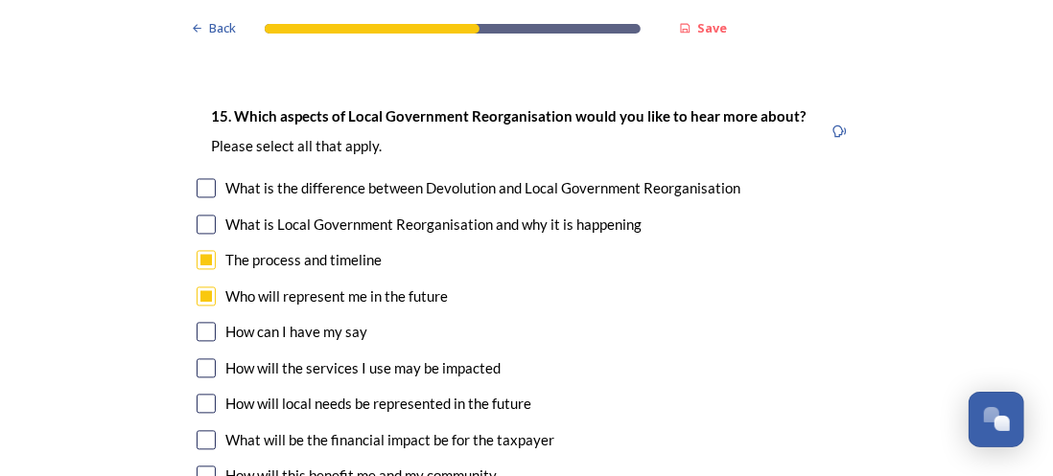
click at [197, 359] on input "checkbox" at bounding box center [206, 368] width 19 height 19
checkbox input "true"
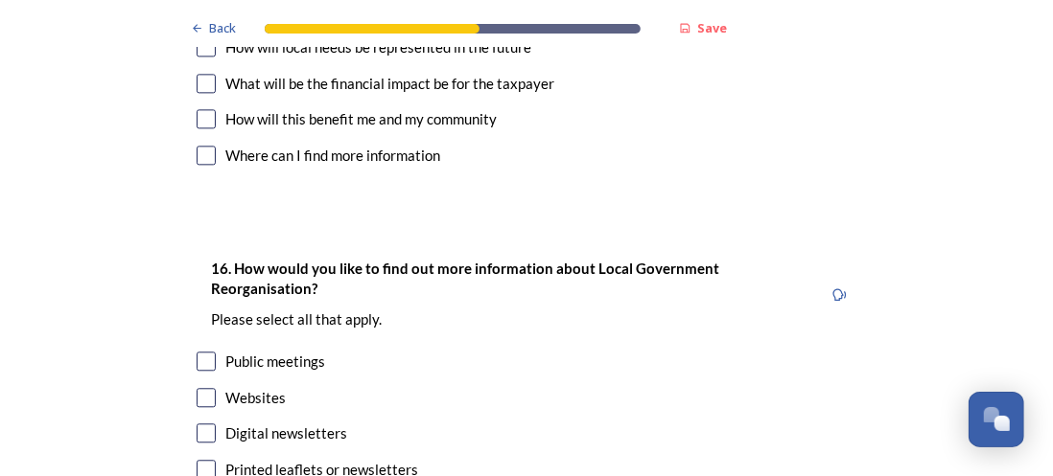
scroll to position [5943, 0]
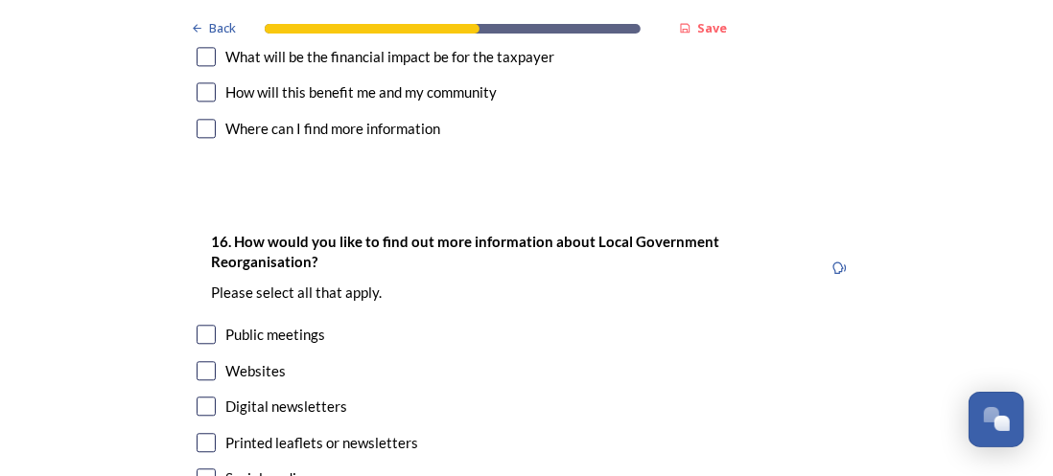
click at [208, 360] on div "Websites" at bounding box center [527, 371] width 660 height 22
checkbox input "true"
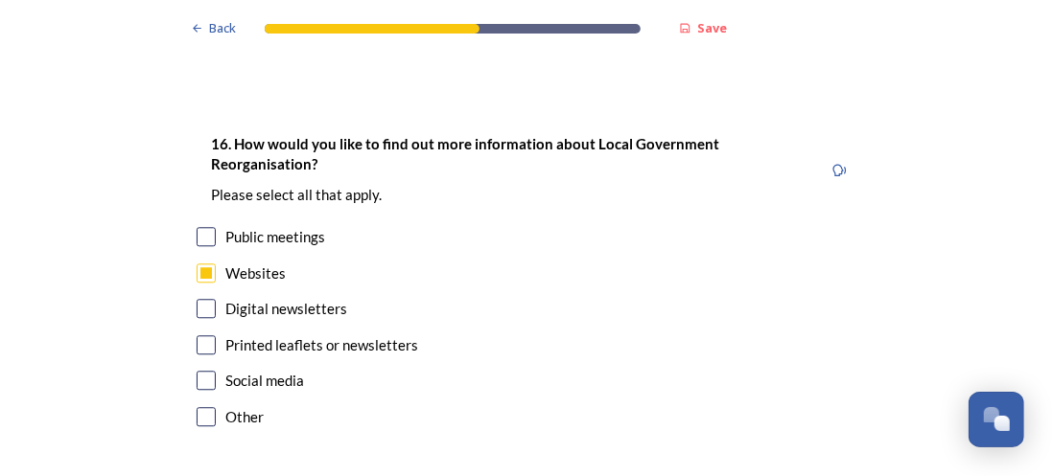
scroll to position [6121, 0]
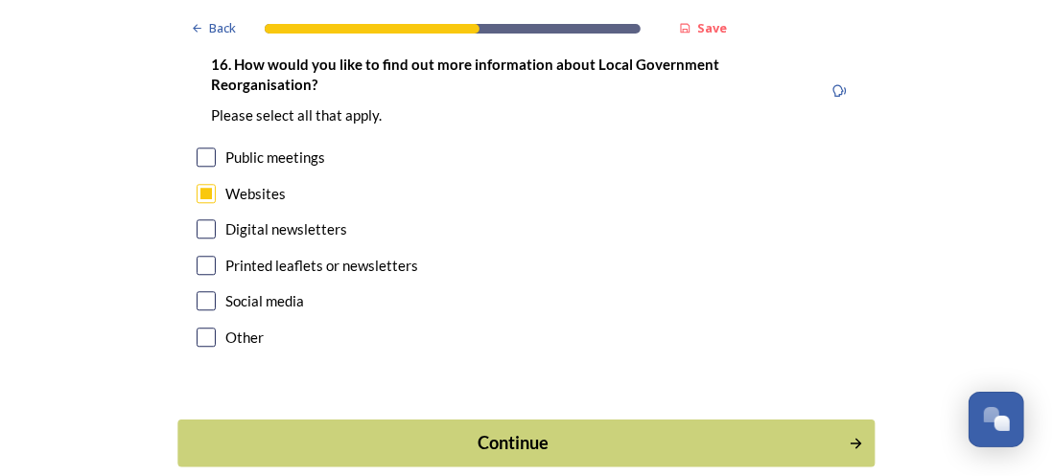
click at [494, 430] on div "Continue" at bounding box center [513, 443] width 649 height 26
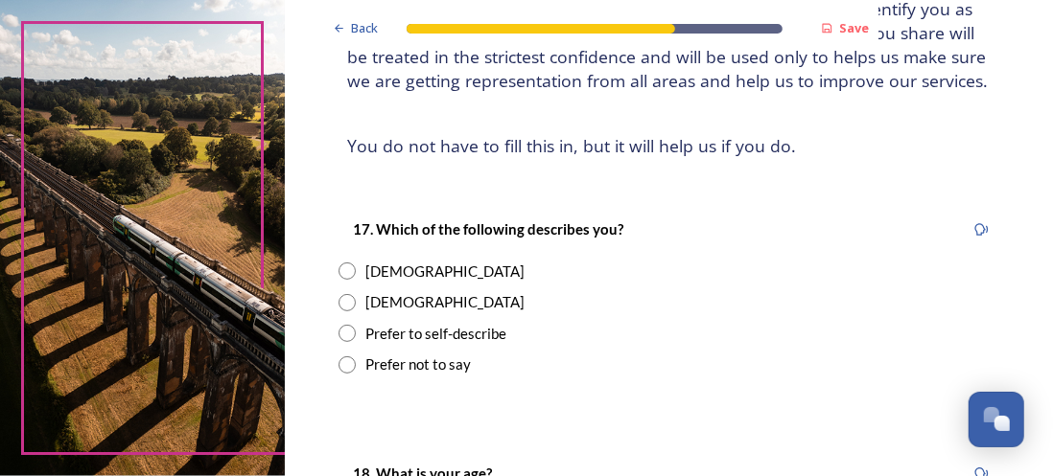
scroll to position [288, 0]
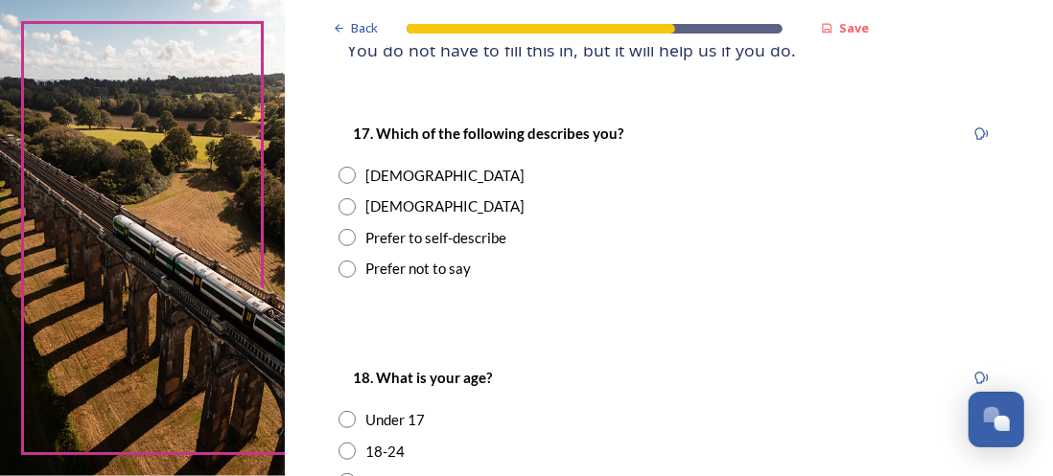
click at [381, 218] on div "[DEMOGRAPHIC_DATA]" at bounding box center [444, 207] width 159 height 22
radio input "true"
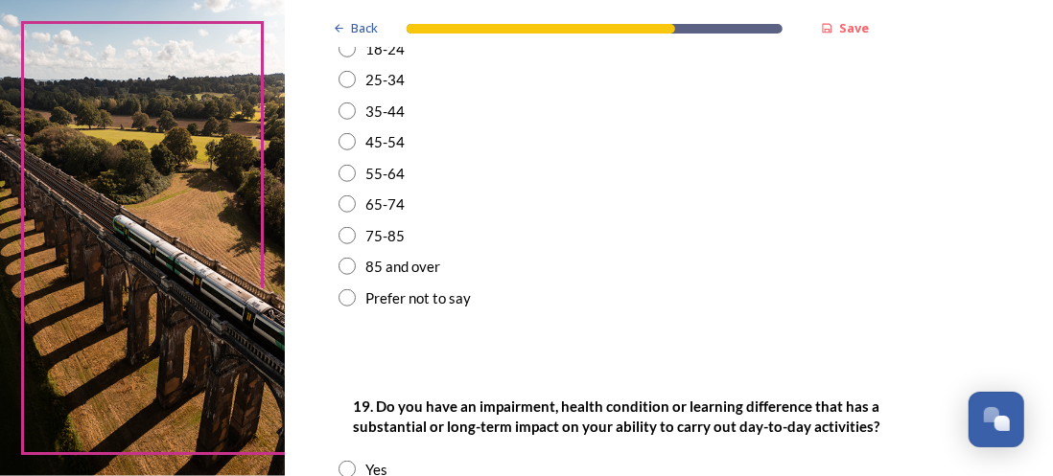
scroll to position [767, 0]
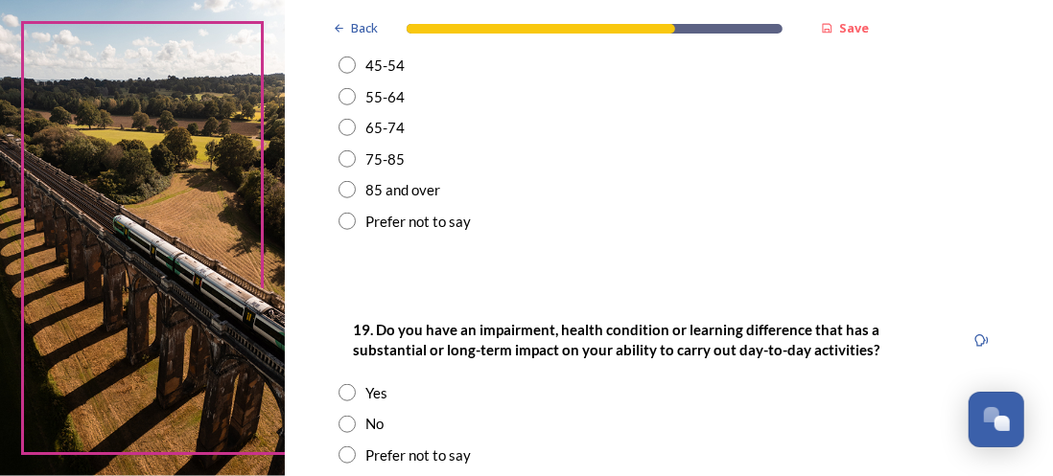
click at [371, 77] on div "45-54" at bounding box center [384, 66] width 39 height 22
radio input "true"
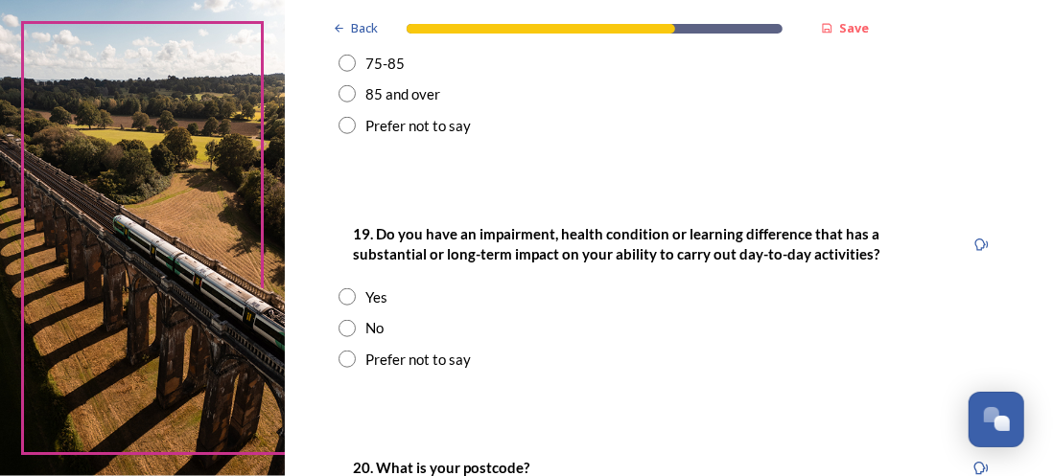
scroll to position [1054, 0]
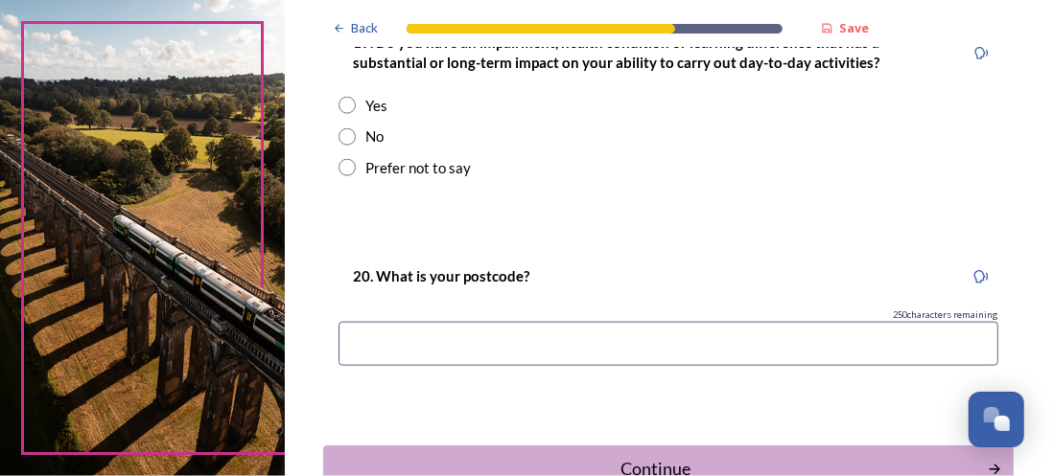
click at [335, 134] on div "19. Do you have an impairment, health condition or learning difference that has…" at bounding box center [668, 105] width 690 height 186
click at [342, 114] on input "radio" at bounding box center [346, 105] width 17 height 17
radio input "true"
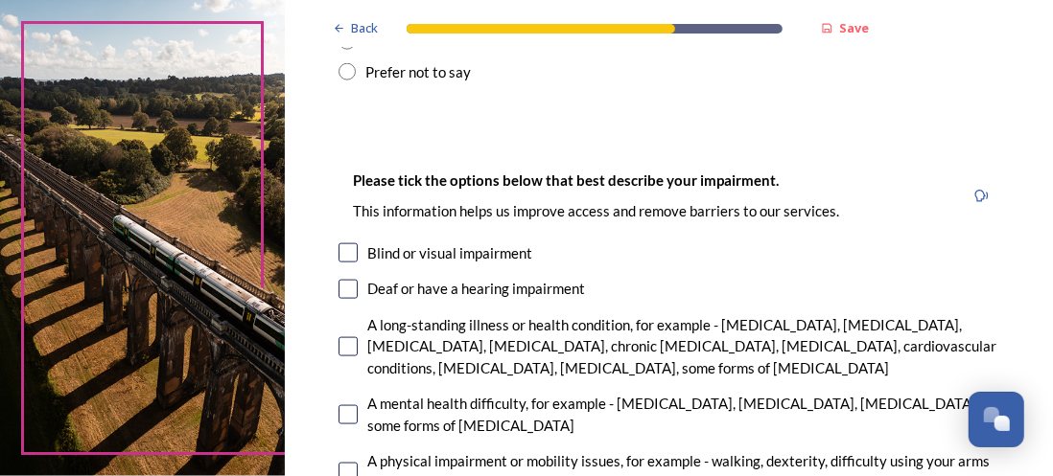
scroll to position [1342, 0]
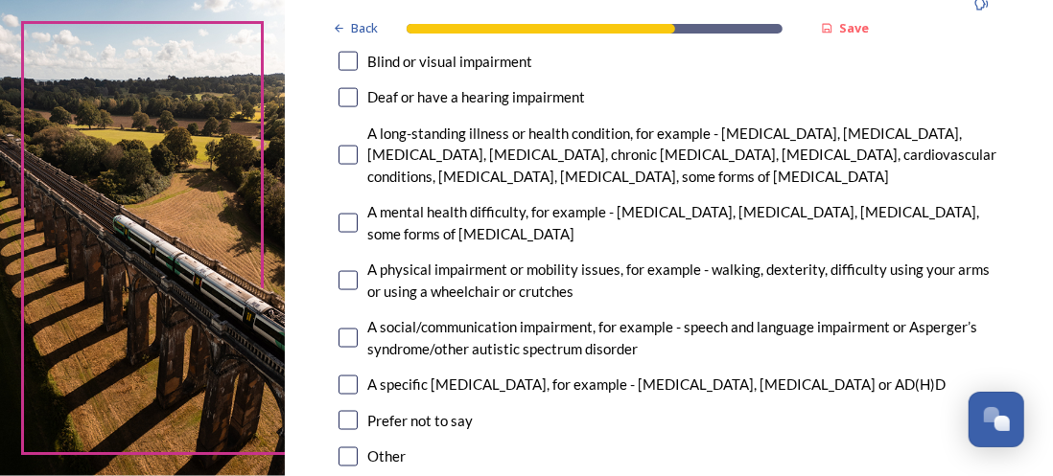
click at [350, 165] on input "checkbox" at bounding box center [347, 155] width 19 height 19
checkbox input "true"
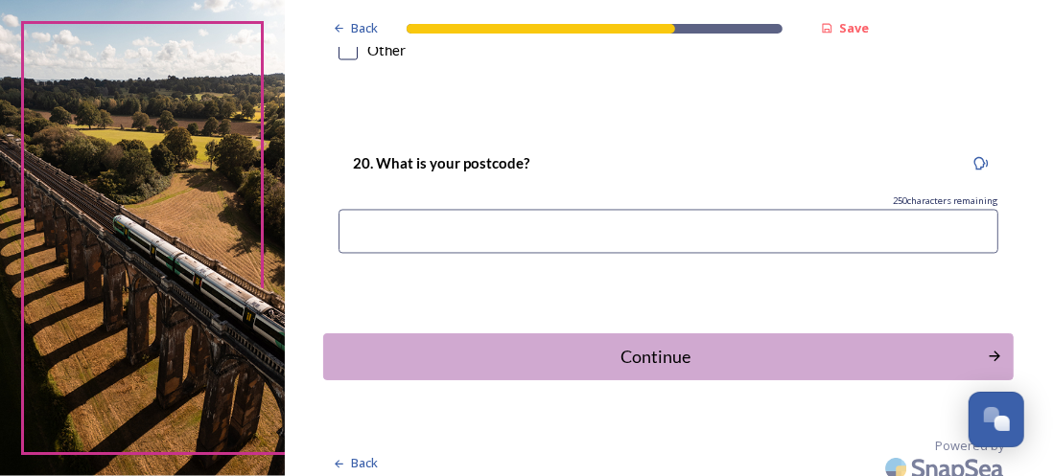
scroll to position [1785, 0]
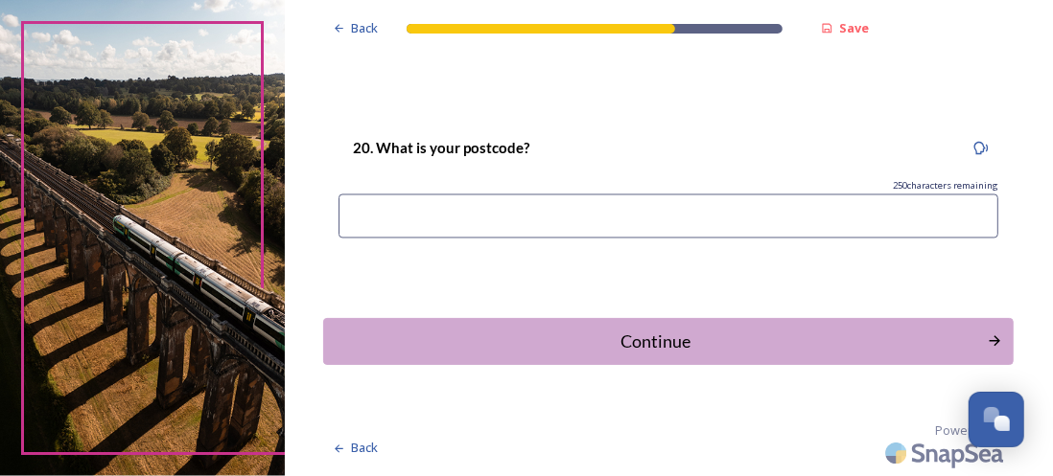
click at [594, 182] on div "250 characters remaining" at bounding box center [668, 186] width 660 height 13
click at [587, 204] on input at bounding box center [668, 217] width 660 height 44
type input "RH20 4LF"
click at [673, 344] on div "Continue" at bounding box center [655, 342] width 649 height 26
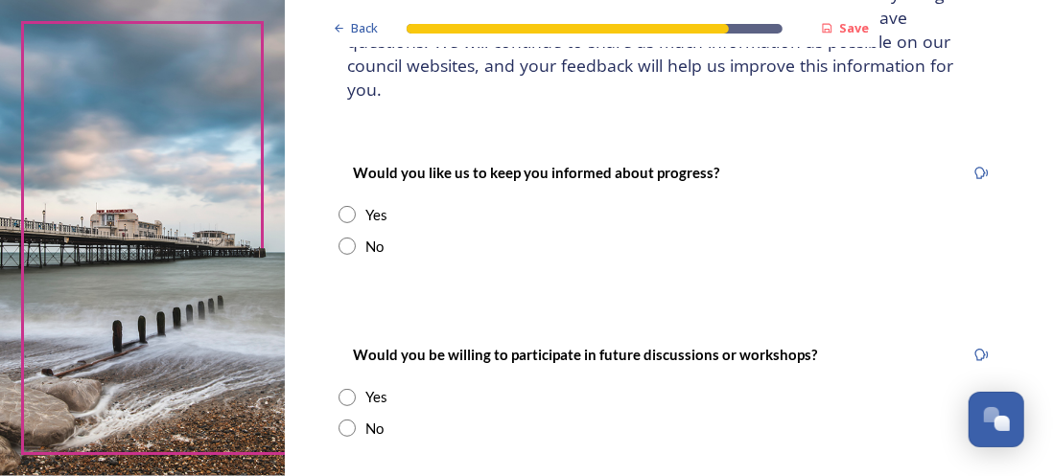
scroll to position [288, 0]
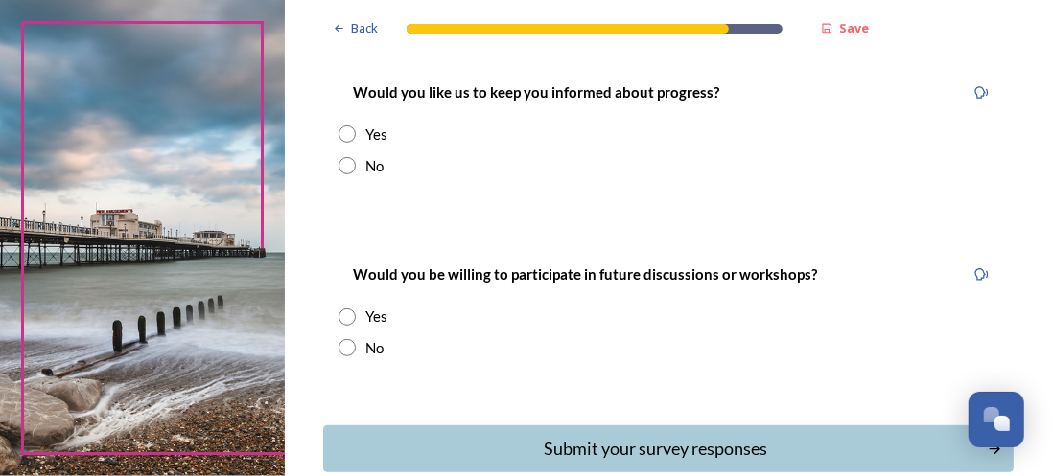
click at [343, 140] on input "radio" at bounding box center [346, 134] width 17 height 17
radio input "true"
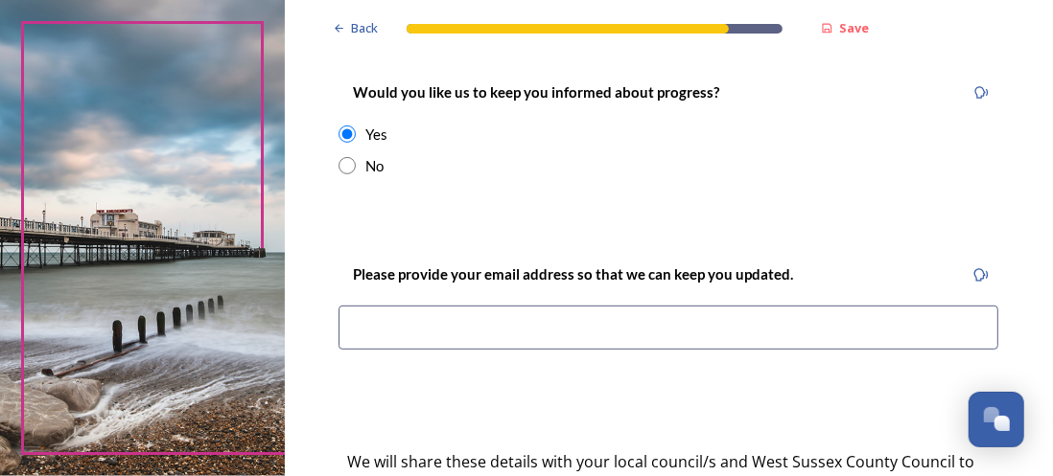
click at [567, 323] on input at bounding box center [668, 328] width 660 height 44
type input "[EMAIL_ADDRESS][PERSON_NAME][DOMAIN_NAME]"
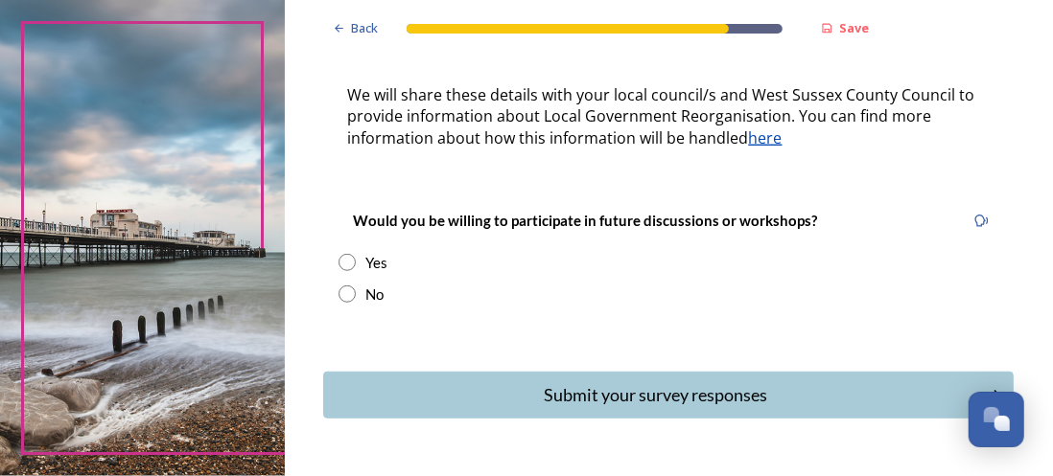
scroll to position [706, 0]
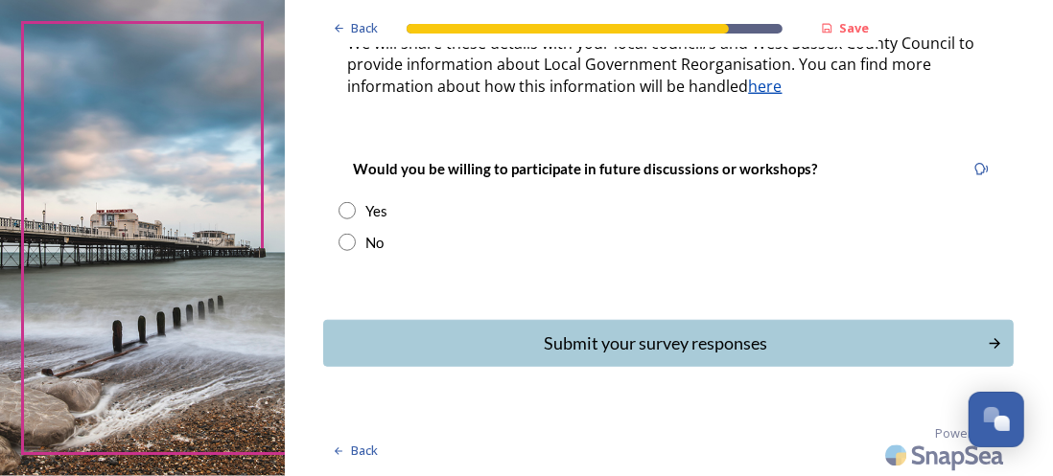
click at [368, 207] on div "Yes" at bounding box center [376, 211] width 22 height 22
radio input "true"
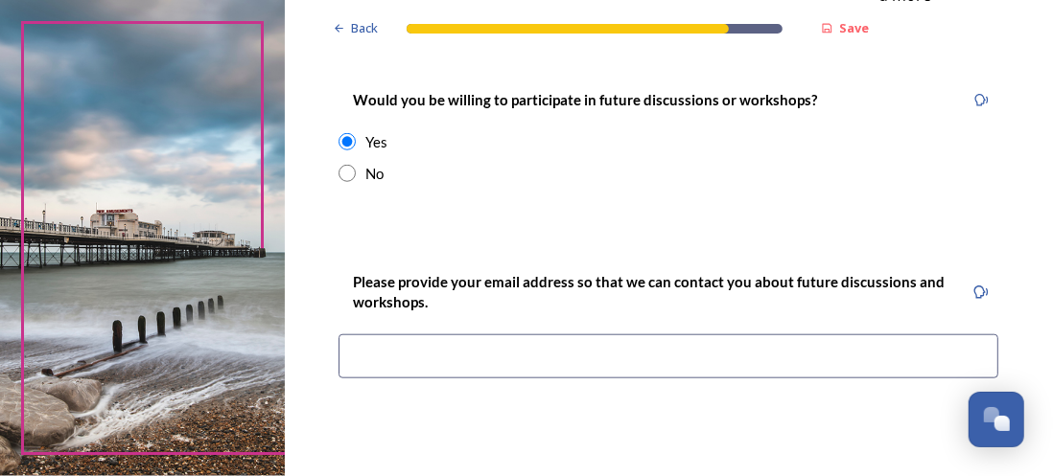
scroll to position [802, 0]
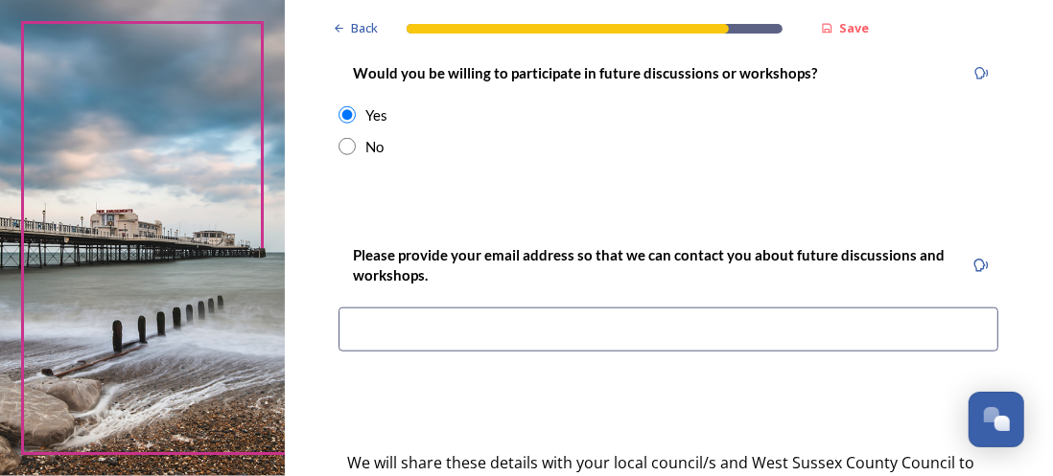
click at [565, 321] on input at bounding box center [668, 330] width 660 height 44
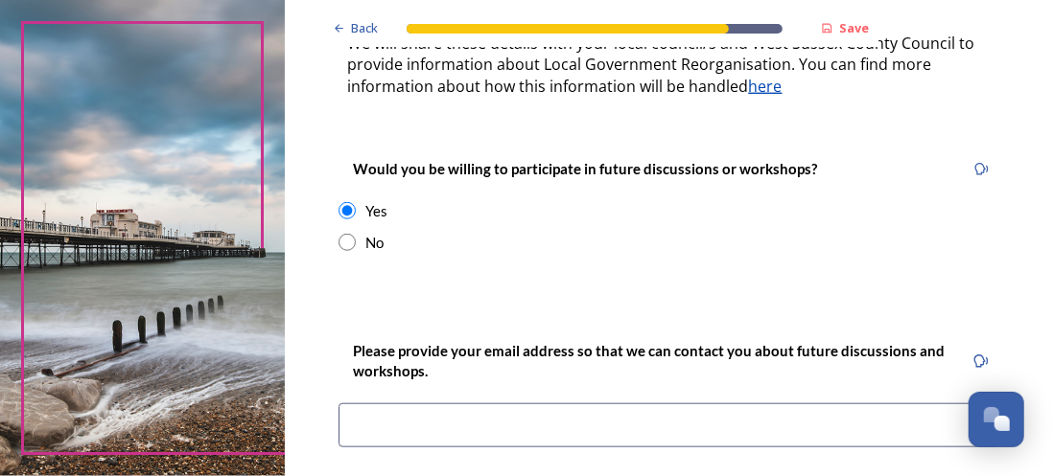
type input "[EMAIL_ADDRESS][PERSON_NAME][DOMAIN_NAME]"
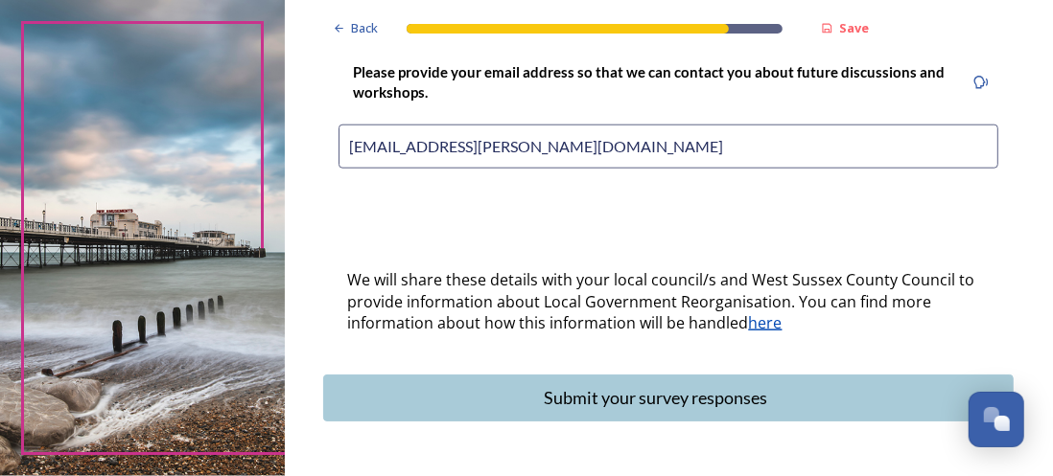
scroll to position [1039, 0]
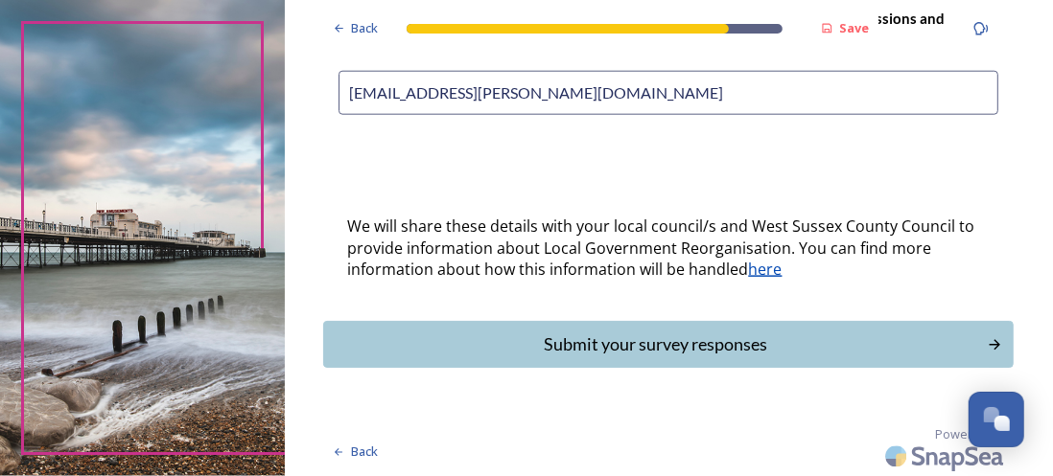
click at [715, 338] on div "Submit your survey responses" at bounding box center [655, 345] width 643 height 26
